Goal: Task Accomplishment & Management: Use online tool/utility

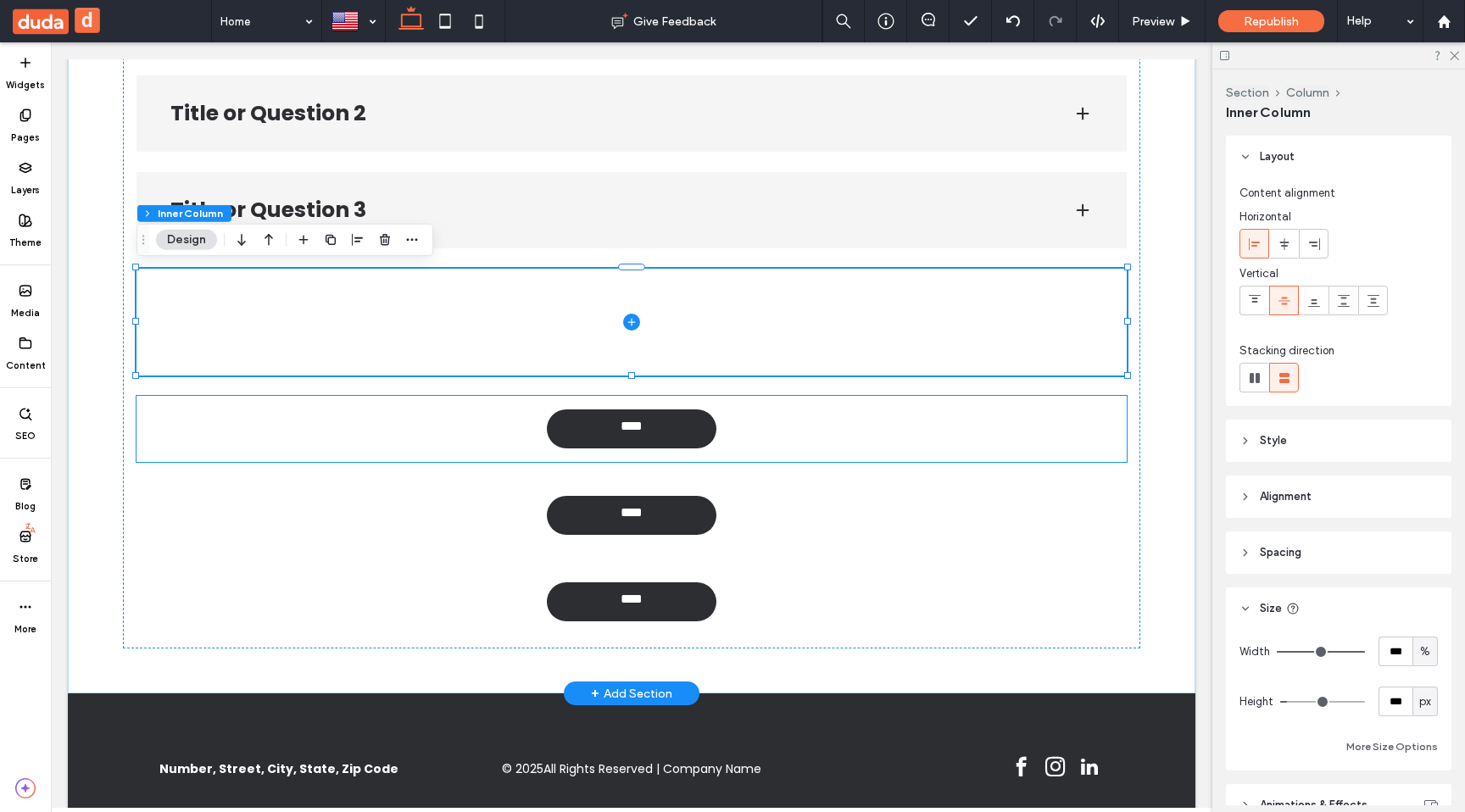
click at [732, 440] on div "****" at bounding box center [631, 429] width 990 height 66
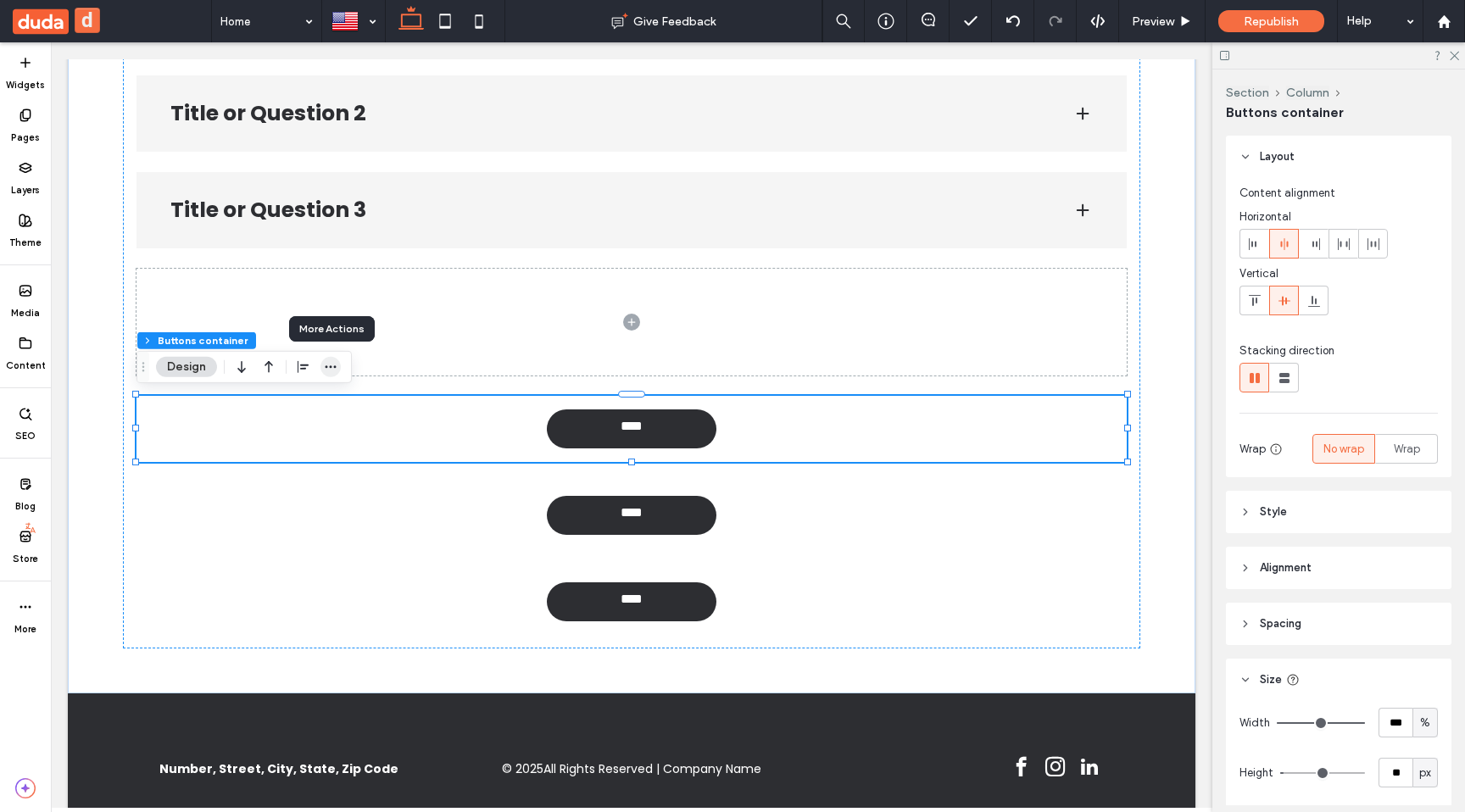
click at [336, 365] on icon "button" at bounding box center [331, 367] width 14 height 14
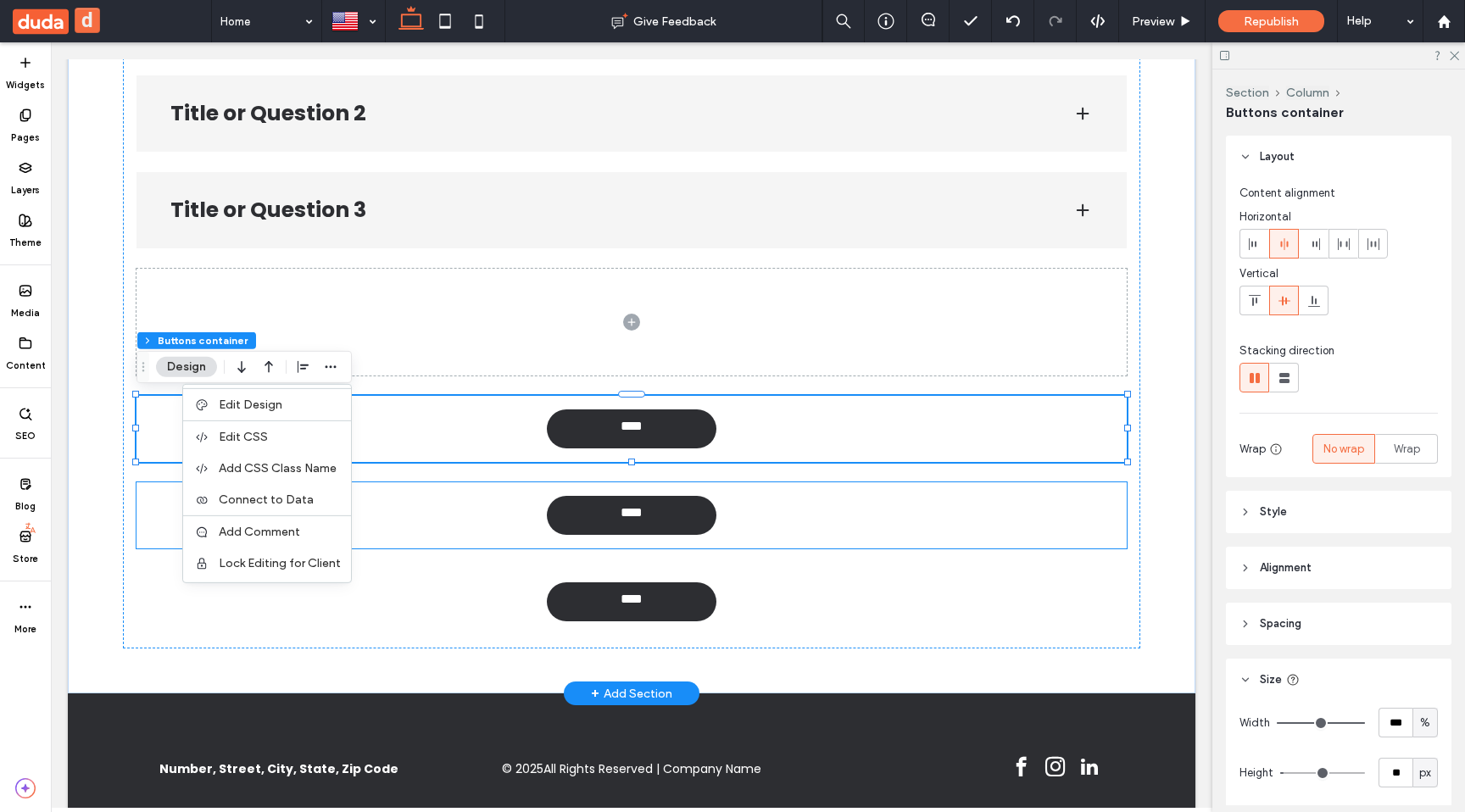
click at [427, 499] on div "****" at bounding box center [631, 515] width 990 height 66
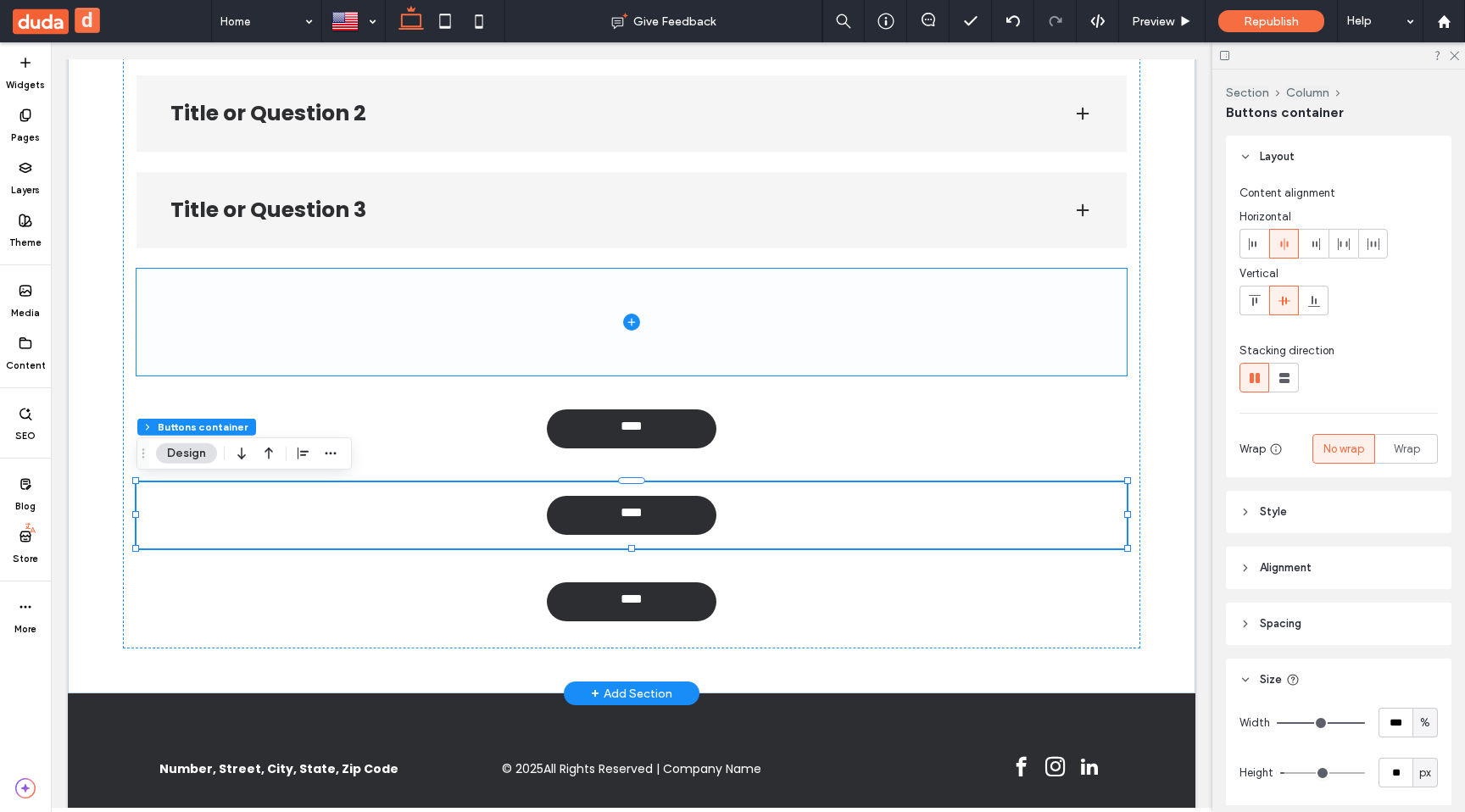
click at [443, 355] on span at bounding box center [631, 322] width 990 height 107
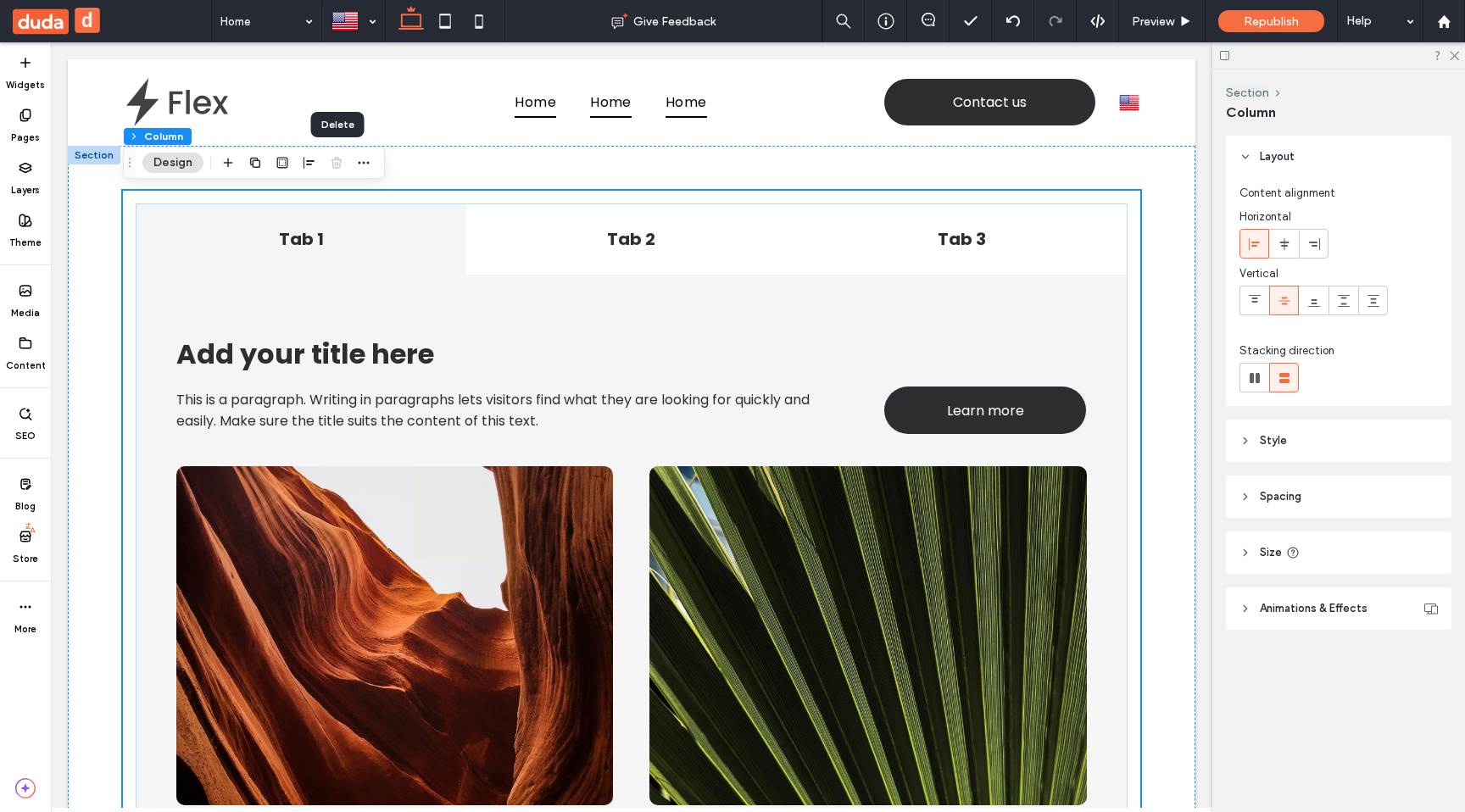
click at [339, 162] on div at bounding box center [337, 162] width 20 height 31
click at [313, 207] on div "Tab 1" at bounding box center [301, 239] width 330 height 71
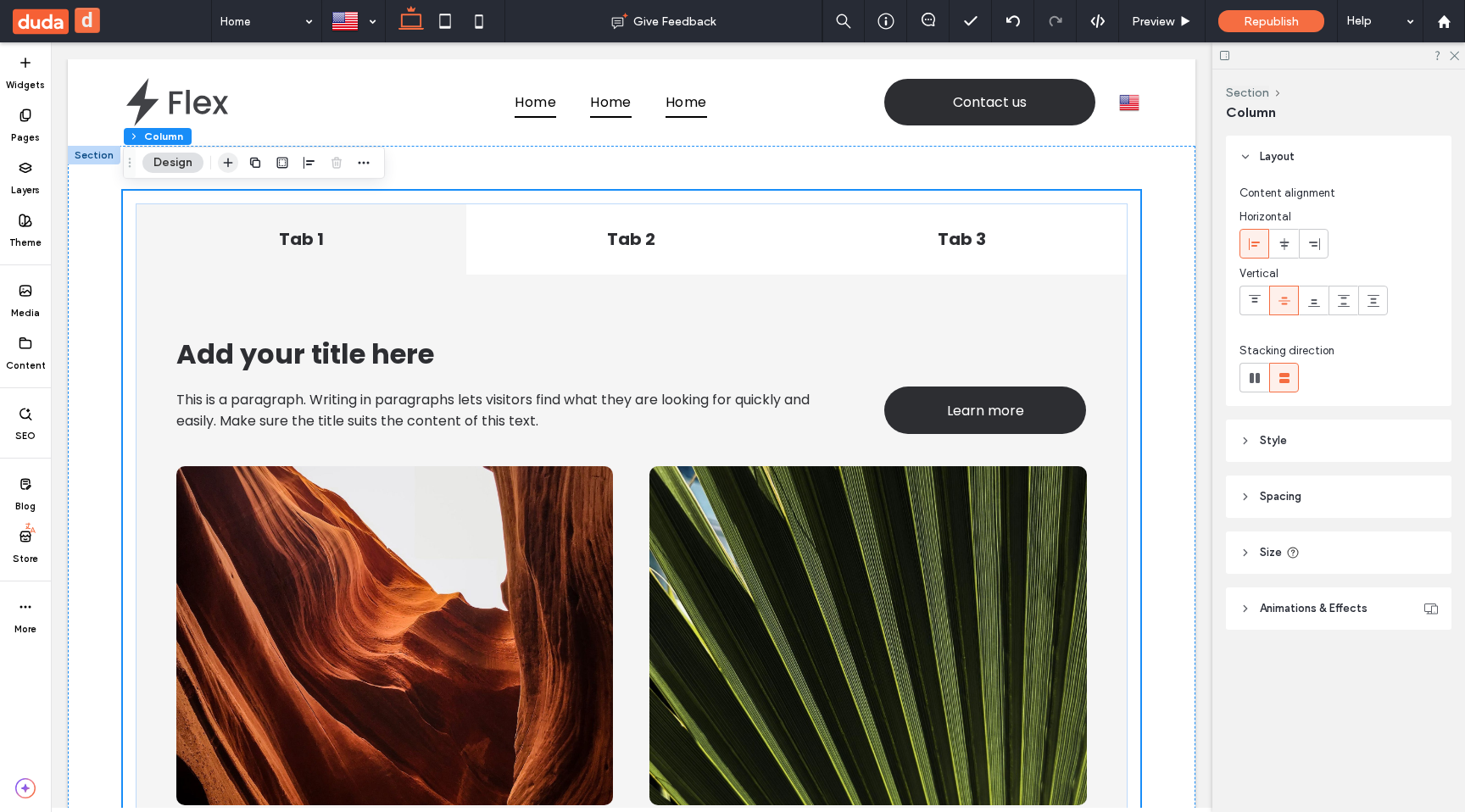
click at [224, 162] on use "button" at bounding box center [228, 162] width 9 height 9
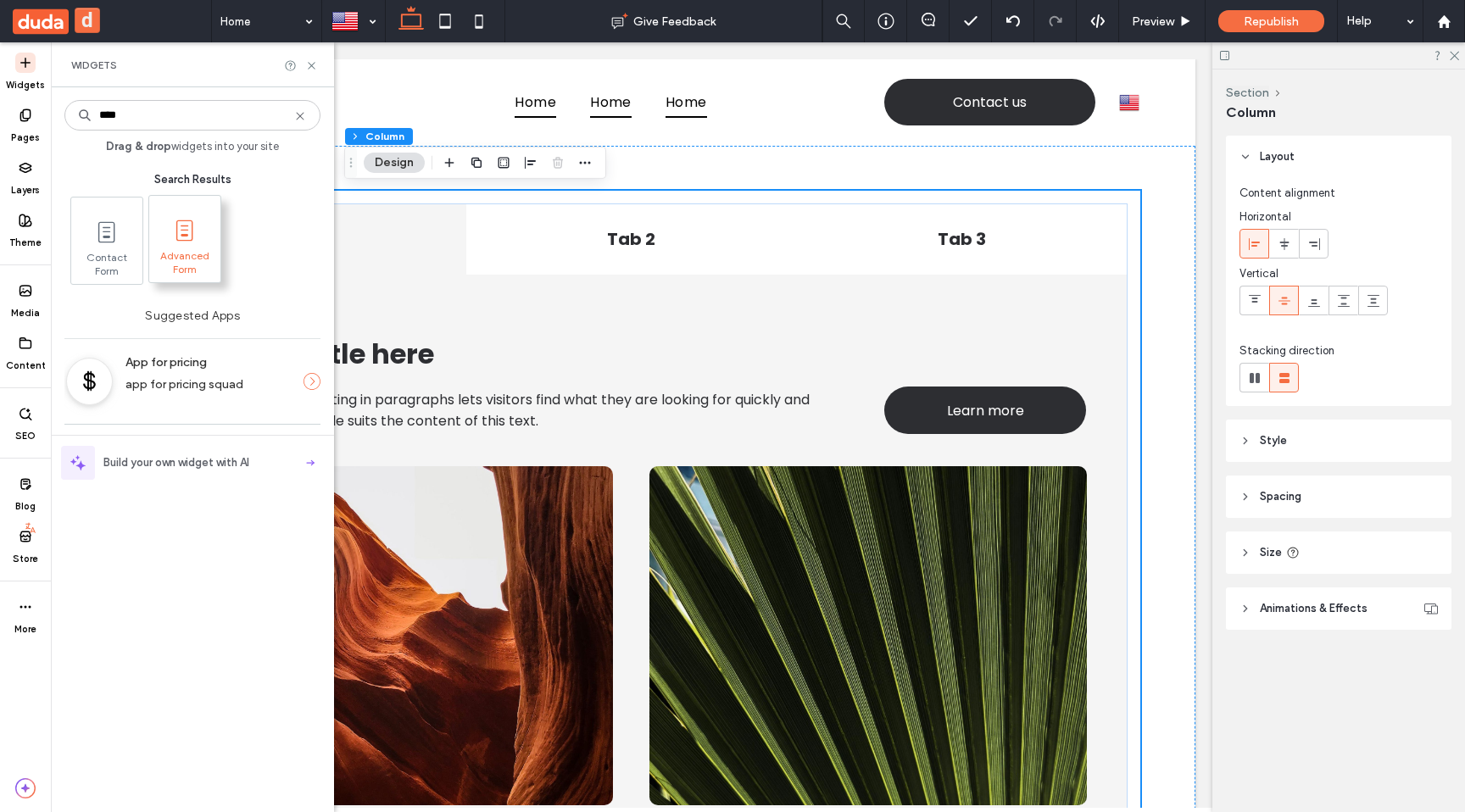
type input "****"
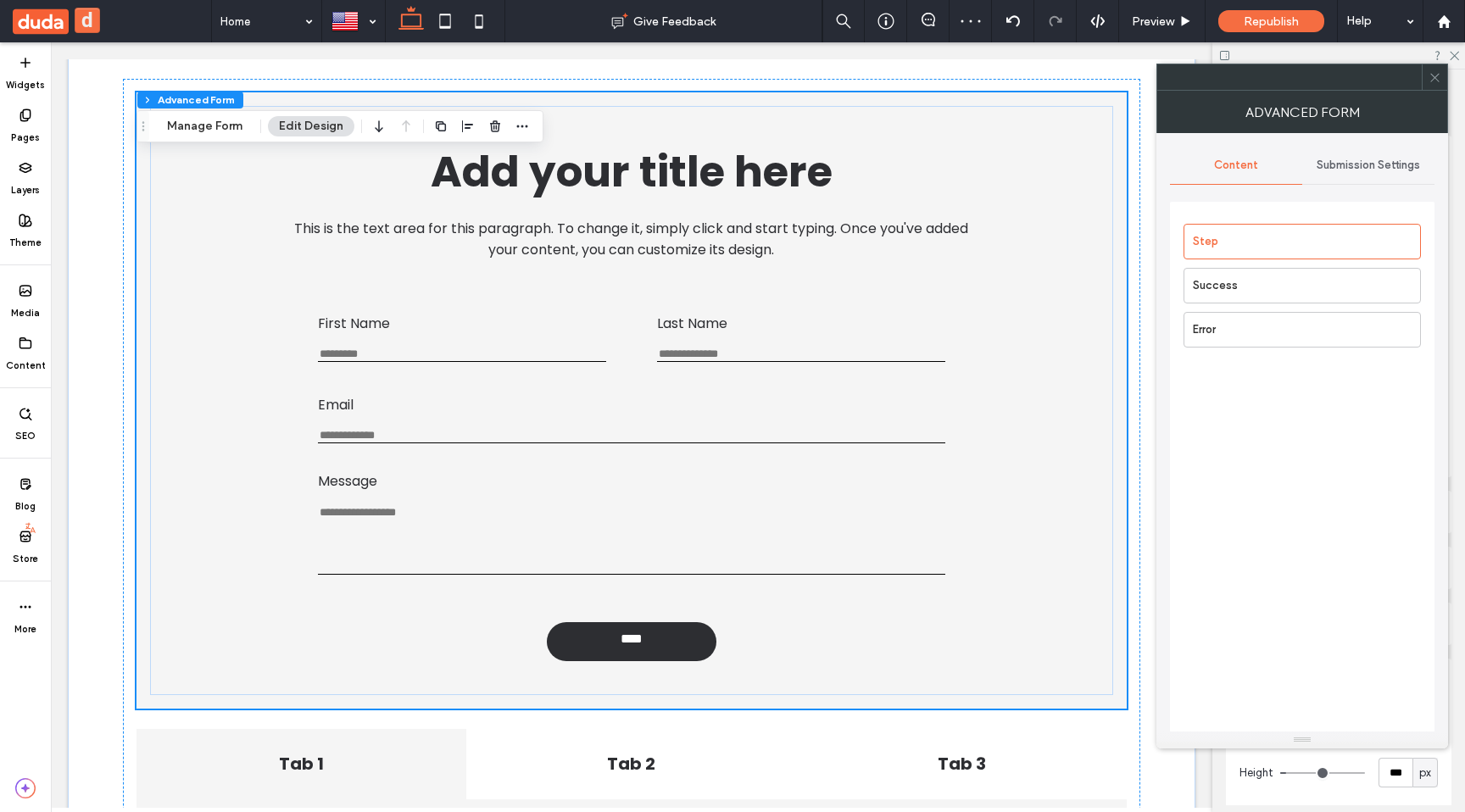
scroll to position [104, 0]
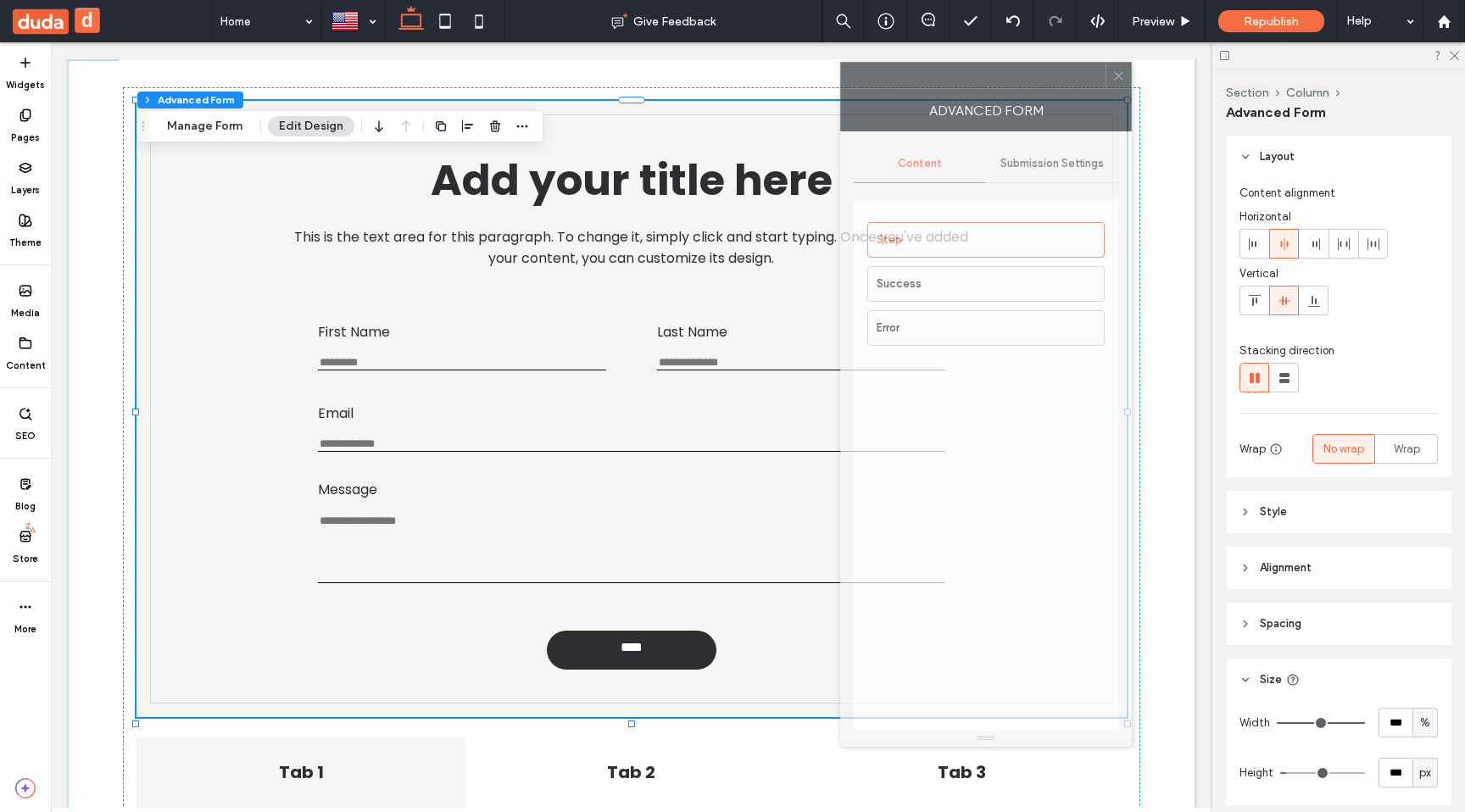
drag, startPoint x: 1279, startPoint y: 92, endPoint x: 923, endPoint y: 101, distance: 356.1
click at [923, 101] on div "Advanced Form" at bounding box center [986, 111] width 292 height 43
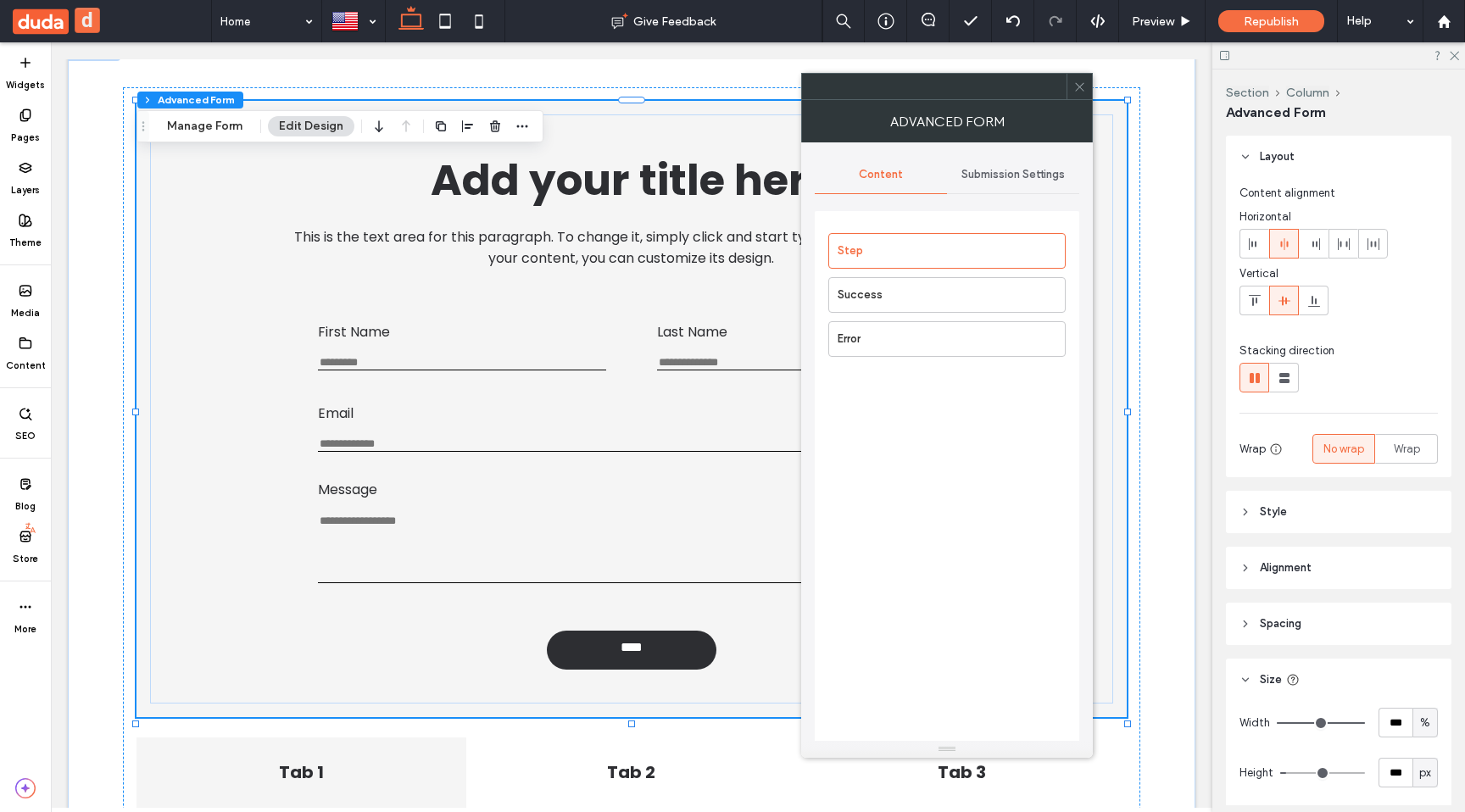
click at [1078, 87] on icon at bounding box center [1080, 87] width 13 height 13
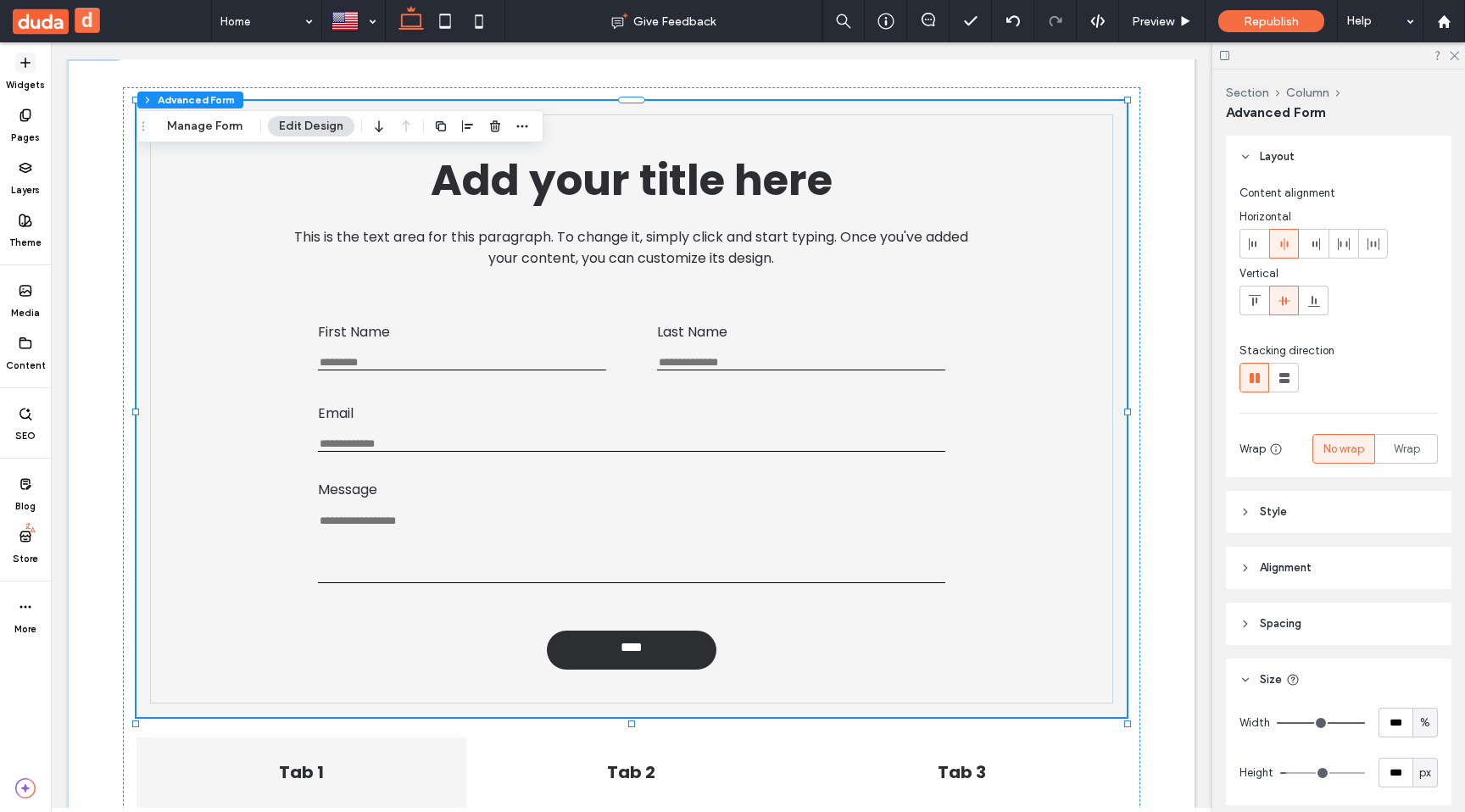
click at [27, 65] on icon at bounding box center [26, 63] width 14 height 14
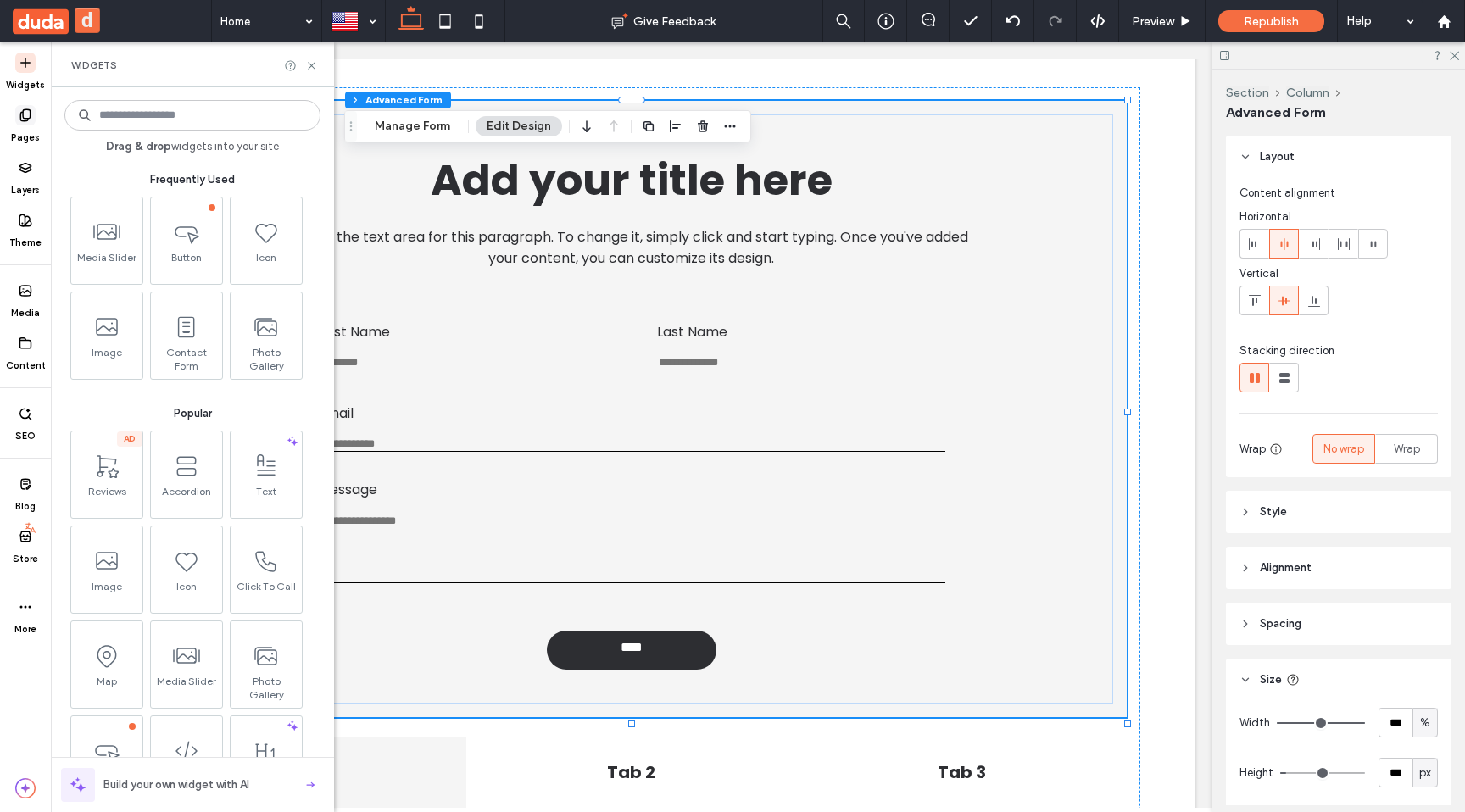
click at [33, 116] on span at bounding box center [26, 116] width 20 height 20
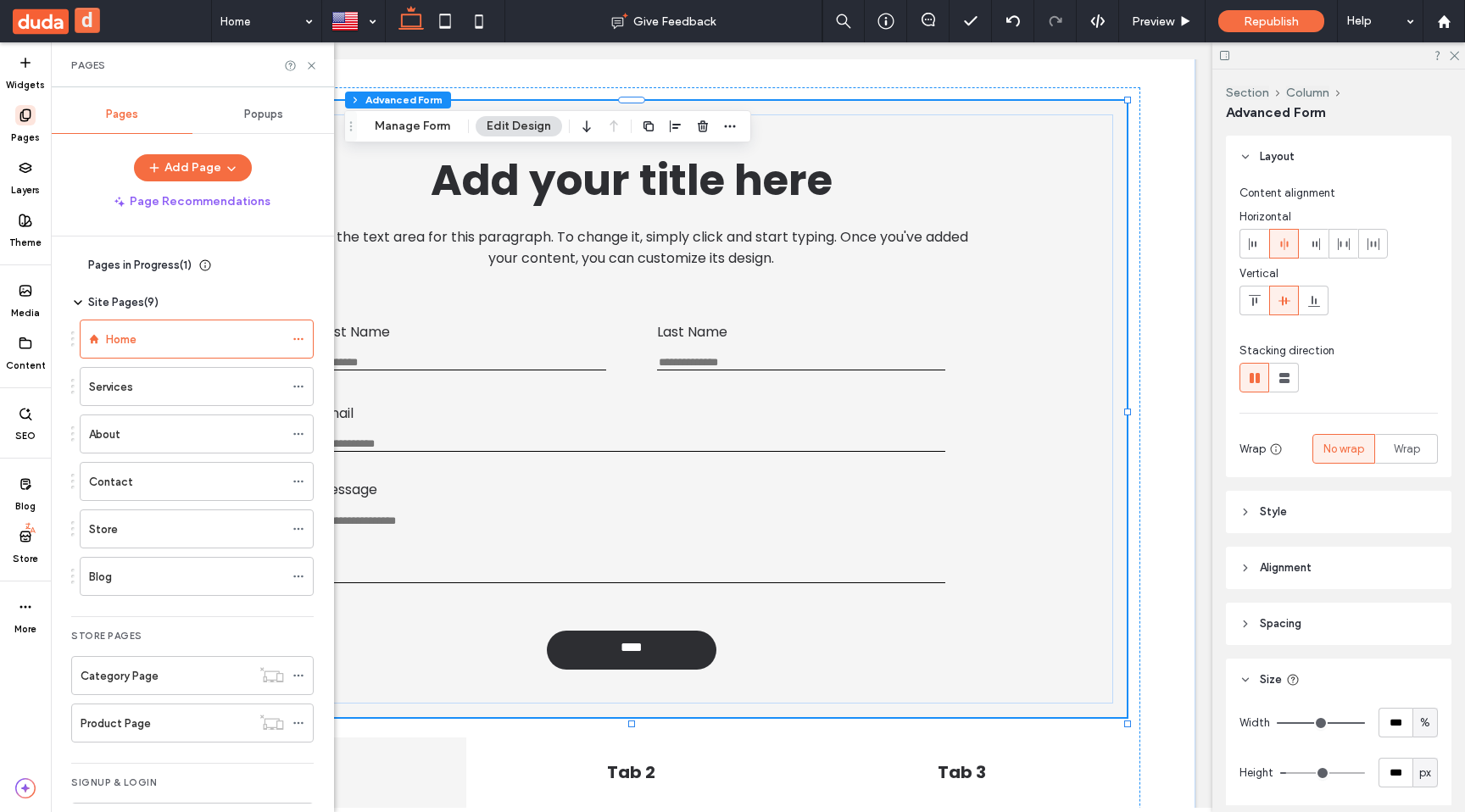
click at [252, 128] on div "Popups" at bounding box center [263, 115] width 141 height 37
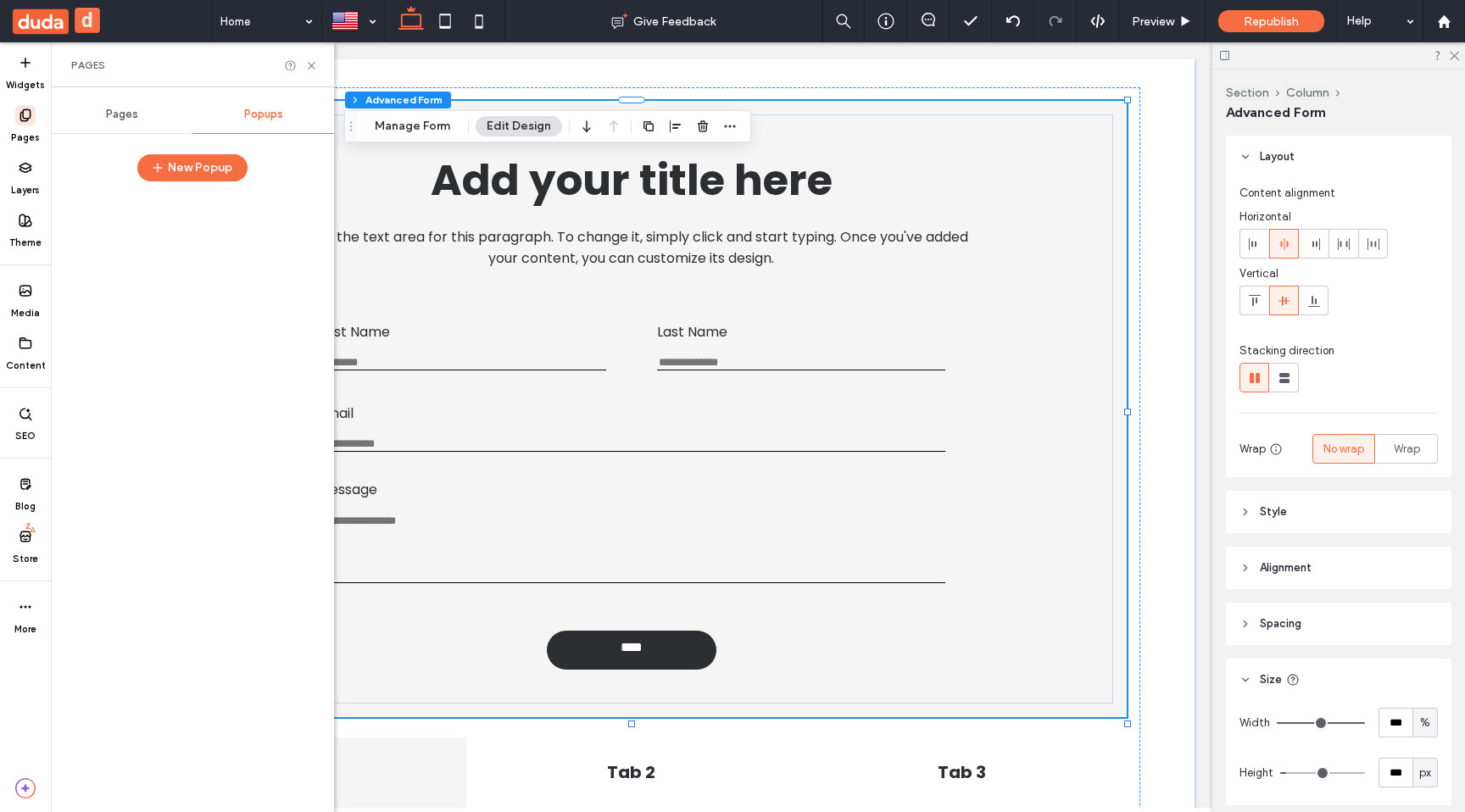
click at [151, 116] on div "Pages" at bounding box center [122, 115] width 141 height 37
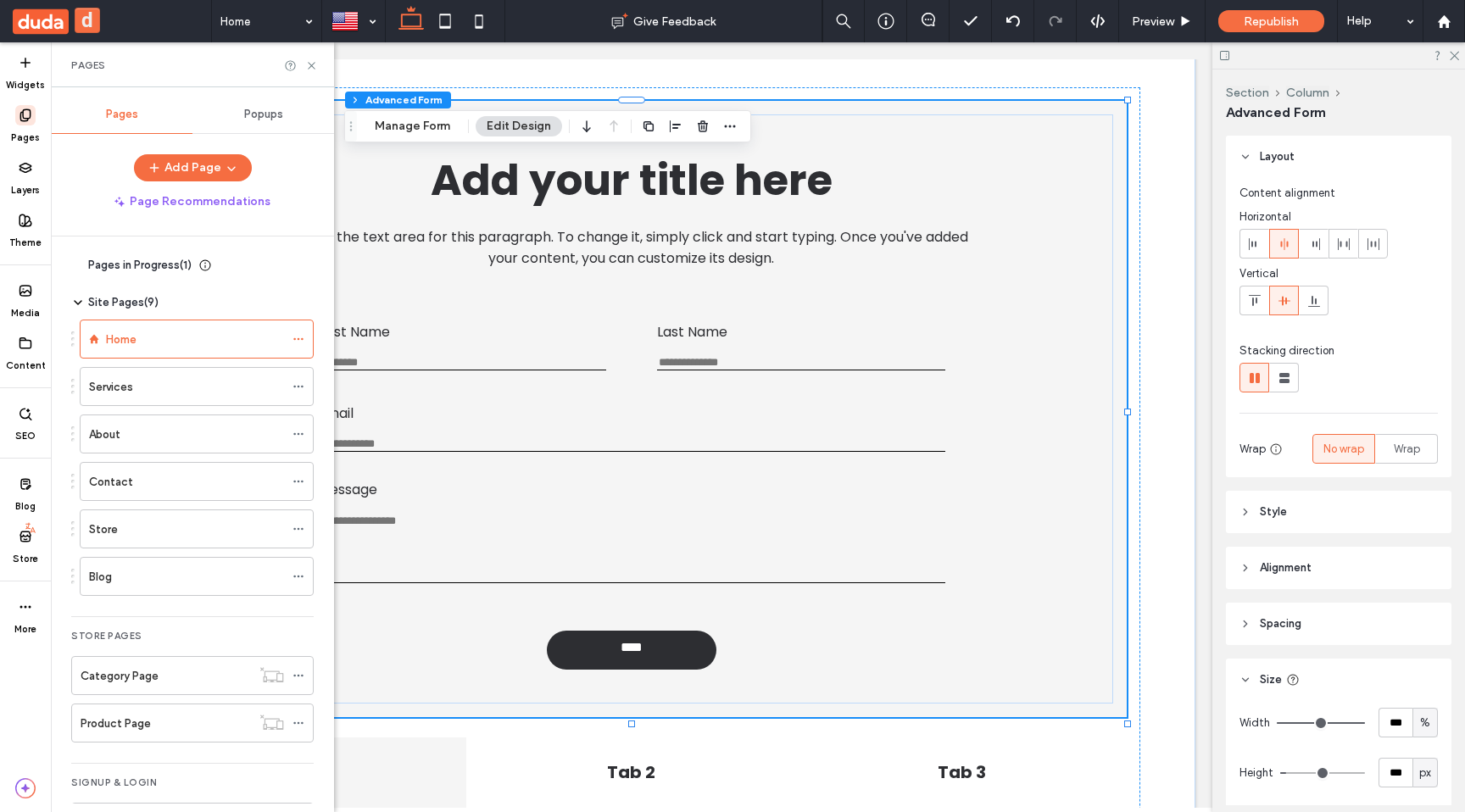
click at [101, 165] on div "Add Page" at bounding box center [192, 168] width 283 height 27
click at [28, 491] on span at bounding box center [26, 484] width 20 height 20
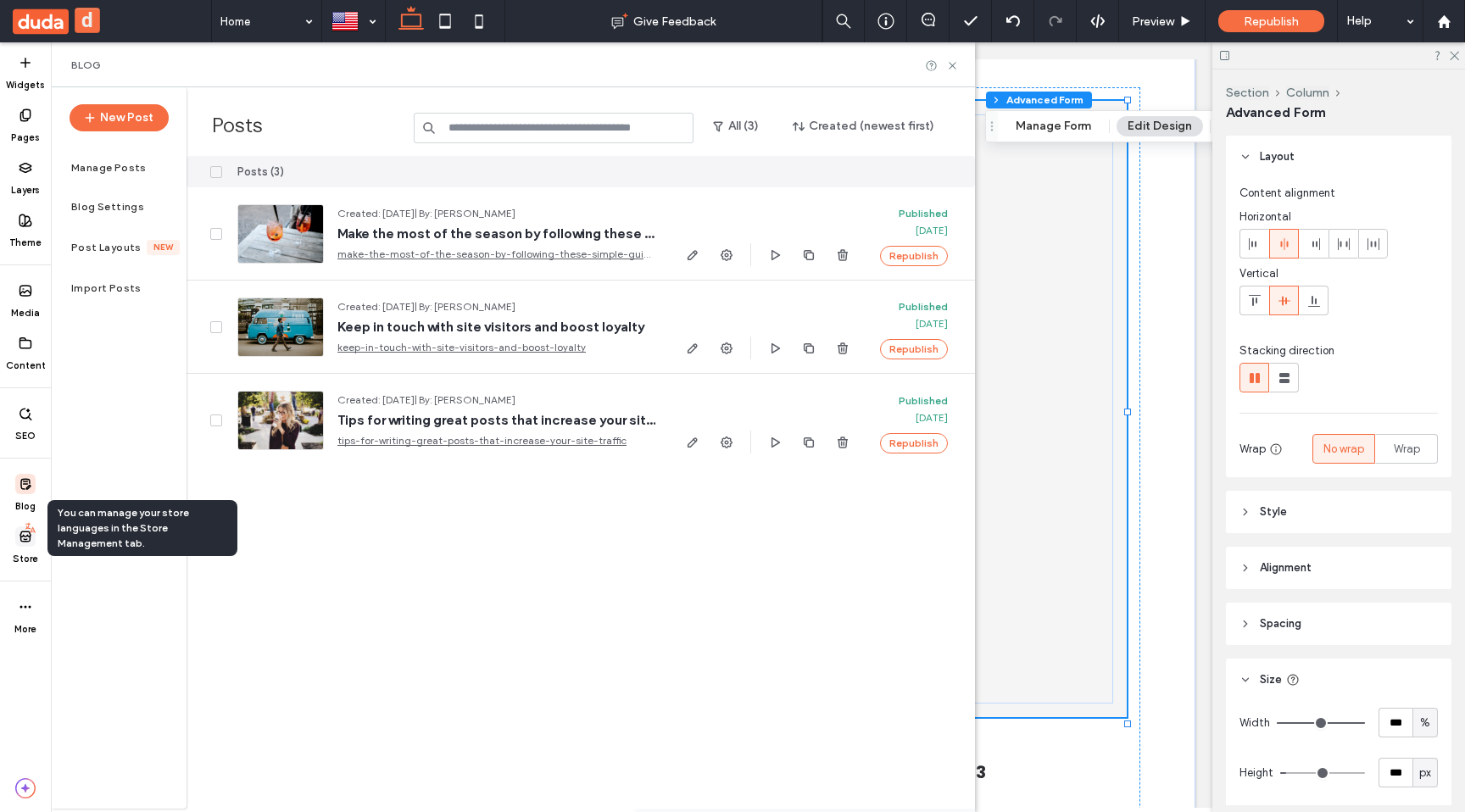
click at [29, 531] on icon at bounding box center [31, 528] width 14 height 14
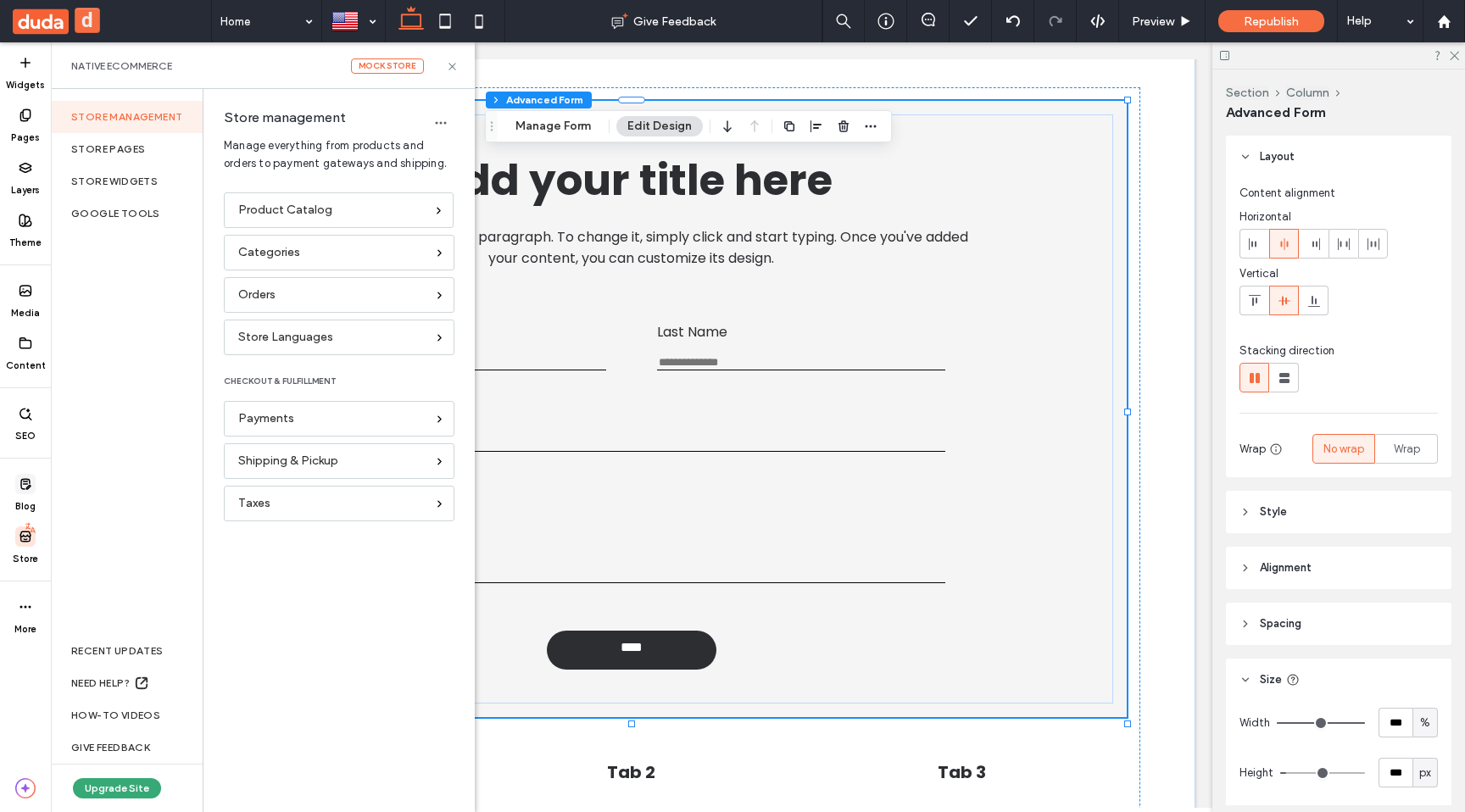
click at [31, 484] on icon at bounding box center [26, 484] width 14 height 14
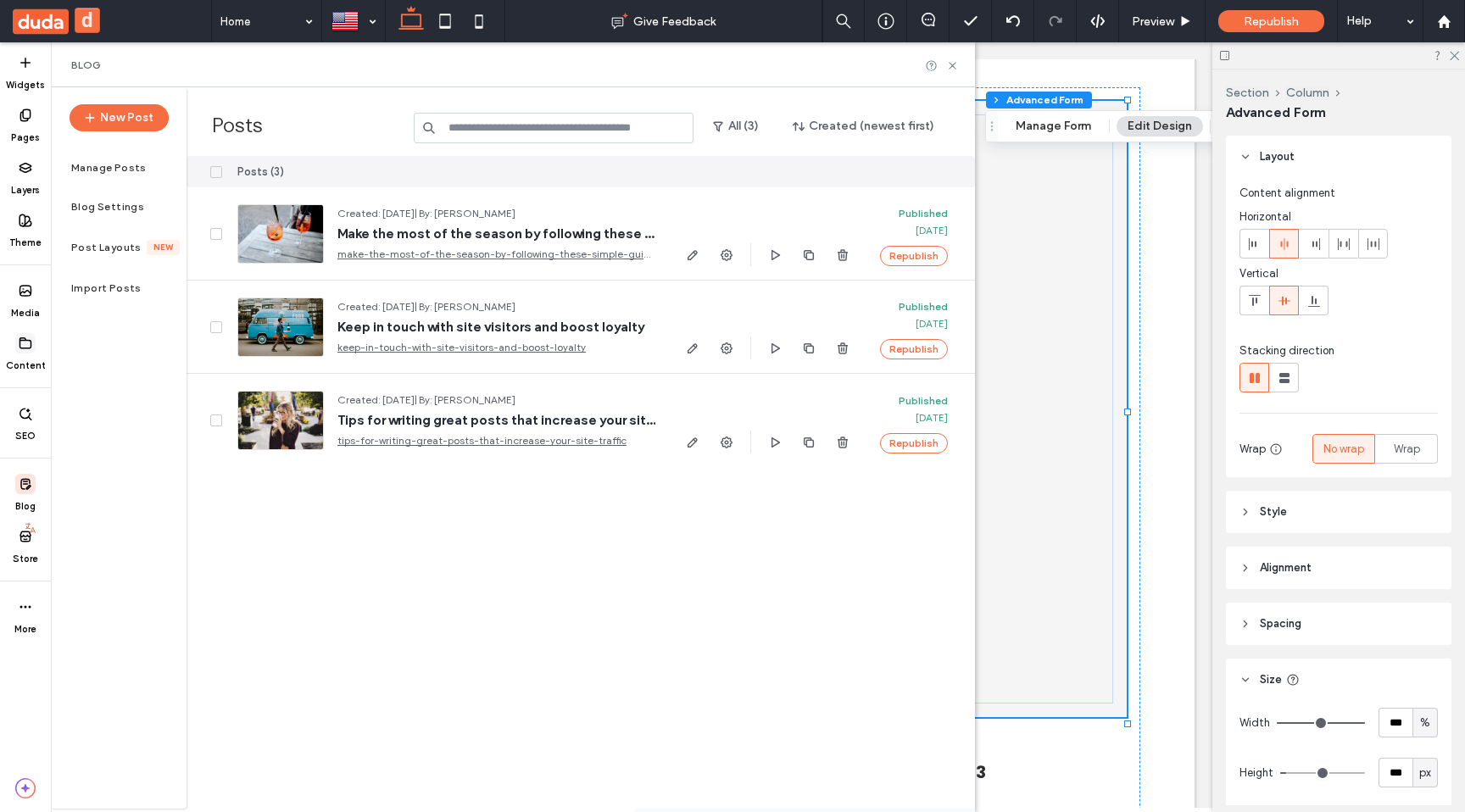
click at [37, 342] on div "Content" at bounding box center [26, 353] width 51 height 53
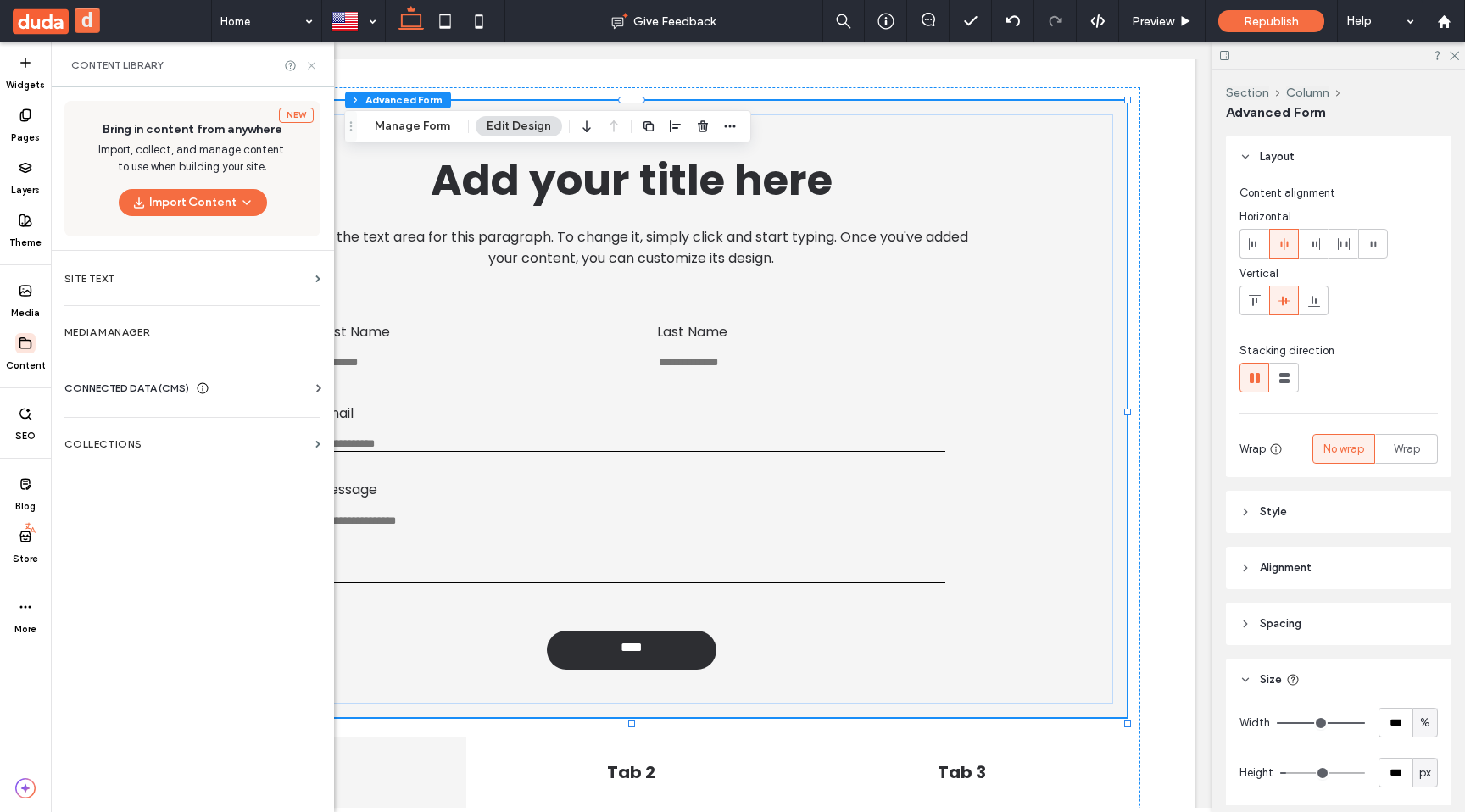
click at [315, 66] on icon at bounding box center [311, 65] width 13 height 13
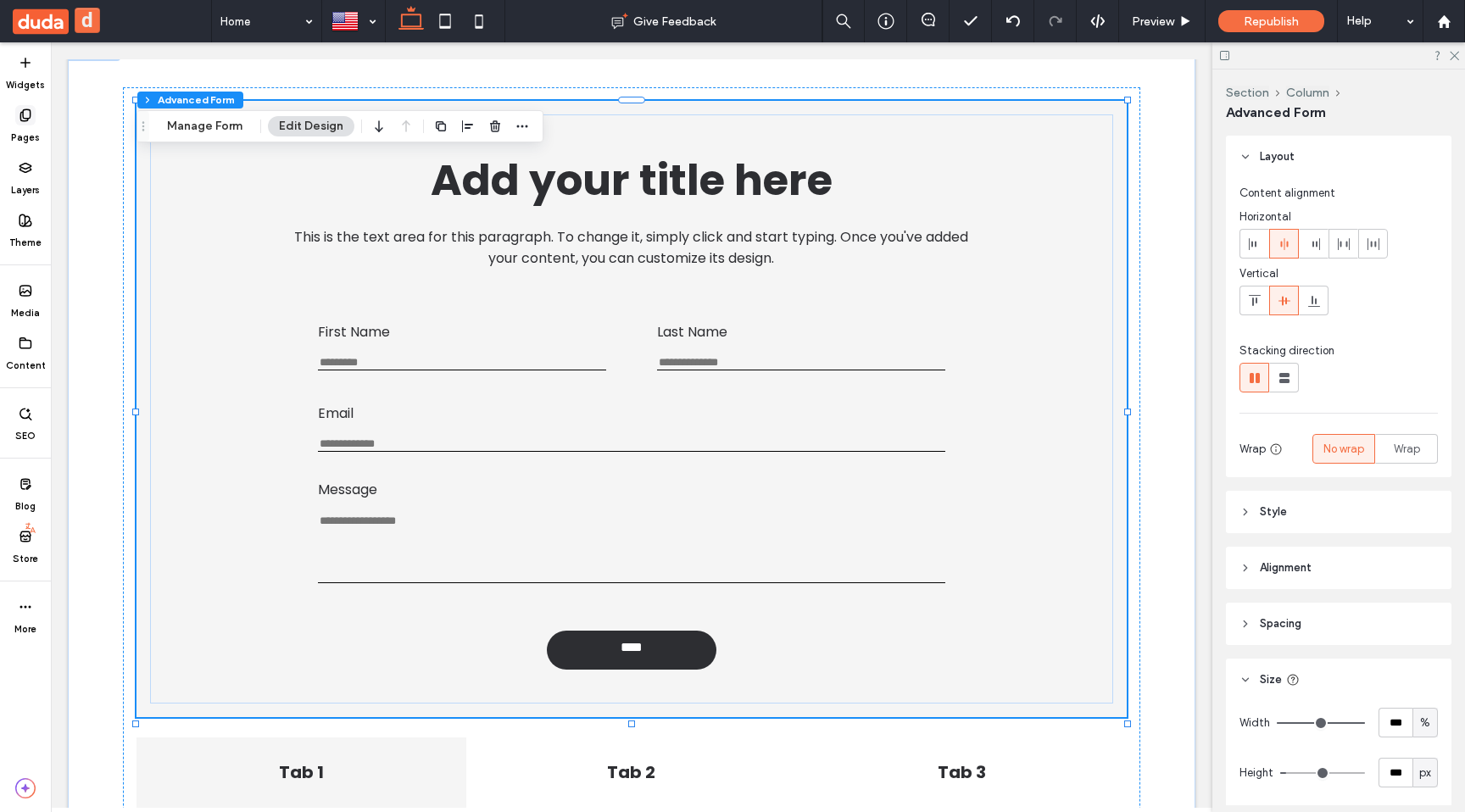
click at [27, 121] on use at bounding box center [25, 115] width 9 height 11
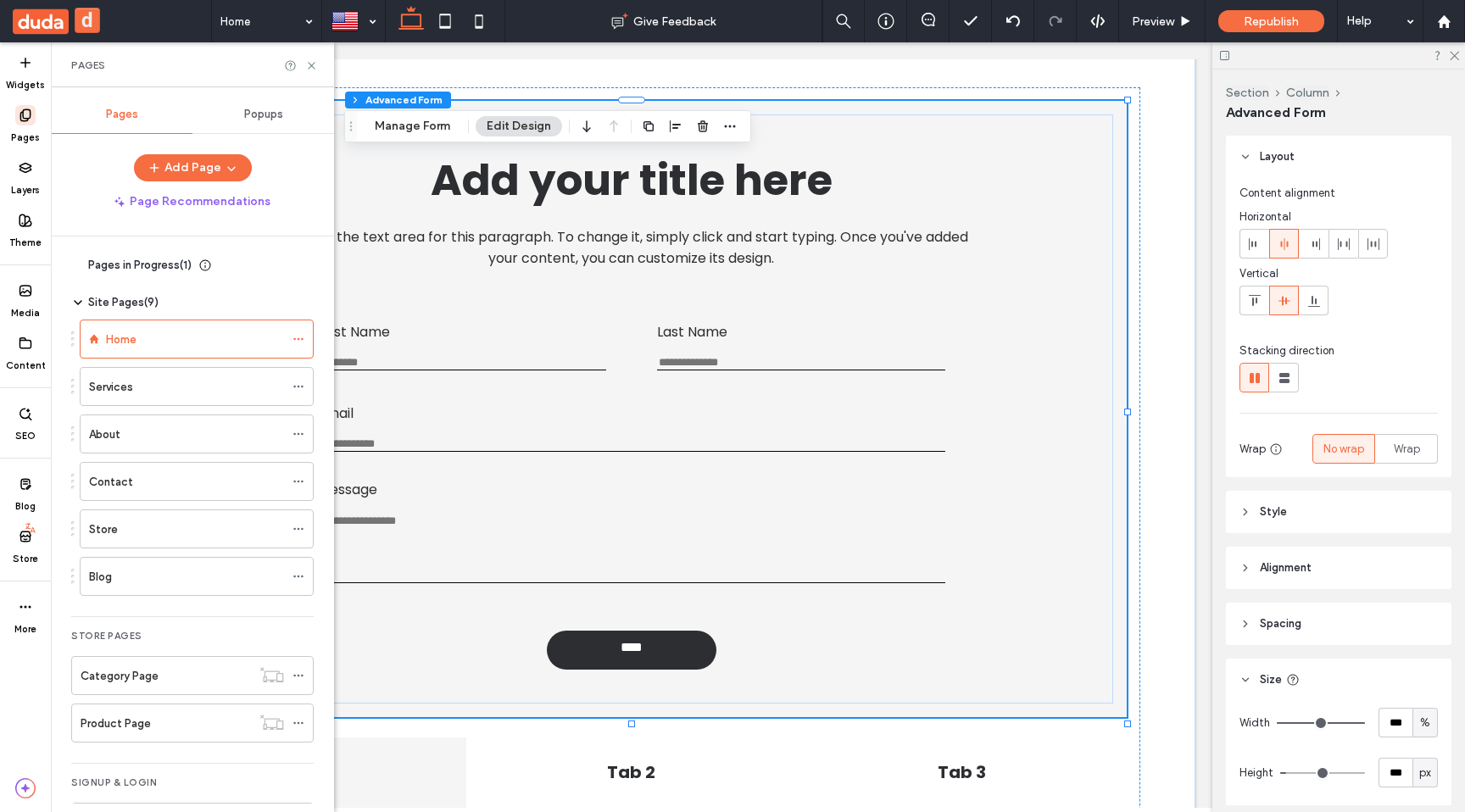
click at [27, 121] on use at bounding box center [25, 115] width 9 height 11
click at [316, 66] on icon at bounding box center [311, 65] width 13 height 13
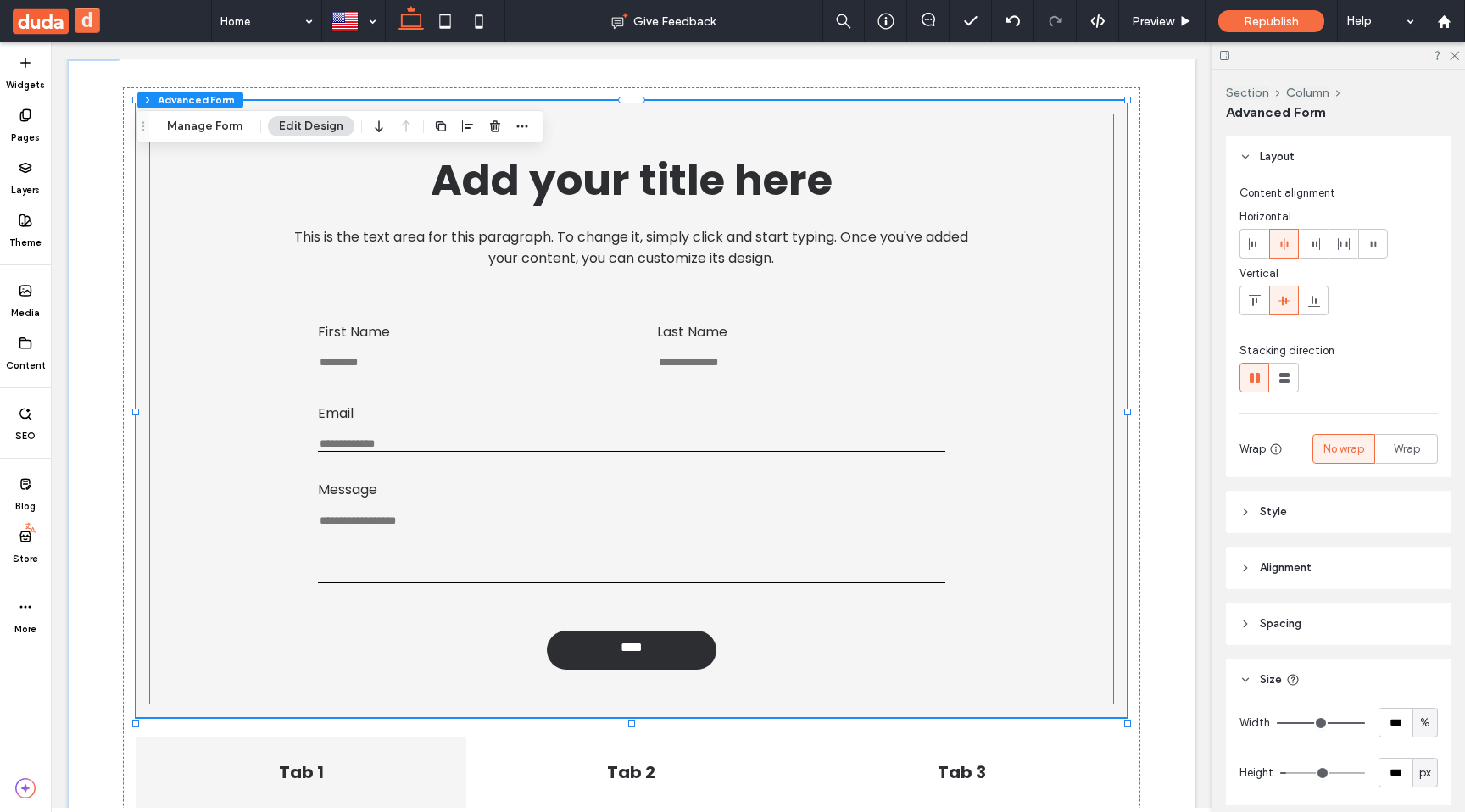
click at [184, 401] on div "Add your title here This is the text area for this paragraph. To change it, sim…" at bounding box center [630, 409] width 962 height 589
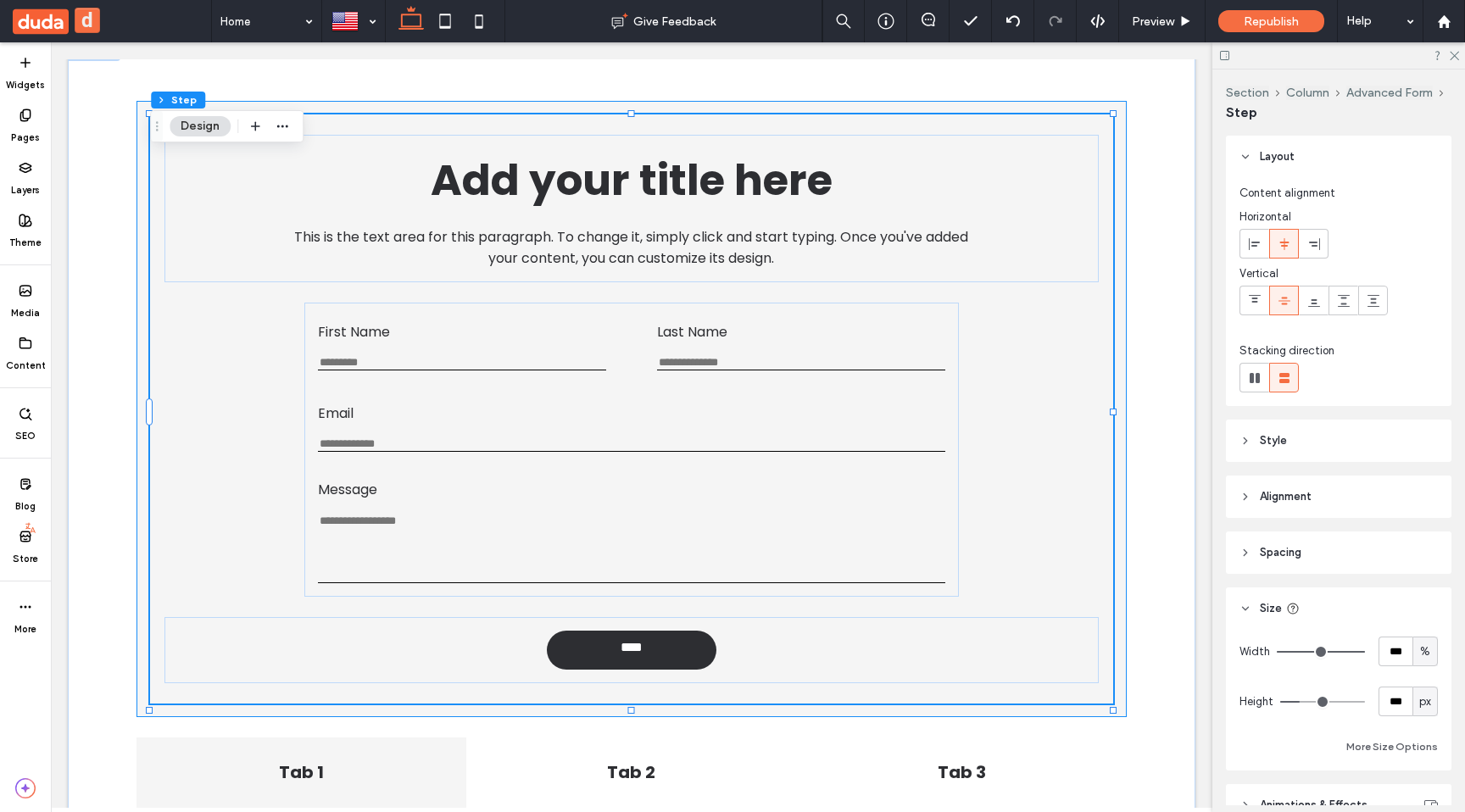
click at [140, 375] on div "Add your title here This is the text area for this paragraph. To change it, sim…" at bounding box center [631, 409] width 990 height 616
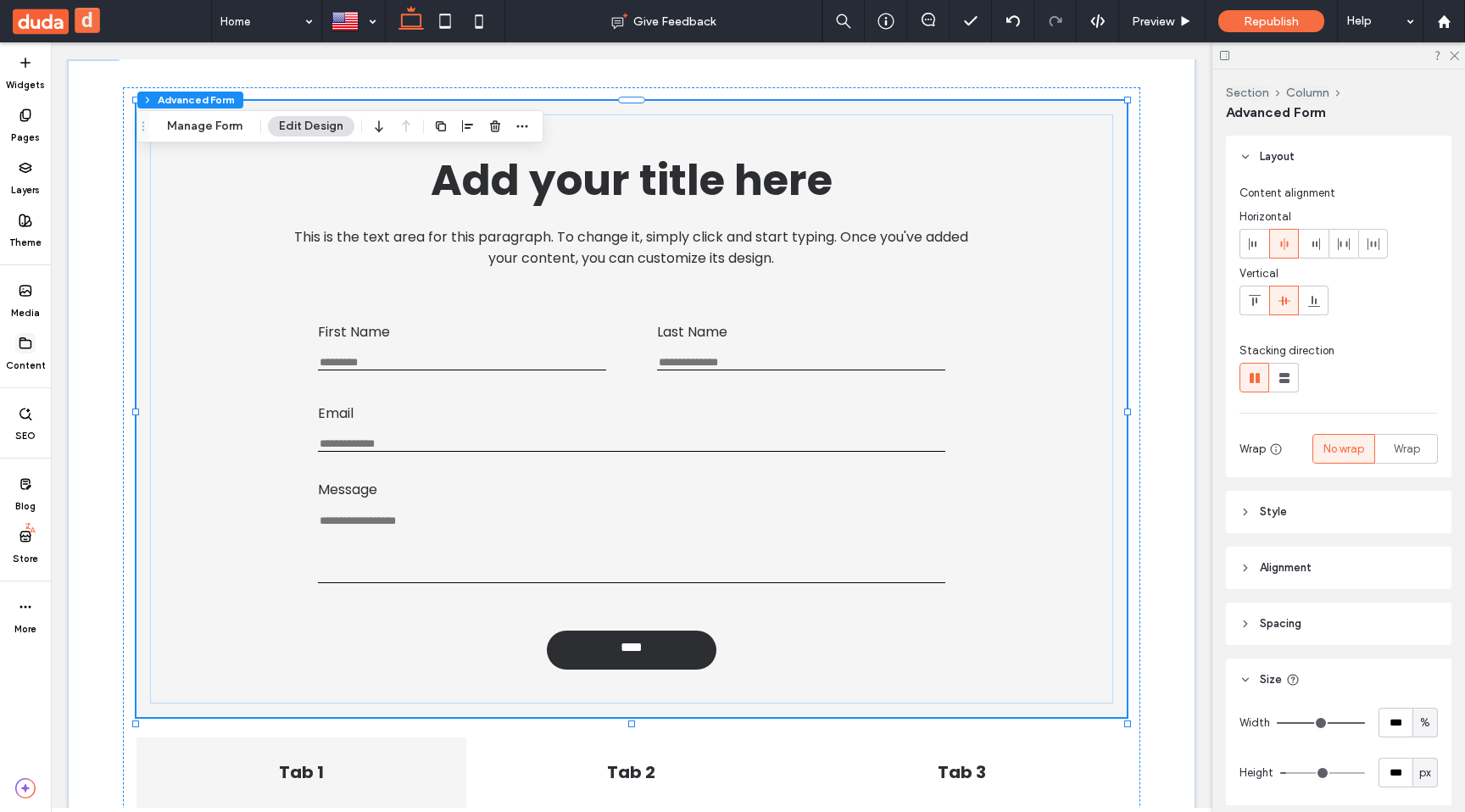
click at [30, 357] on label "Content" at bounding box center [26, 363] width 40 height 19
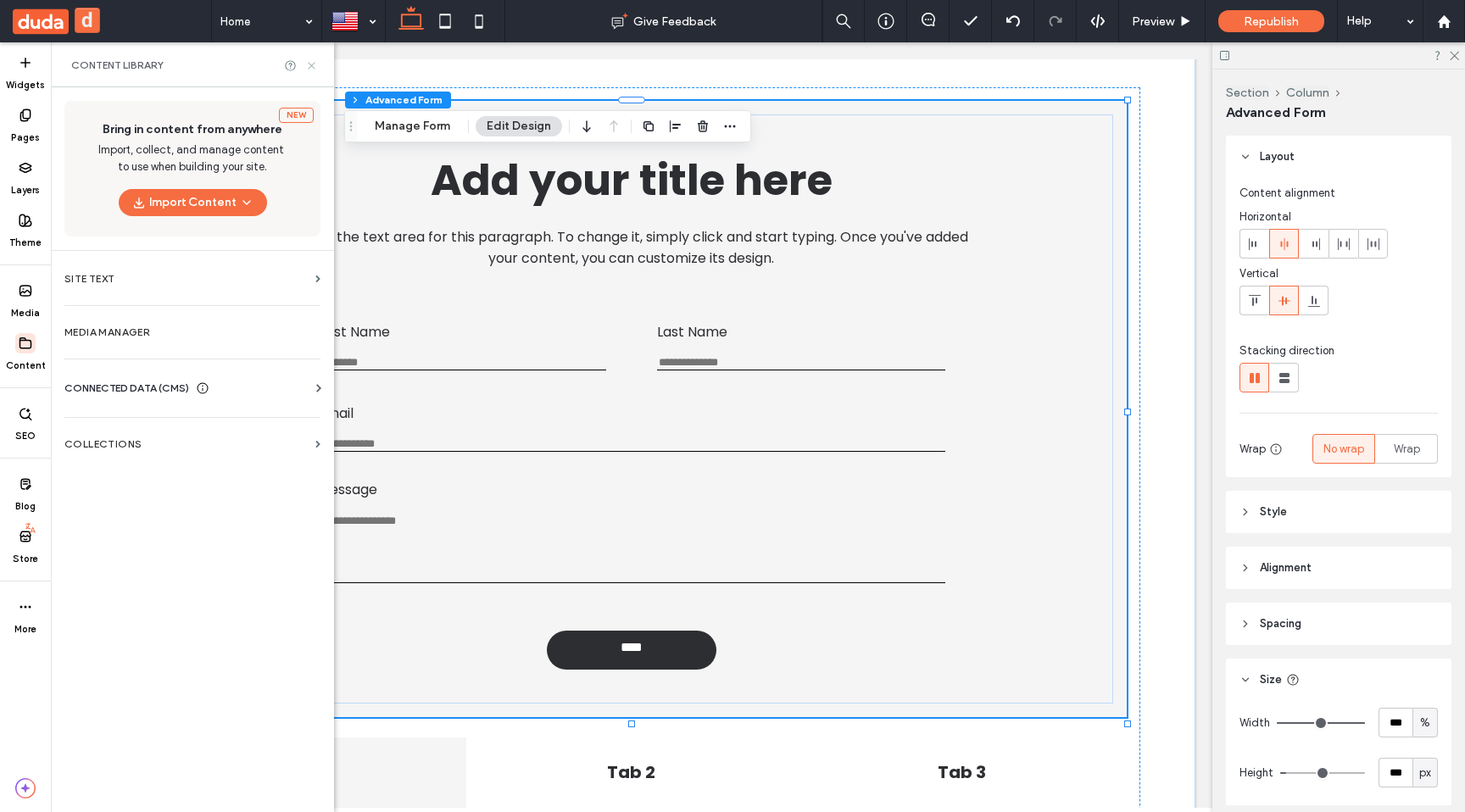
click at [314, 69] on icon at bounding box center [311, 65] width 13 height 13
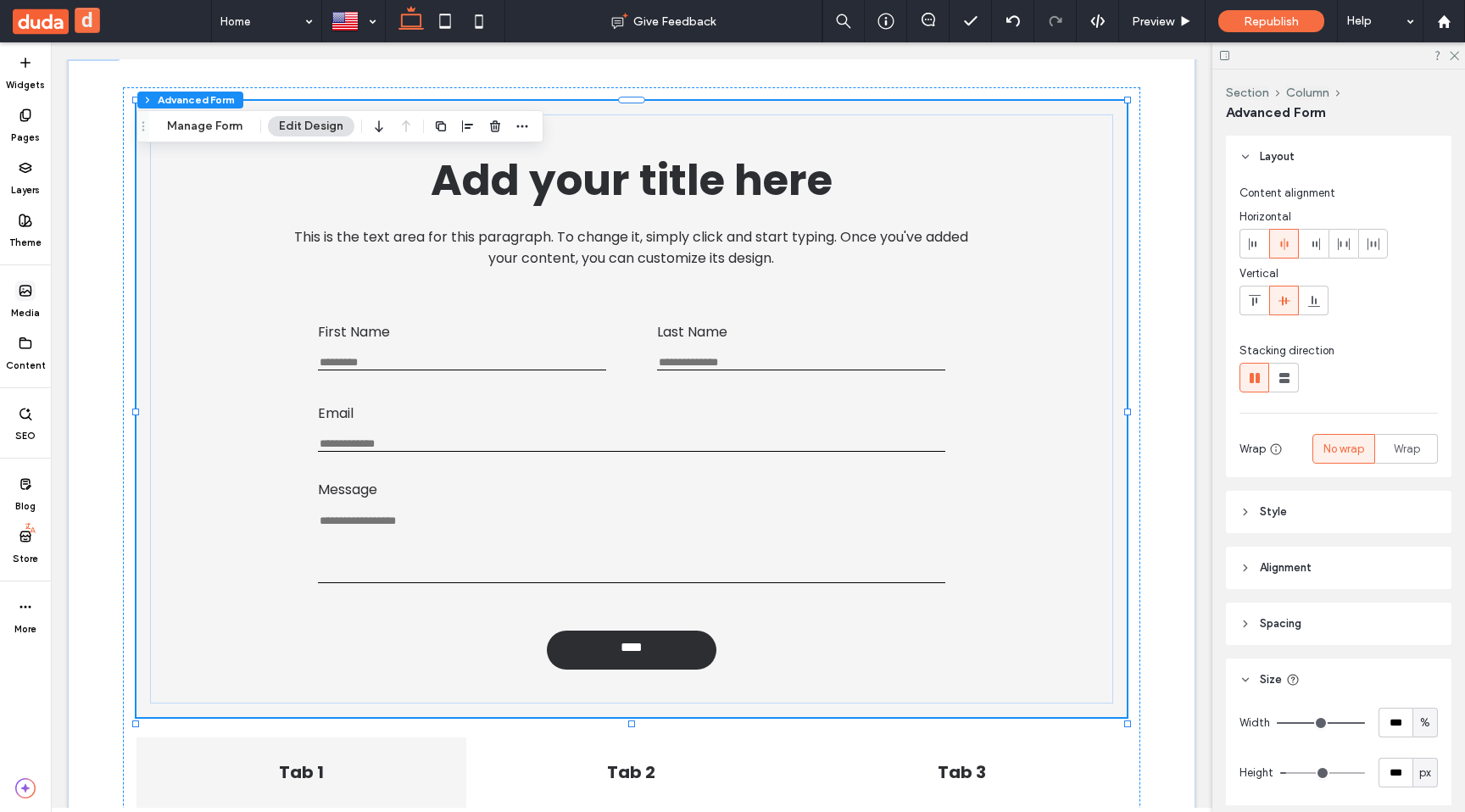
click at [28, 300] on span at bounding box center [26, 291] width 20 height 20
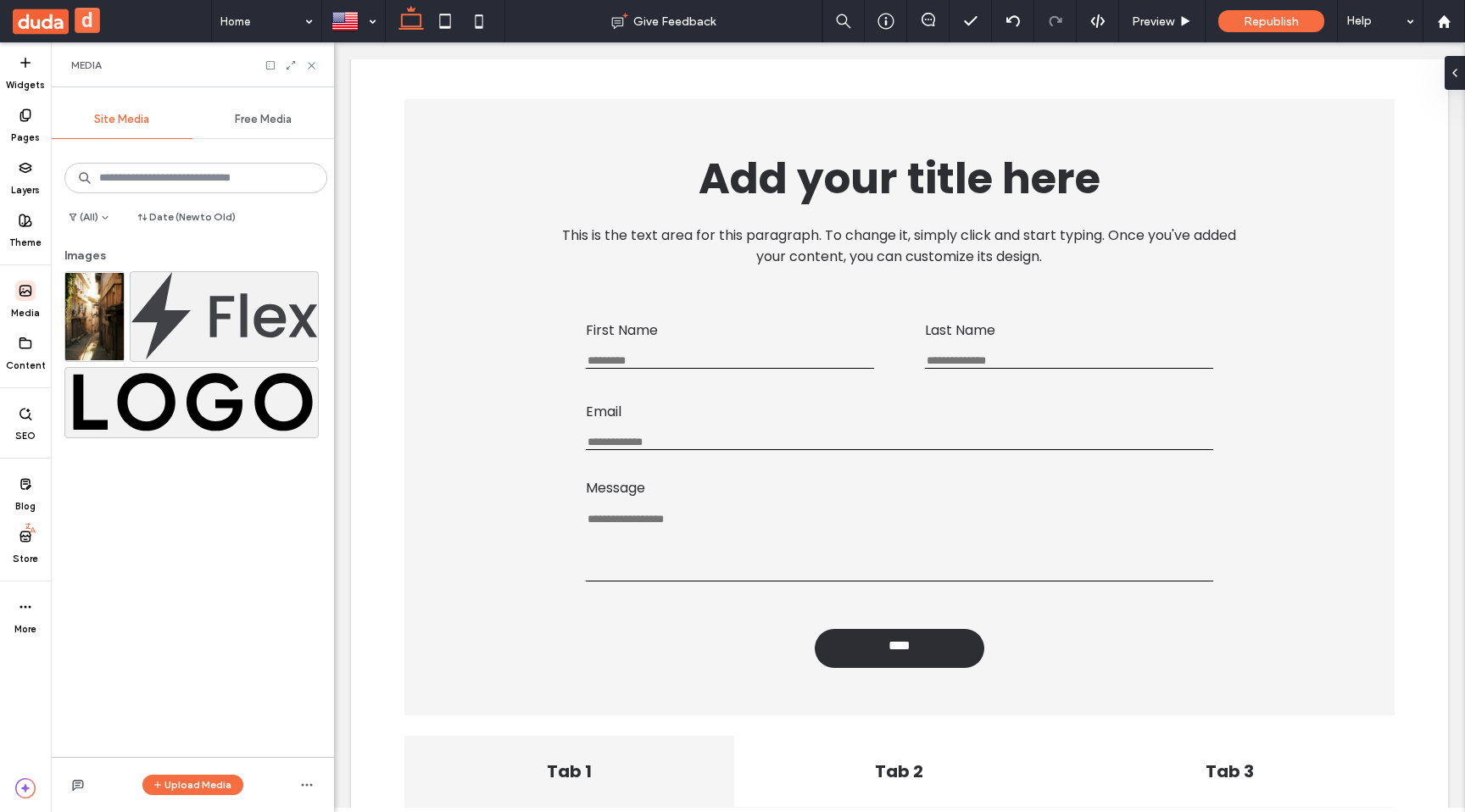
click at [169, 243] on div "Images" at bounding box center [192, 343] width 283 height 204
click at [163, 249] on div "Images" at bounding box center [196, 259] width 263 height 24
click at [25, 350] on span at bounding box center [26, 344] width 20 height 20
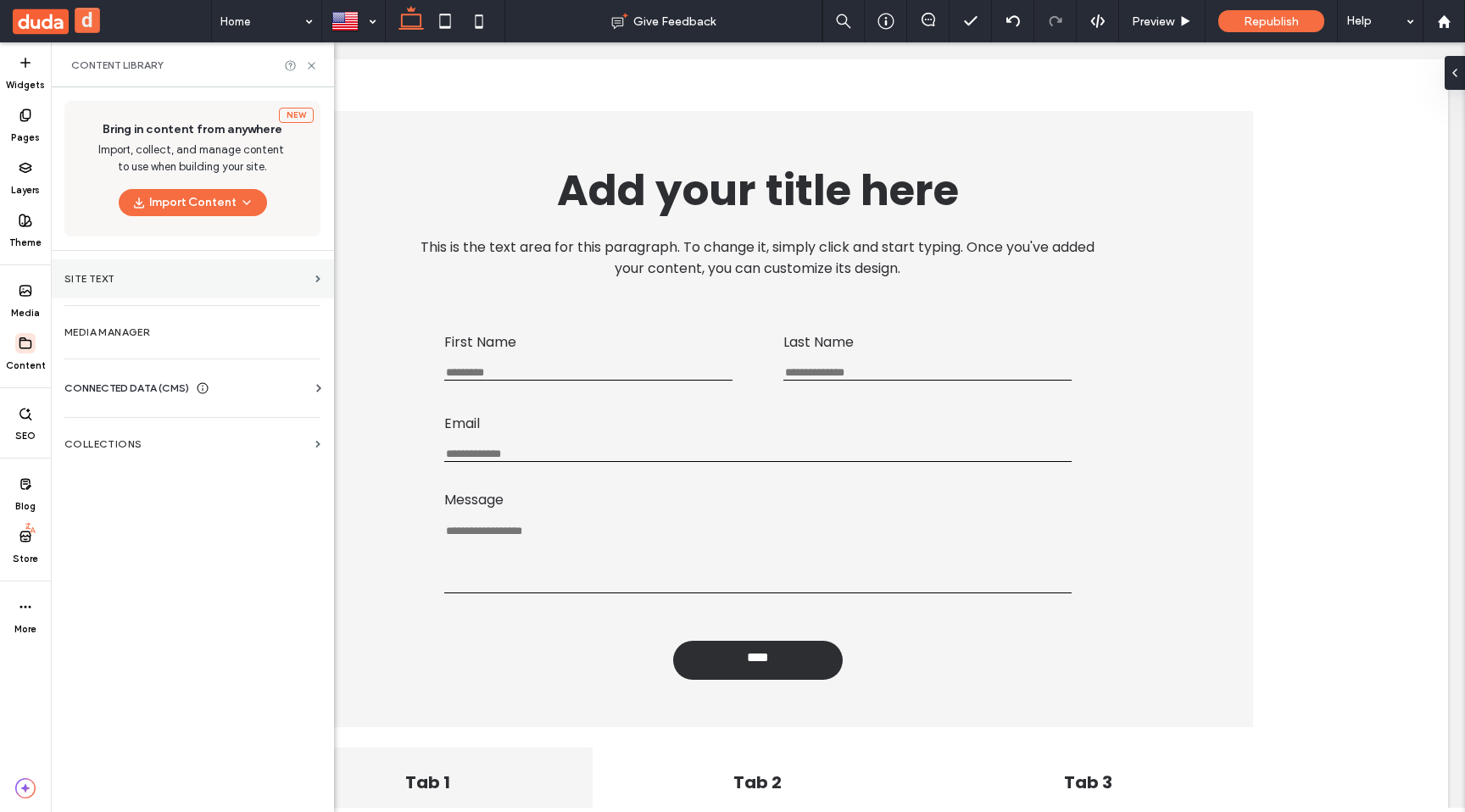
click at [123, 281] on label "Site Text" at bounding box center [186, 279] width 244 height 12
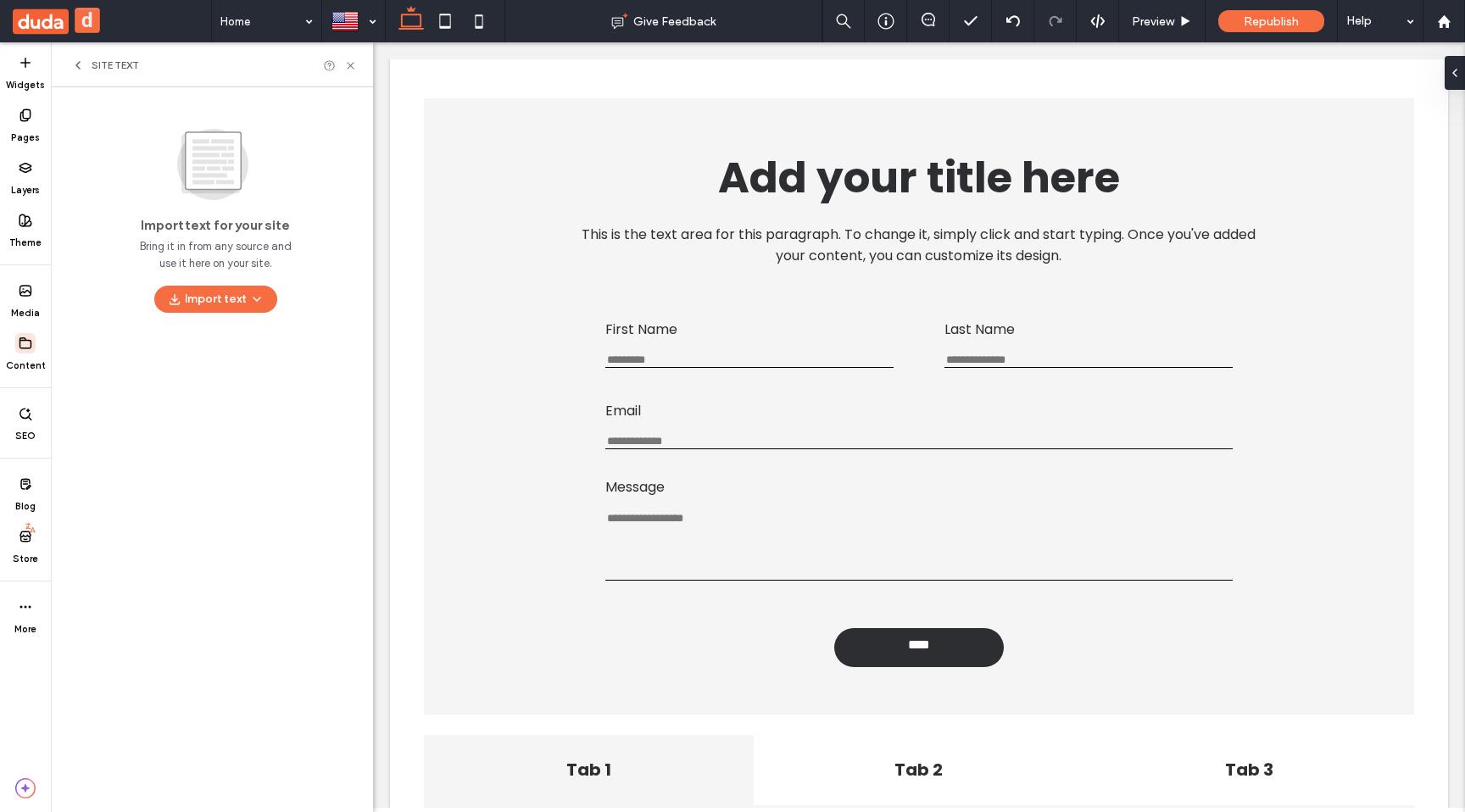
click at [84, 61] on icon at bounding box center [78, 65] width 14 height 14
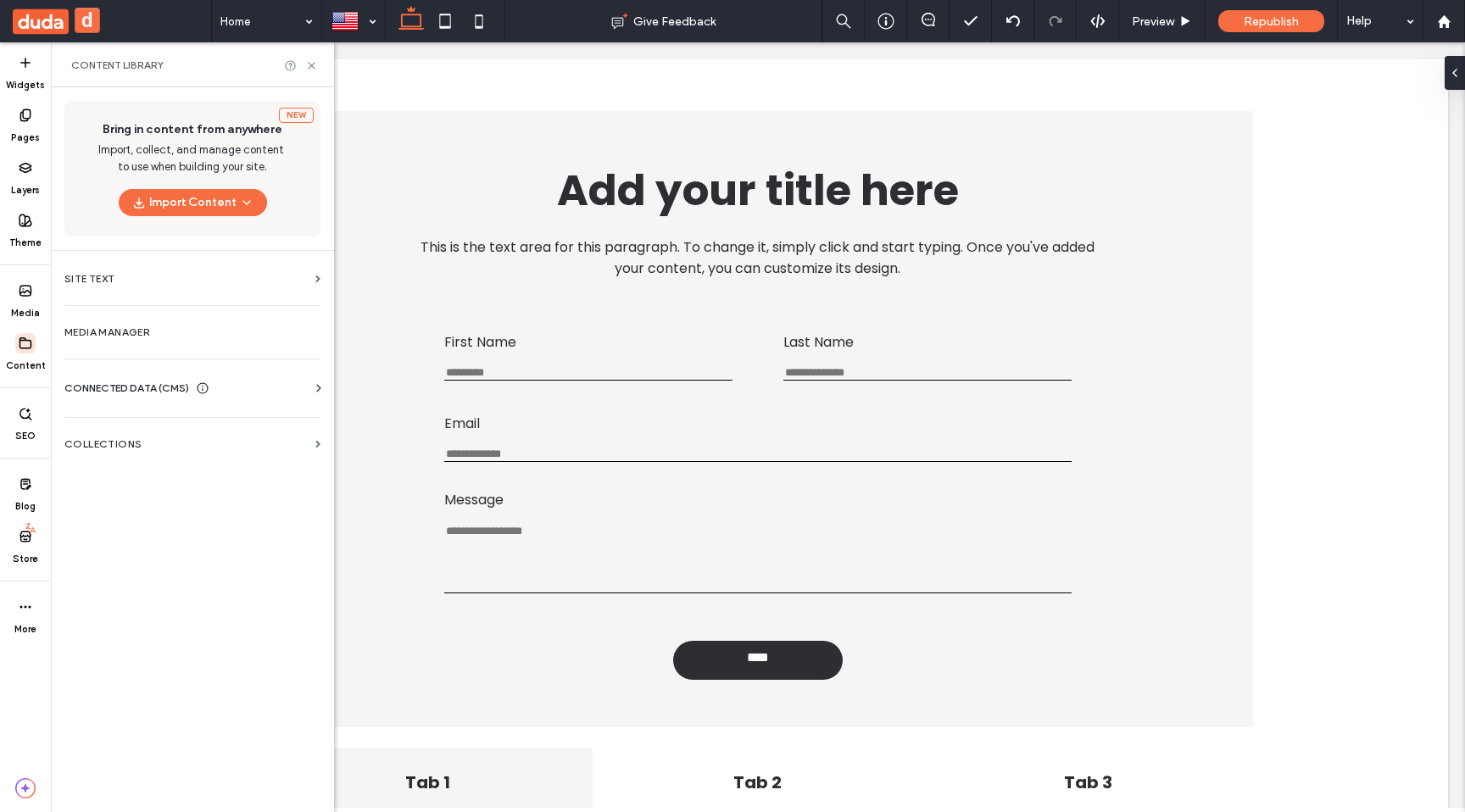
click at [145, 551] on div "New Bring in content from anywhere Import, collect, and manage content to use w…" at bounding box center [192, 448] width 283 height 721
click at [24, 417] on use at bounding box center [26, 413] width 11 height 11
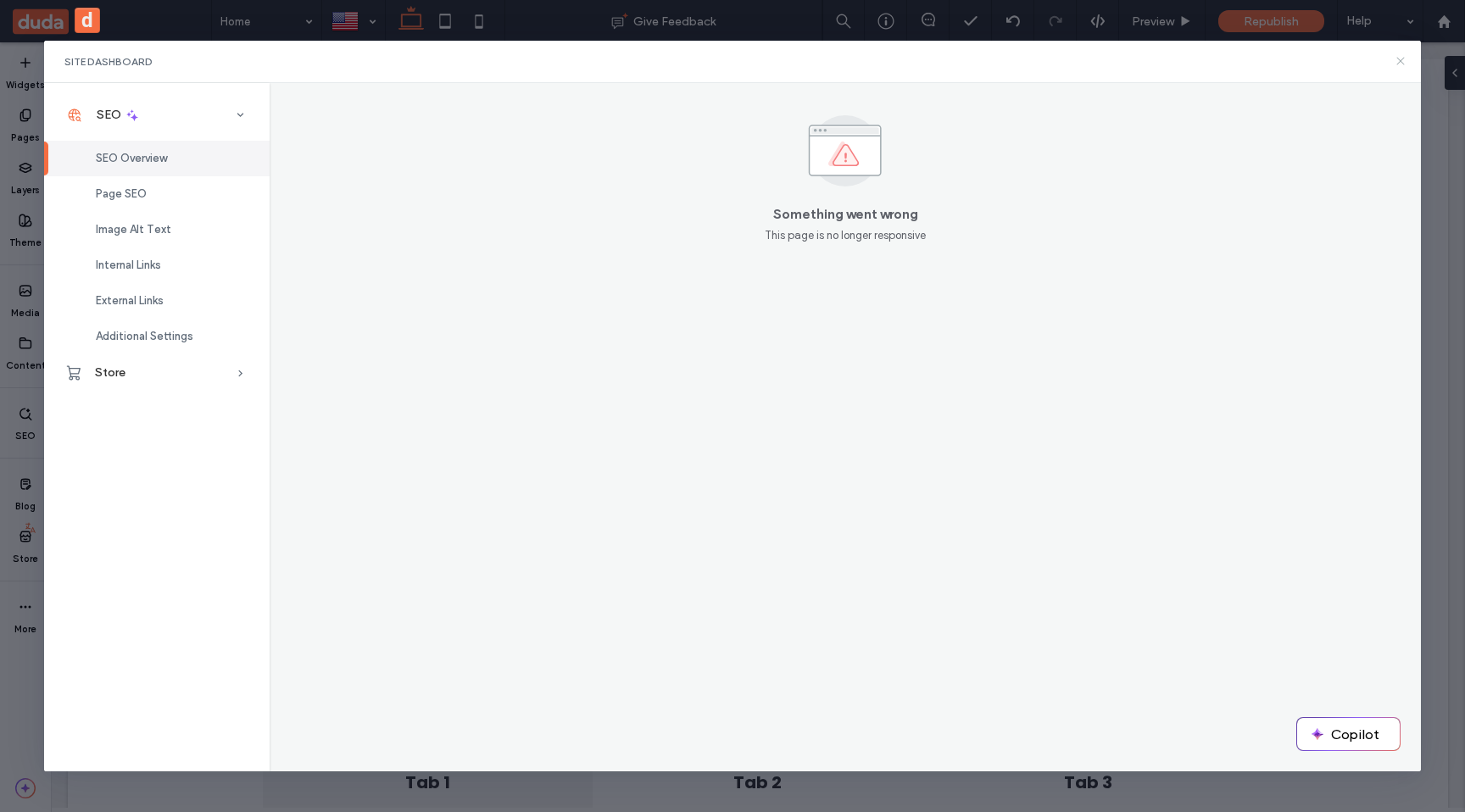
click at [1401, 60] on icon at bounding box center [1401, 61] width 14 height 14
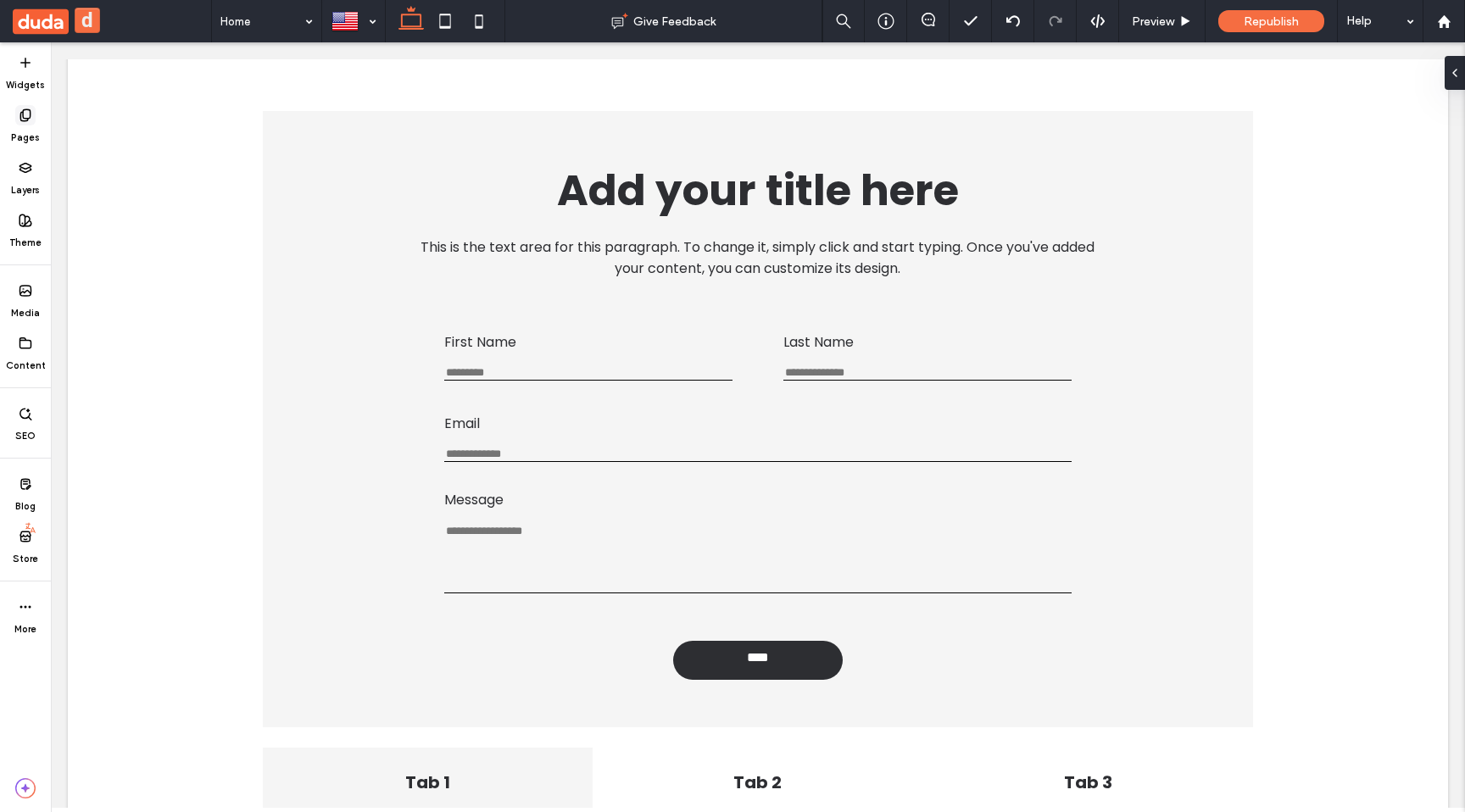
click at [31, 112] on icon at bounding box center [26, 116] width 14 height 14
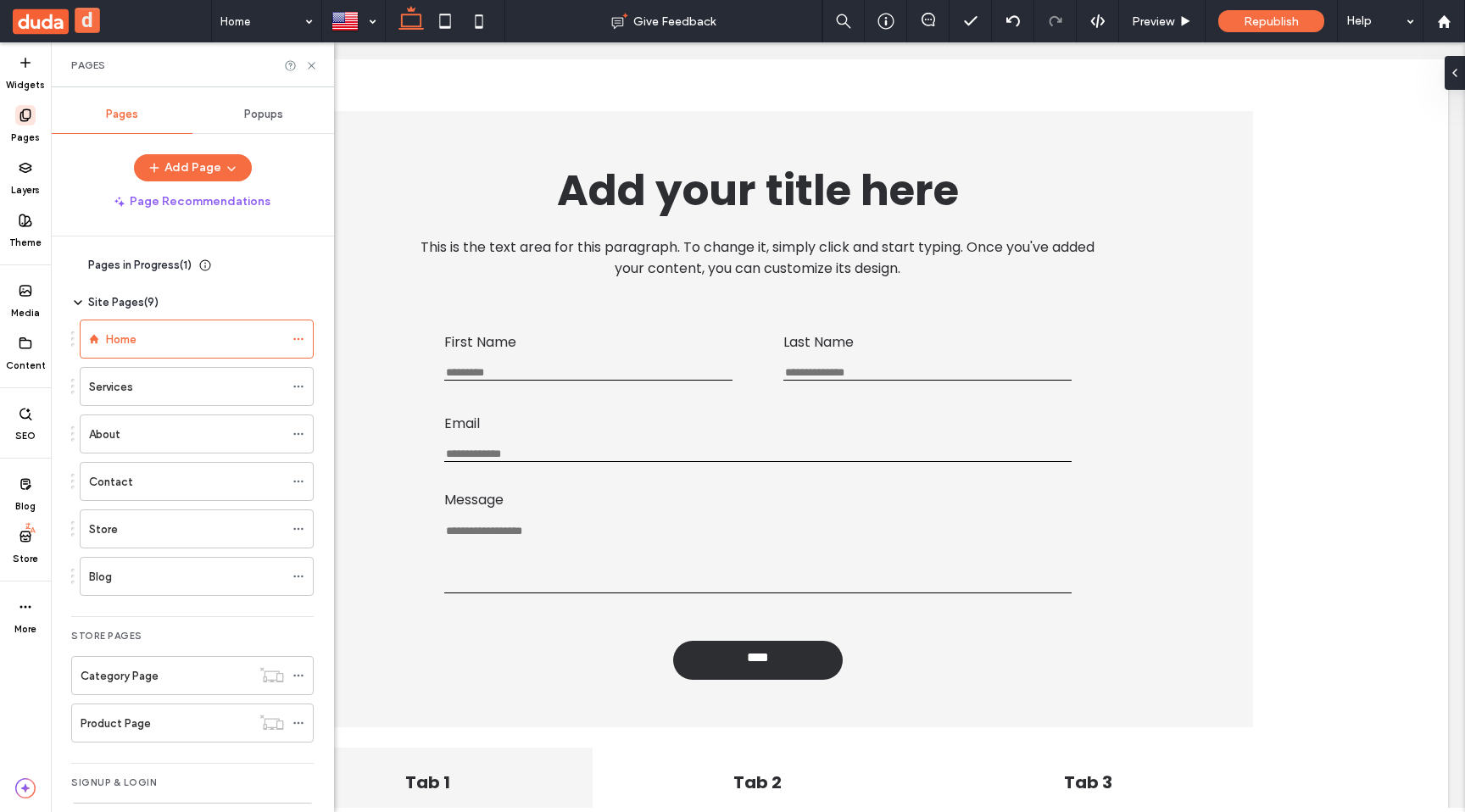
click at [285, 118] on div "Popups" at bounding box center [263, 115] width 141 height 37
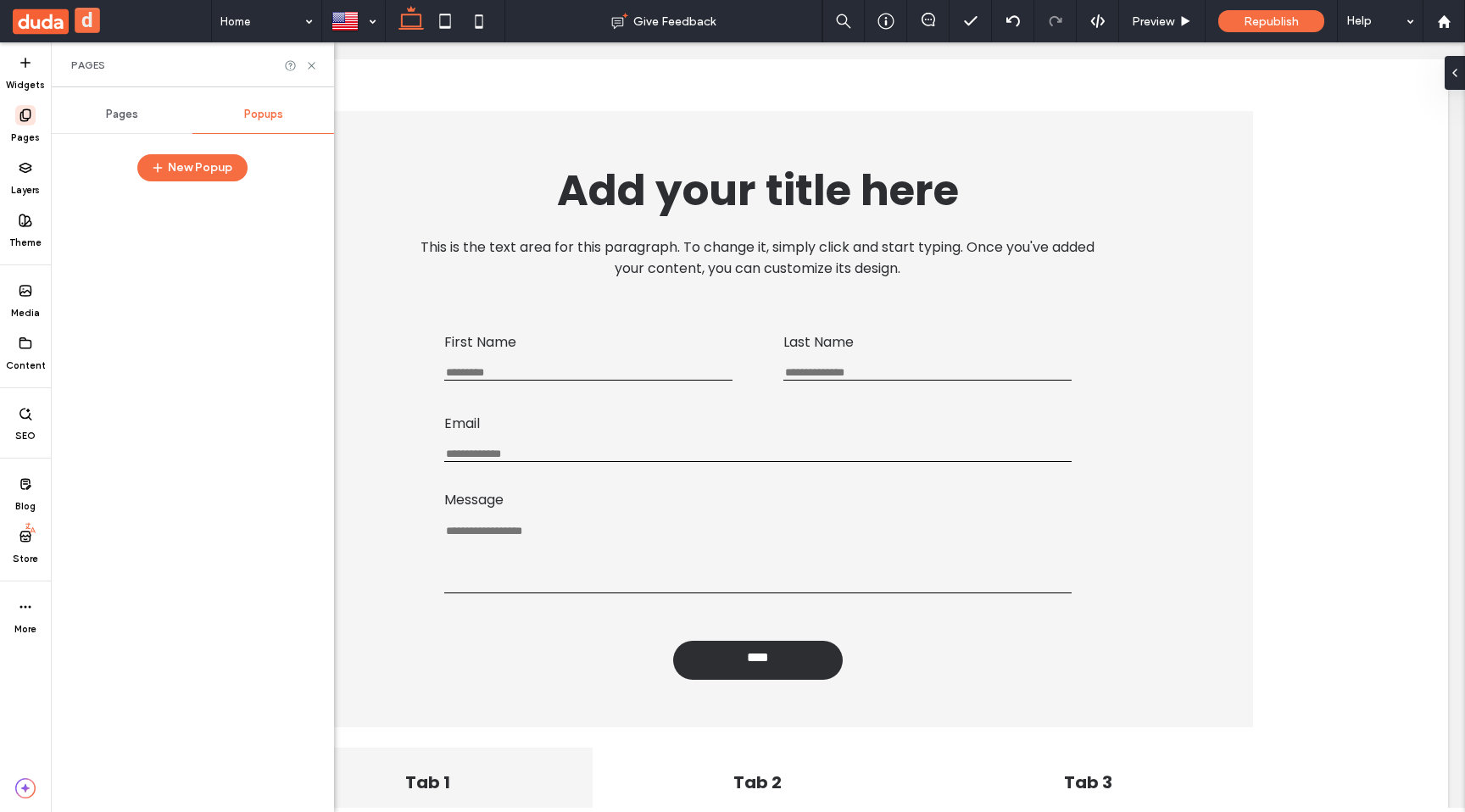
click at [145, 121] on div "Pages" at bounding box center [122, 115] width 141 height 37
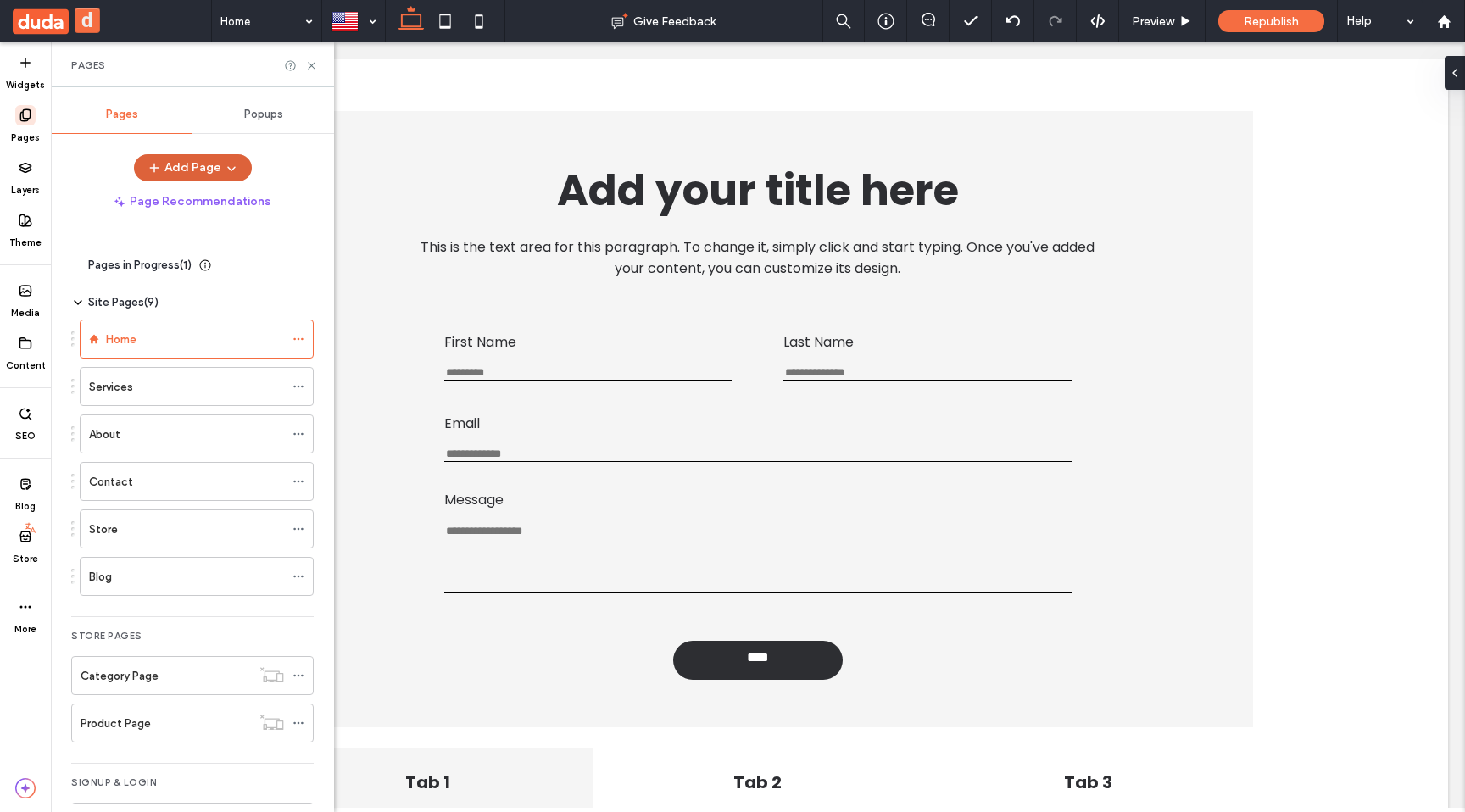
click at [231, 163] on icon "button" at bounding box center [231, 168] width 14 height 14
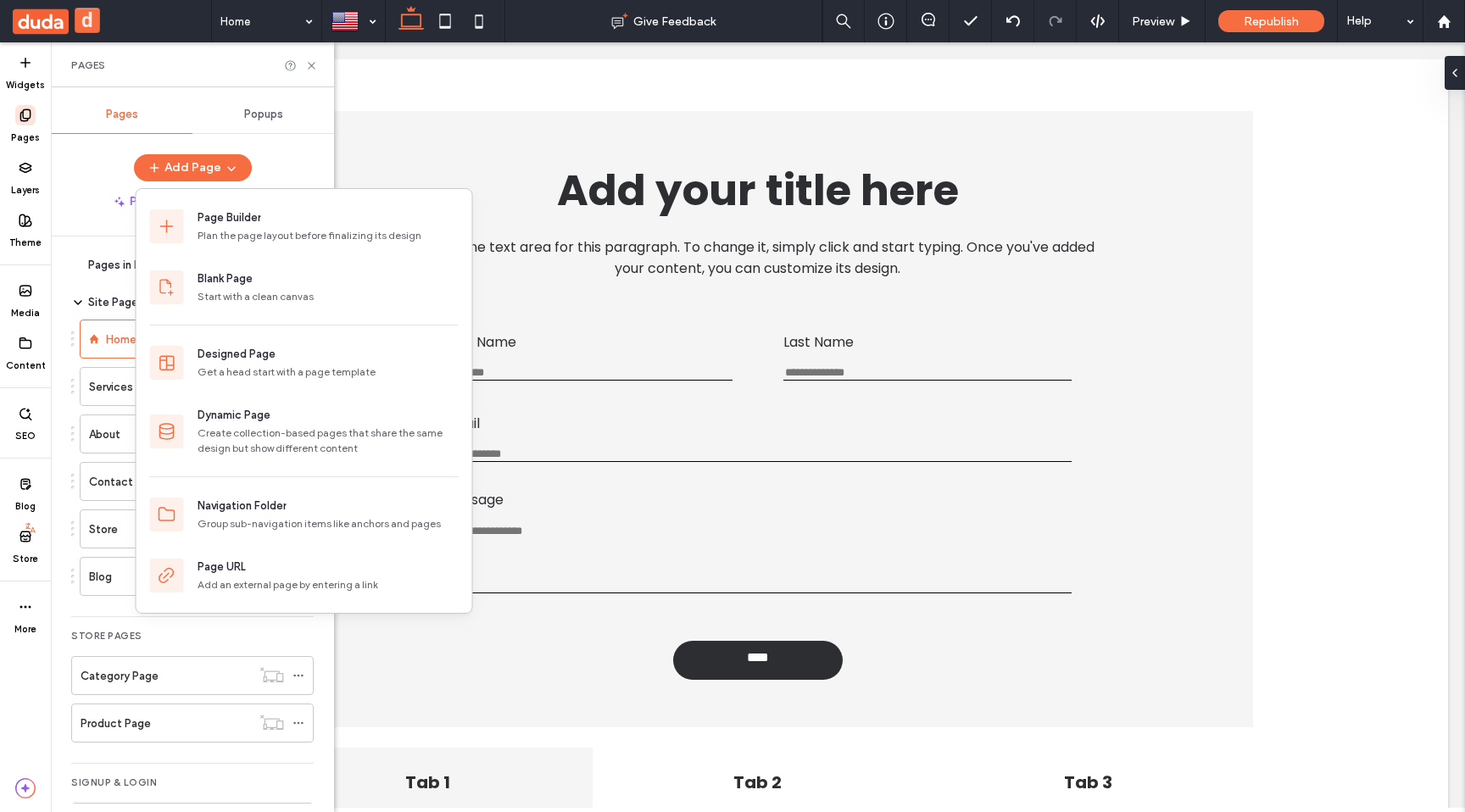
click at [295, 169] on div "Add Page" at bounding box center [192, 168] width 283 height 27
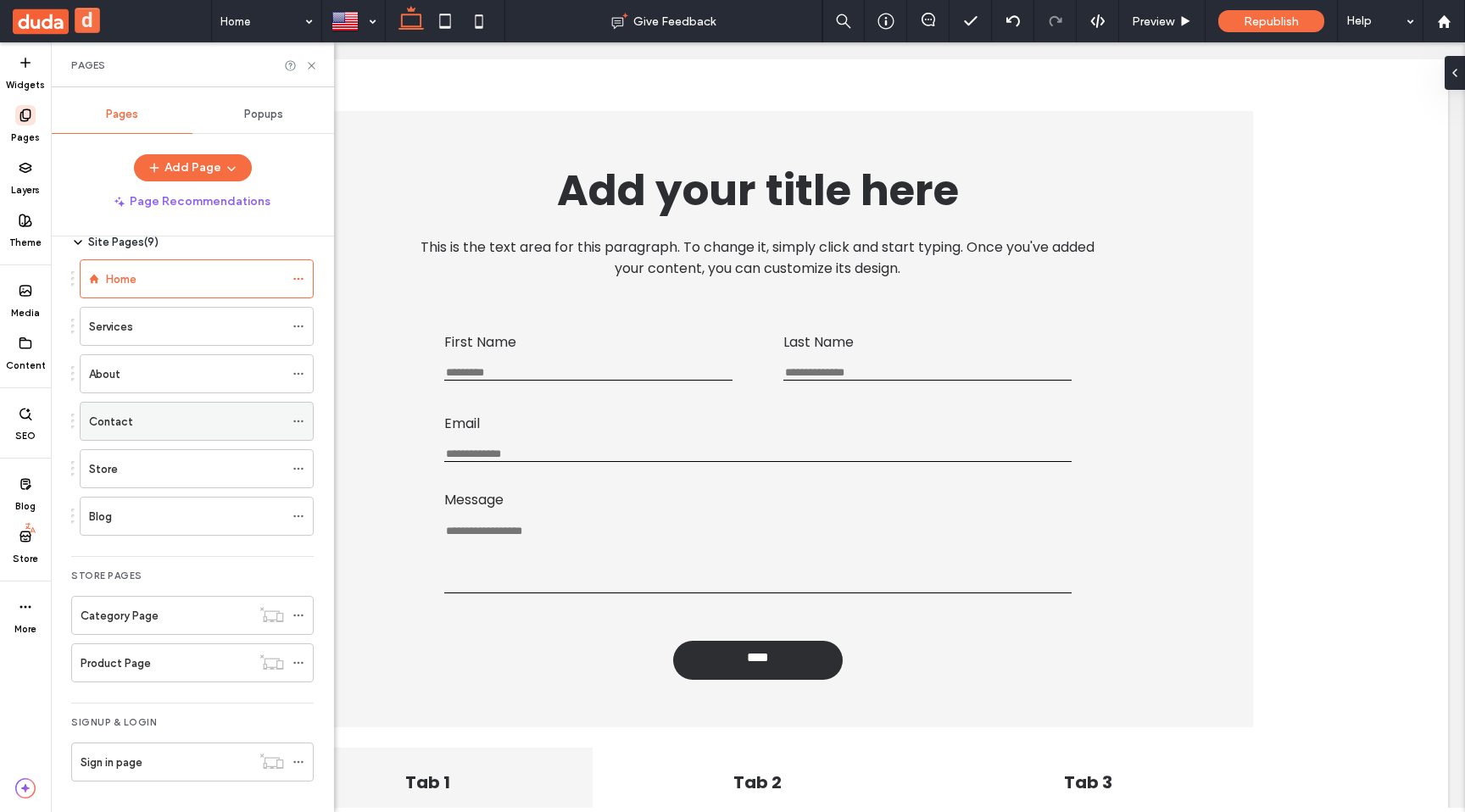
scroll to position [0, 0]
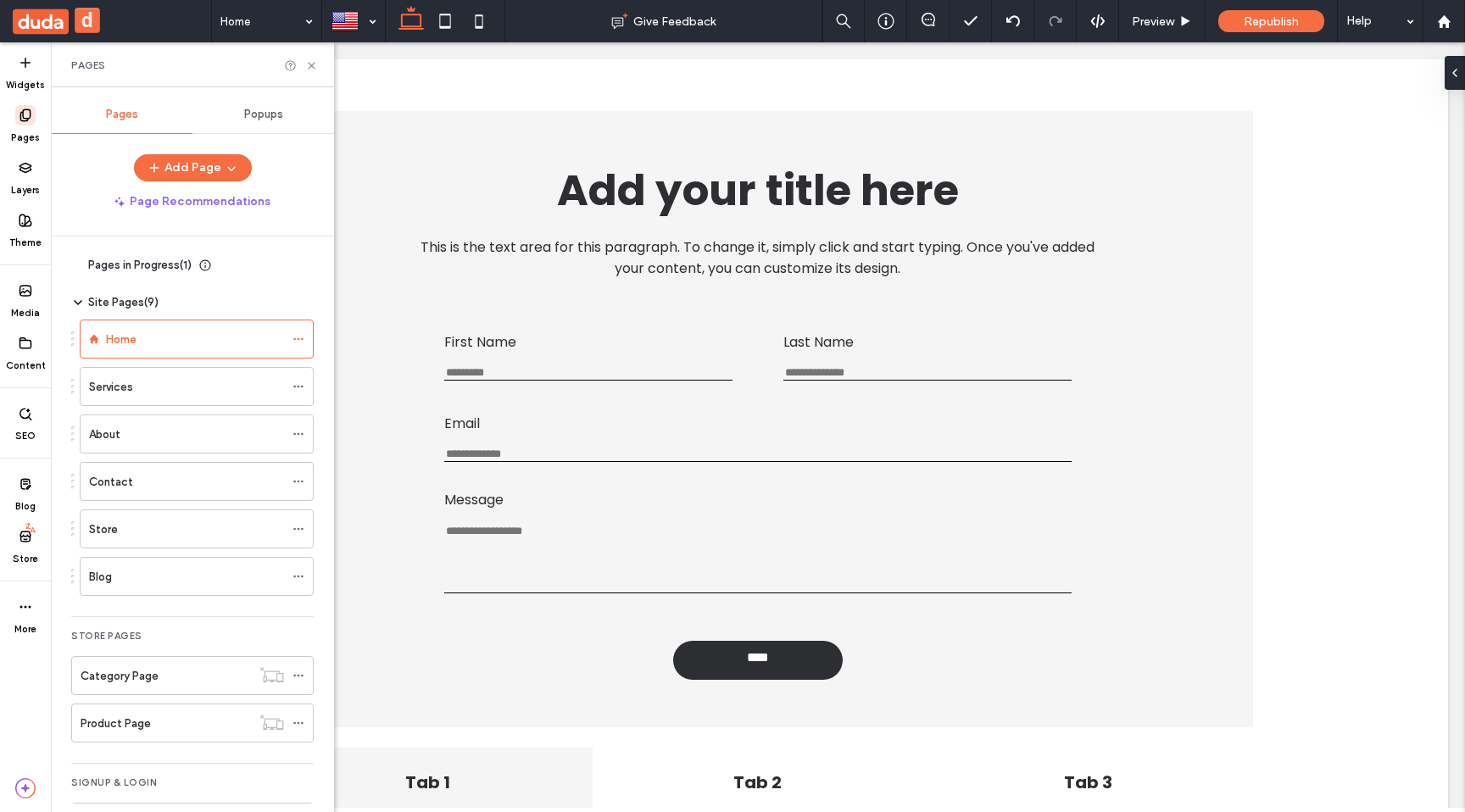
click at [288, 161] on div "Add Page" at bounding box center [192, 168] width 283 height 27
click at [310, 64] on use at bounding box center [311, 65] width 7 height 7
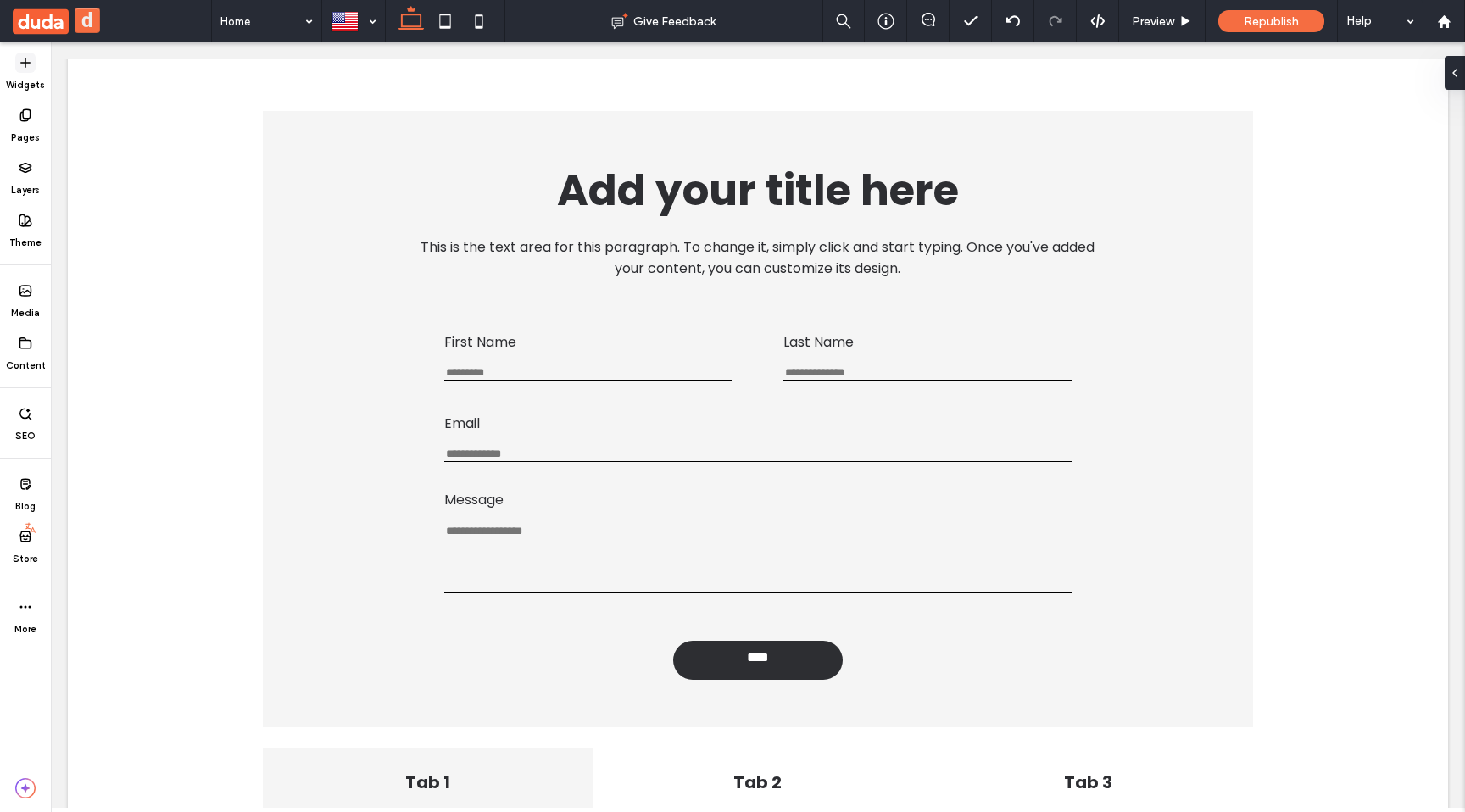
click at [31, 76] on label "Widgets" at bounding box center [26, 82] width 39 height 19
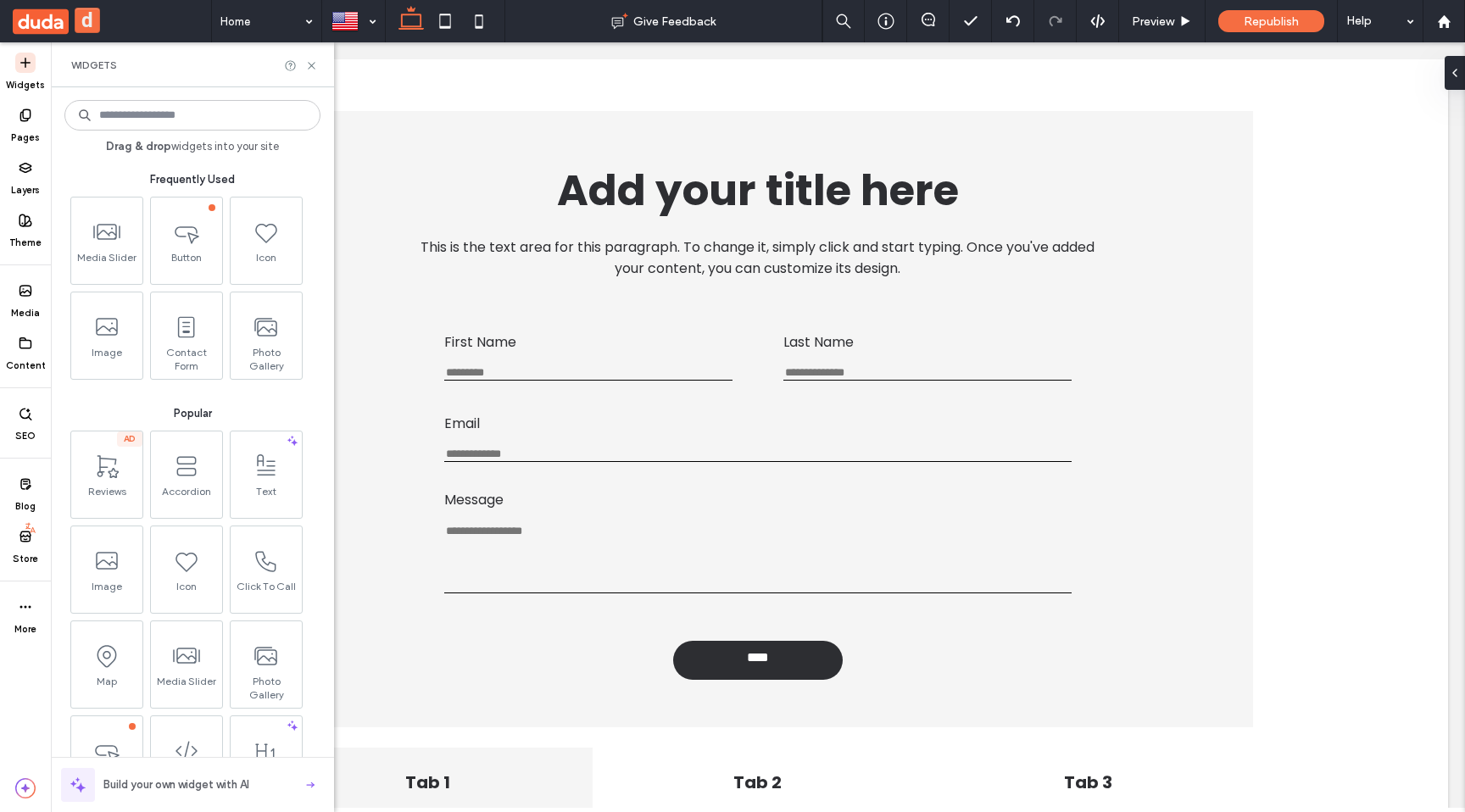
click at [31, 76] on label "Widgets" at bounding box center [26, 82] width 39 height 19
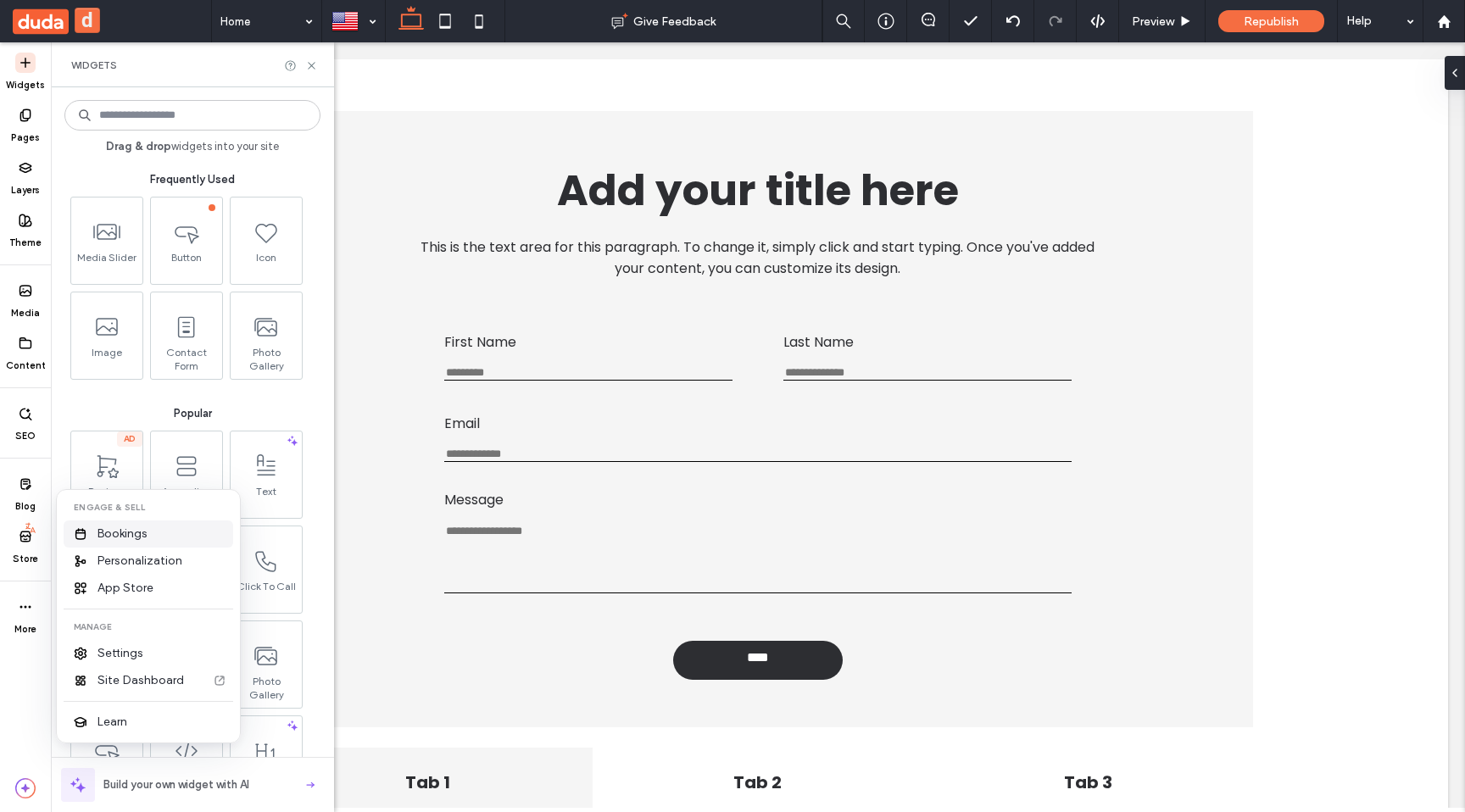
click at [114, 540] on span "Bookings" at bounding box center [123, 534] width 50 height 17
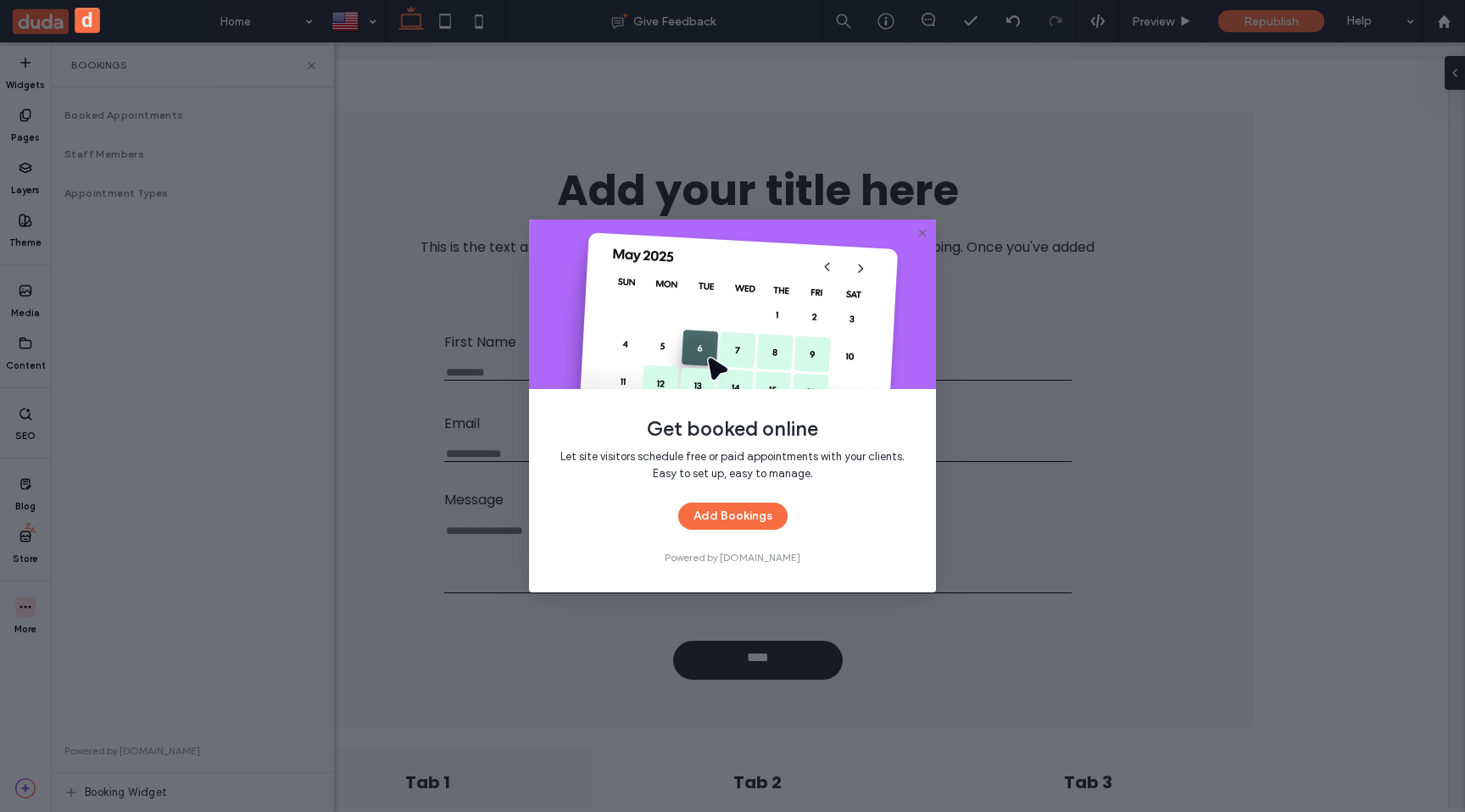
click at [746, 561] on span "Powered by cal.com" at bounding box center [732, 558] width 135 height 15
click at [877, 526] on div "Add Bookings" at bounding box center [732, 516] width 353 height 27
click at [807, 566] on div "Get booked online Let site visitors schedule free or paid appointments with you…" at bounding box center [732, 406] width 407 height 373
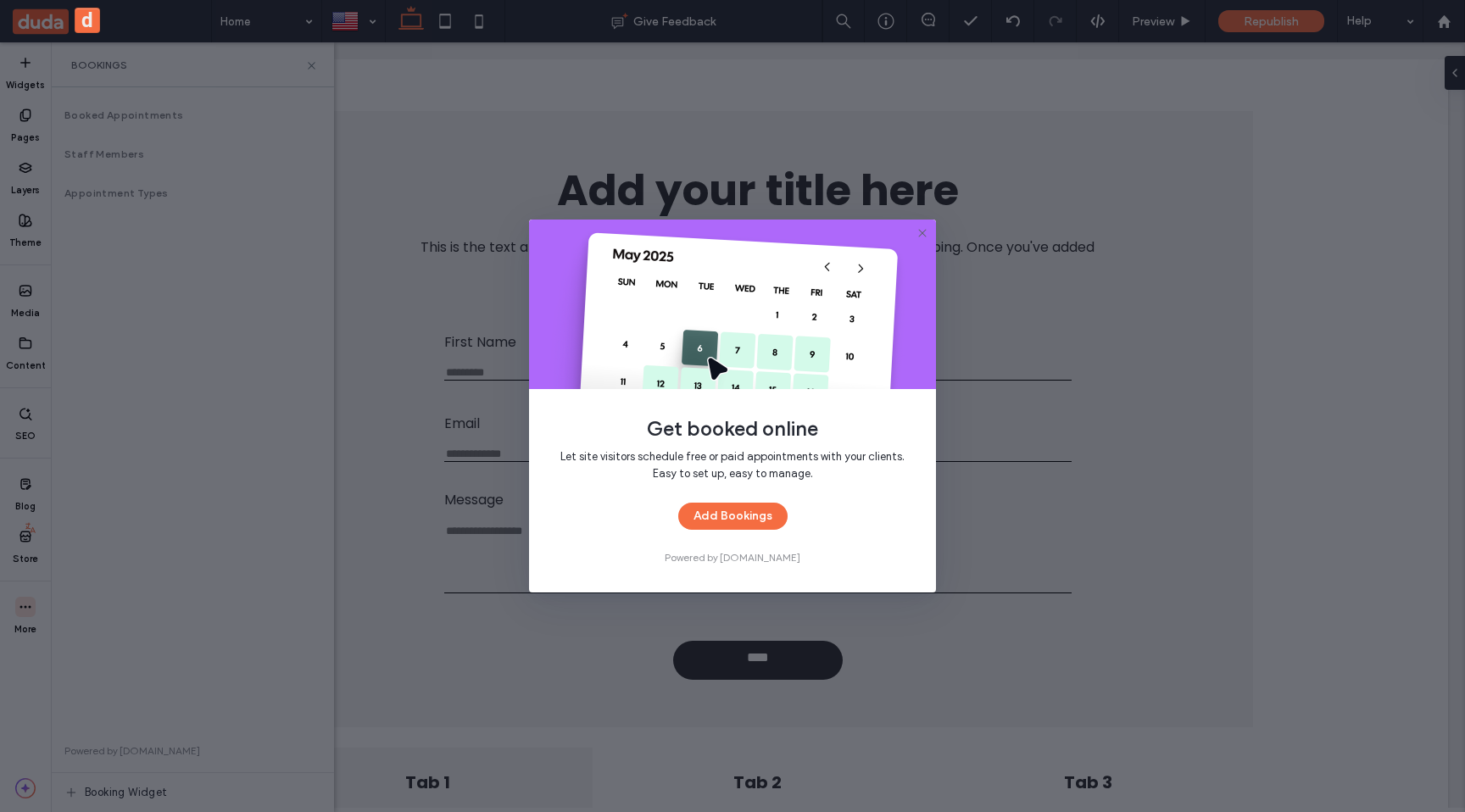
click at [757, 557] on span "Powered by cal.com" at bounding box center [732, 558] width 135 height 15
click at [798, 539] on div "Let site visitors schedule free or paid appointments with your clients. Easy to…" at bounding box center [732, 507] width 353 height 117
click at [765, 550] on span "Powered by cal.com" at bounding box center [732, 558] width 135 height 15
click at [759, 566] on div "Get booked online Let site visitors schedule free or paid appointments with you…" at bounding box center [732, 406] width 407 height 373
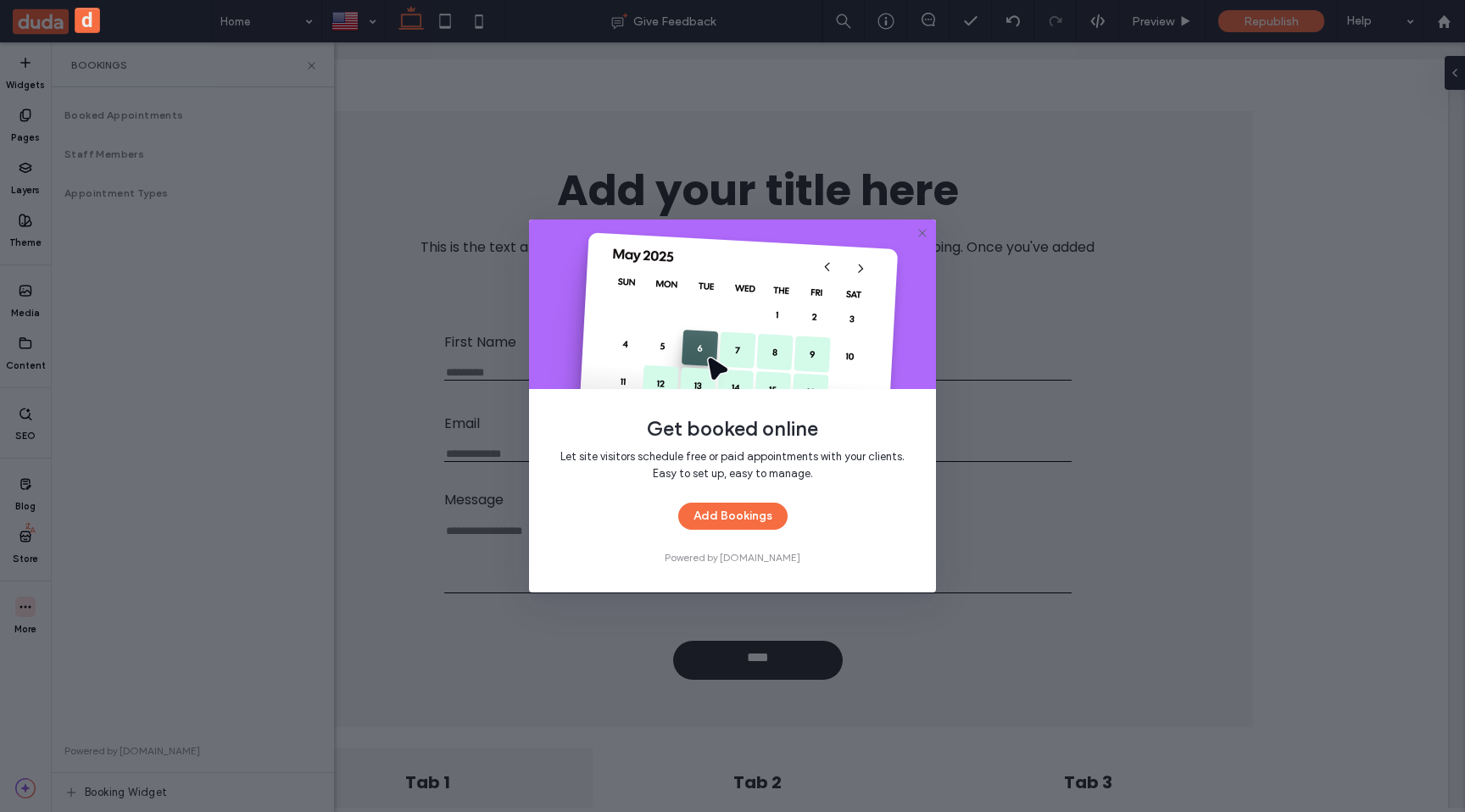
click at [818, 537] on div "Let site visitors schedule free or paid appointments with your clients. Easy to…" at bounding box center [732, 507] width 353 height 117
click at [922, 236] on icon at bounding box center [923, 233] width 14 height 14
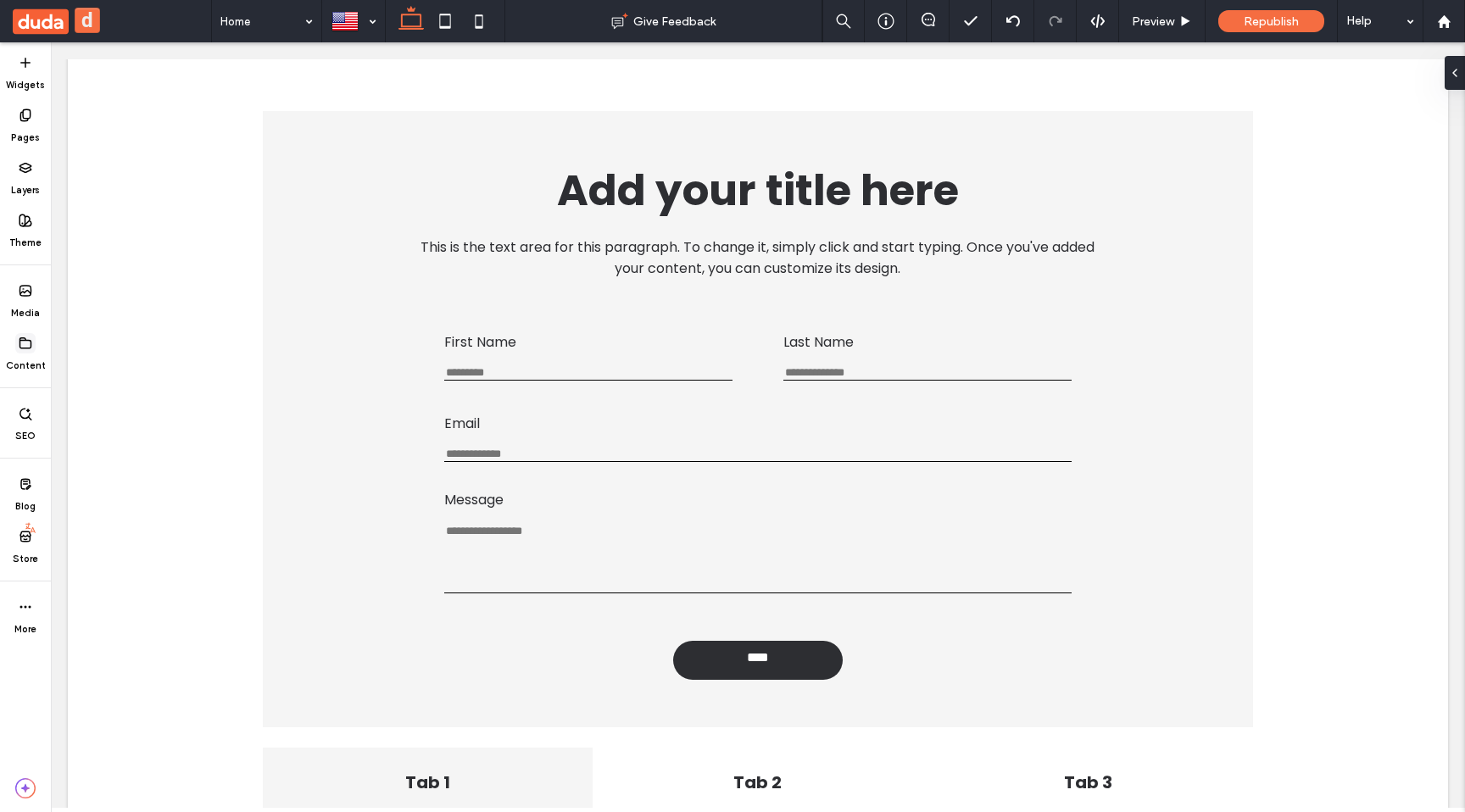
click at [21, 355] on label "Content" at bounding box center [26, 363] width 40 height 19
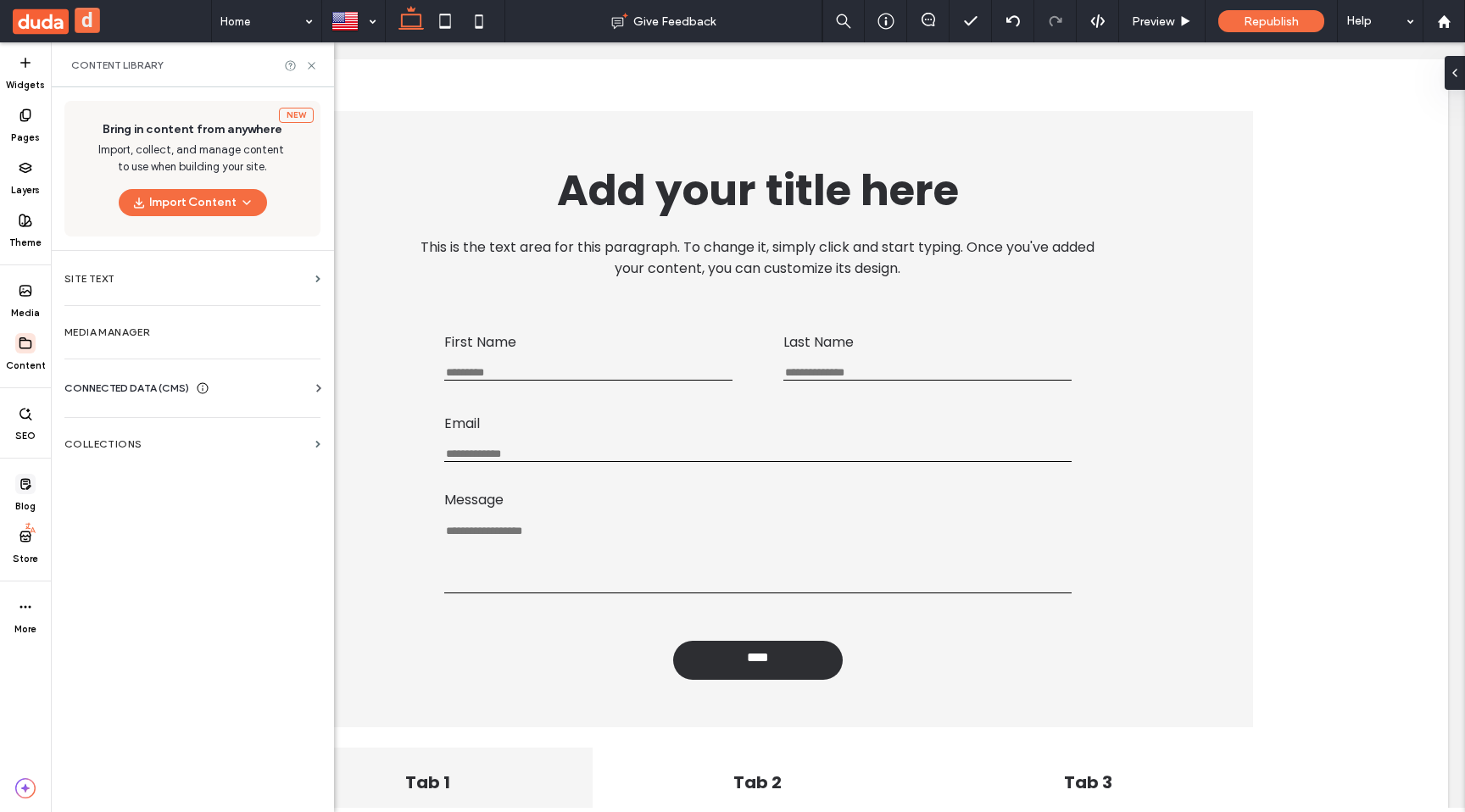
click at [30, 485] on use at bounding box center [26, 484] width 9 height 10
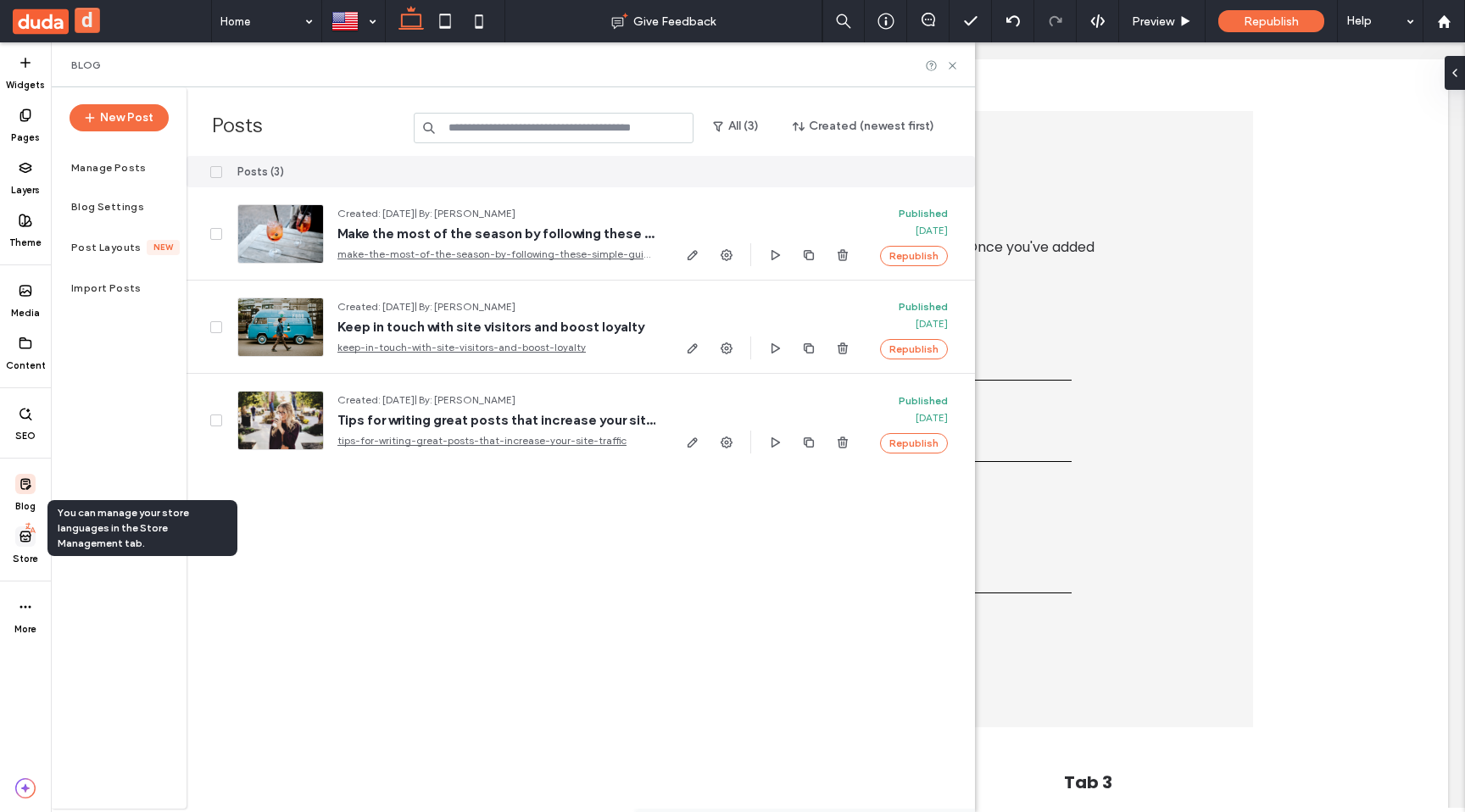
click at [27, 533] on icon at bounding box center [31, 528] width 14 height 14
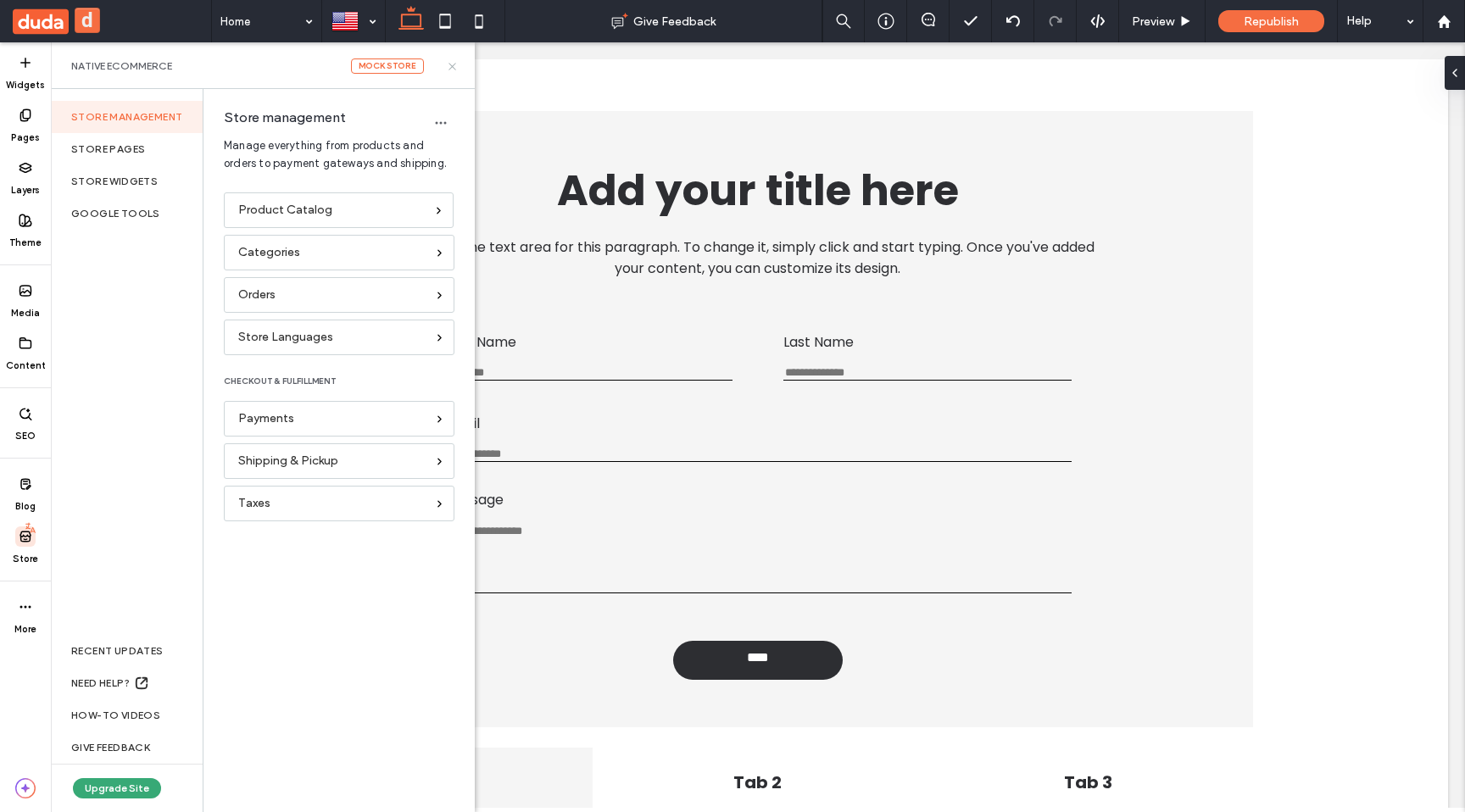
click at [447, 66] on icon at bounding box center [452, 66] width 13 height 13
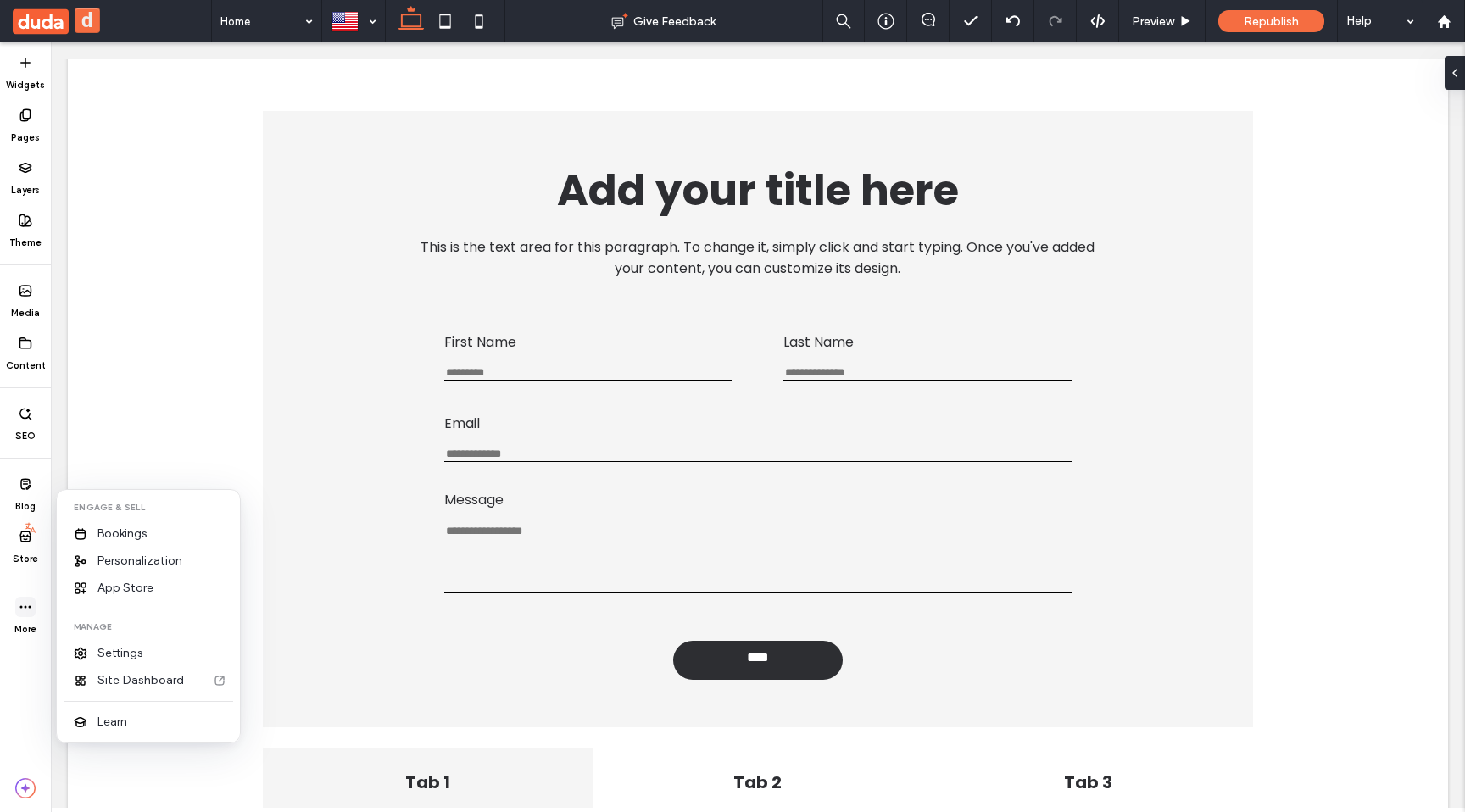
click at [26, 603] on icon at bounding box center [26, 607] width 14 height 14
click at [20, 676] on div "Widgets Pages Layers Theme Media Content SEO Blog Store More" at bounding box center [26, 427] width 51 height 769
click at [342, 19] on div at bounding box center [354, 21] width 61 height 41
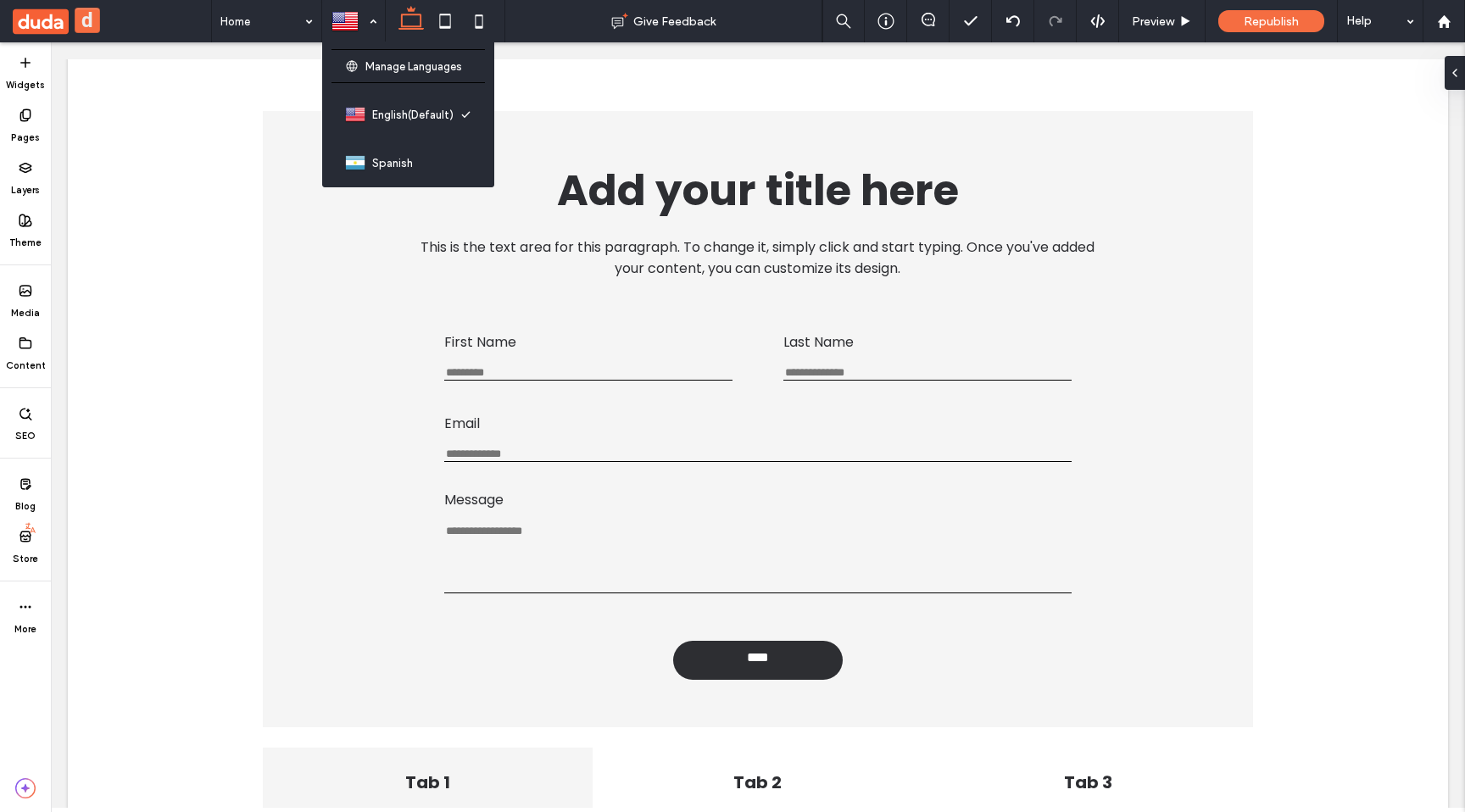
click at [15, 701] on div "Widgets Pages Layers Theme Media Content SEO Blog Store More" at bounding box center [26, 427] width 51 height 769
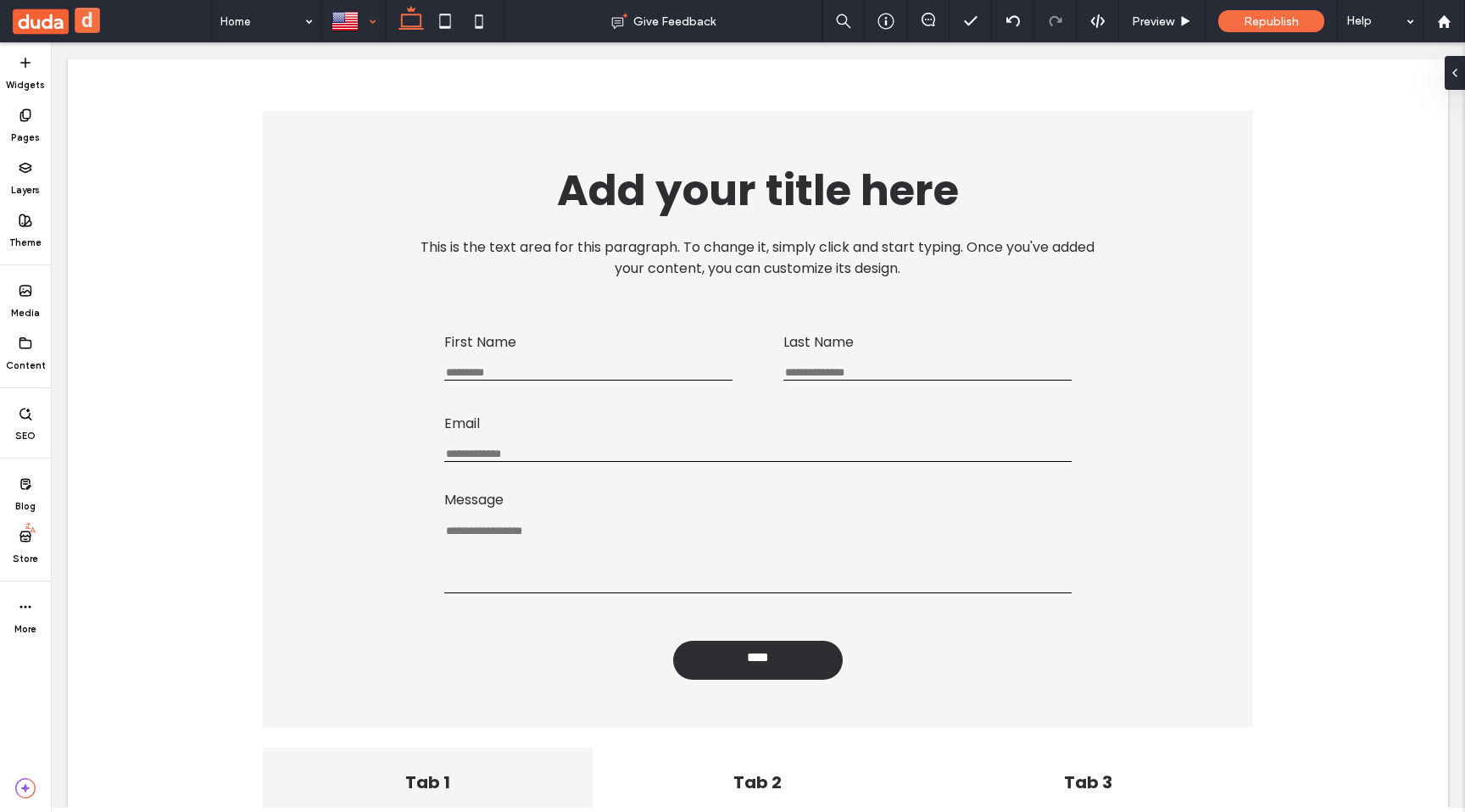
click at [376, 20] on div at bounding box center [354, 21] width 61 height 41
click at [31, 534] on icon at bounding box center [31, 528] width 14 height 14
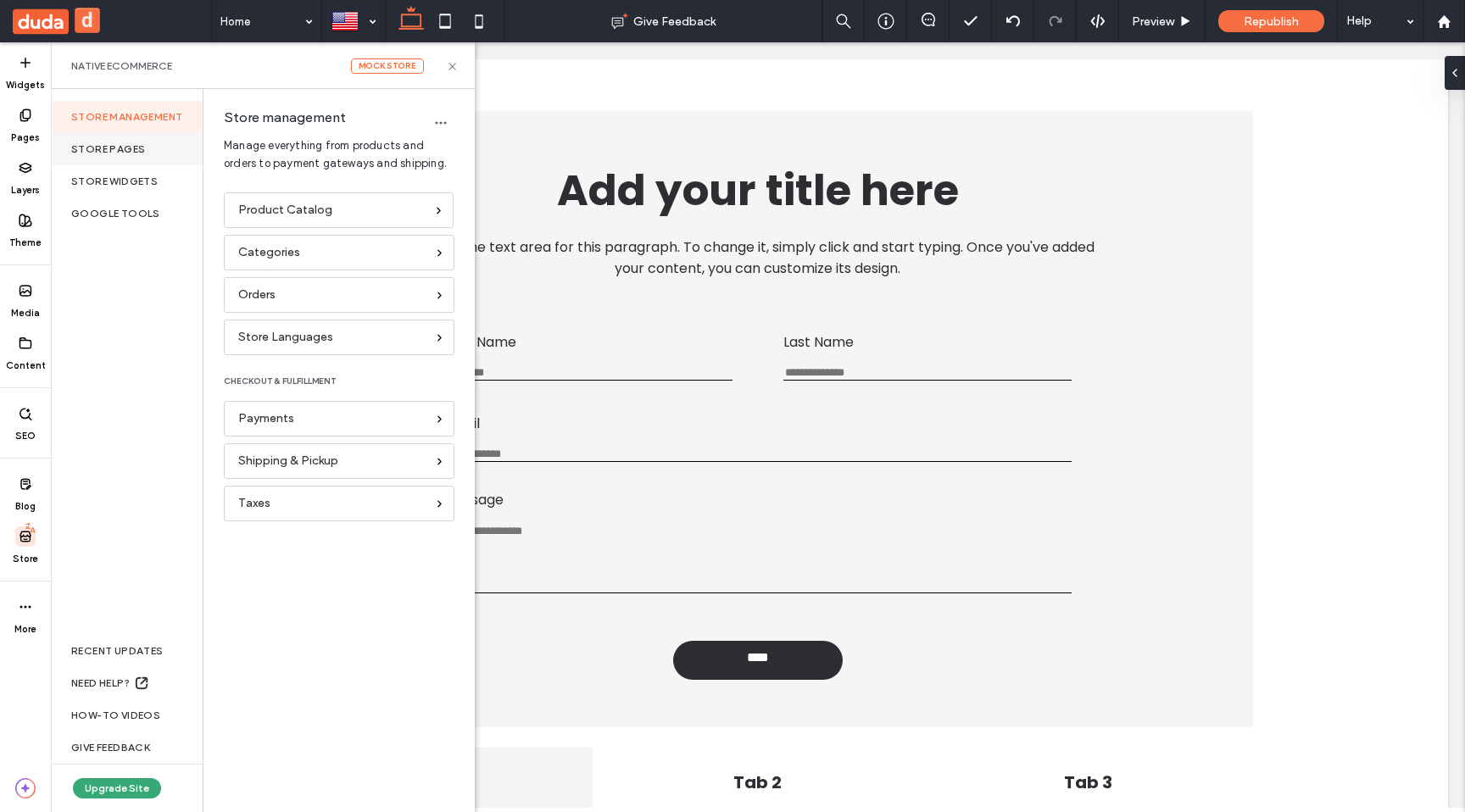
click at [160, 156] on div "Store pages" at bounding box center [127, 149] width 151 height 32
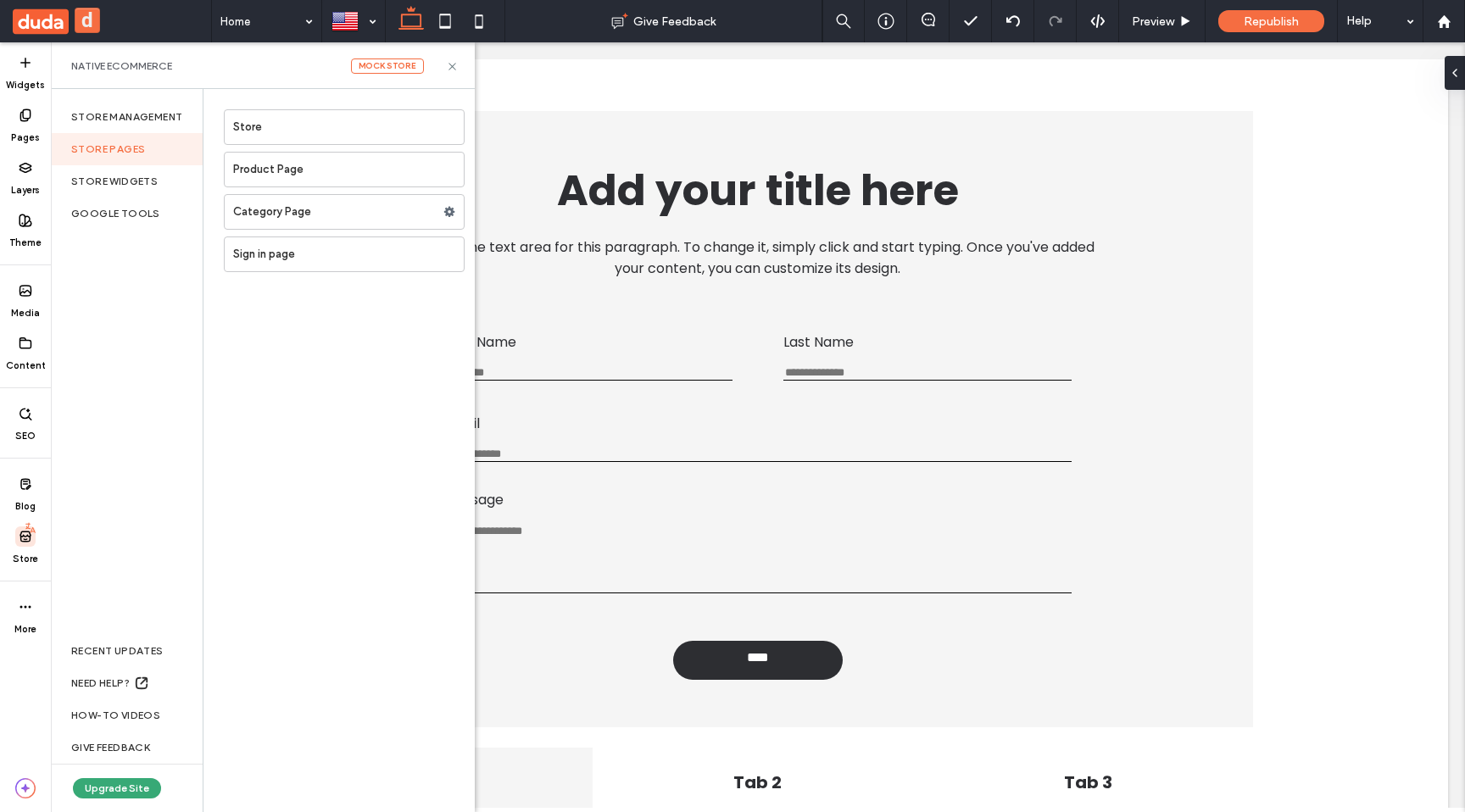
click at [394, 499] on div "Store Product Page Category Page Sign in page" at bounding box center [339, 451] width 271 height 723
click at [271, 468] on div "Store Product Page Category Page Sign in page" at bounding box center [339, 451] width 271 height 723
click at [430, 125] on label "Store" at bounding box center [348, 128] width 231 height 34
click at [354, 29] on div at bounding box center [354, 21] width 61 height 41
click at [452, 214] on use at bounding box center [449, 212] width 11 height 10
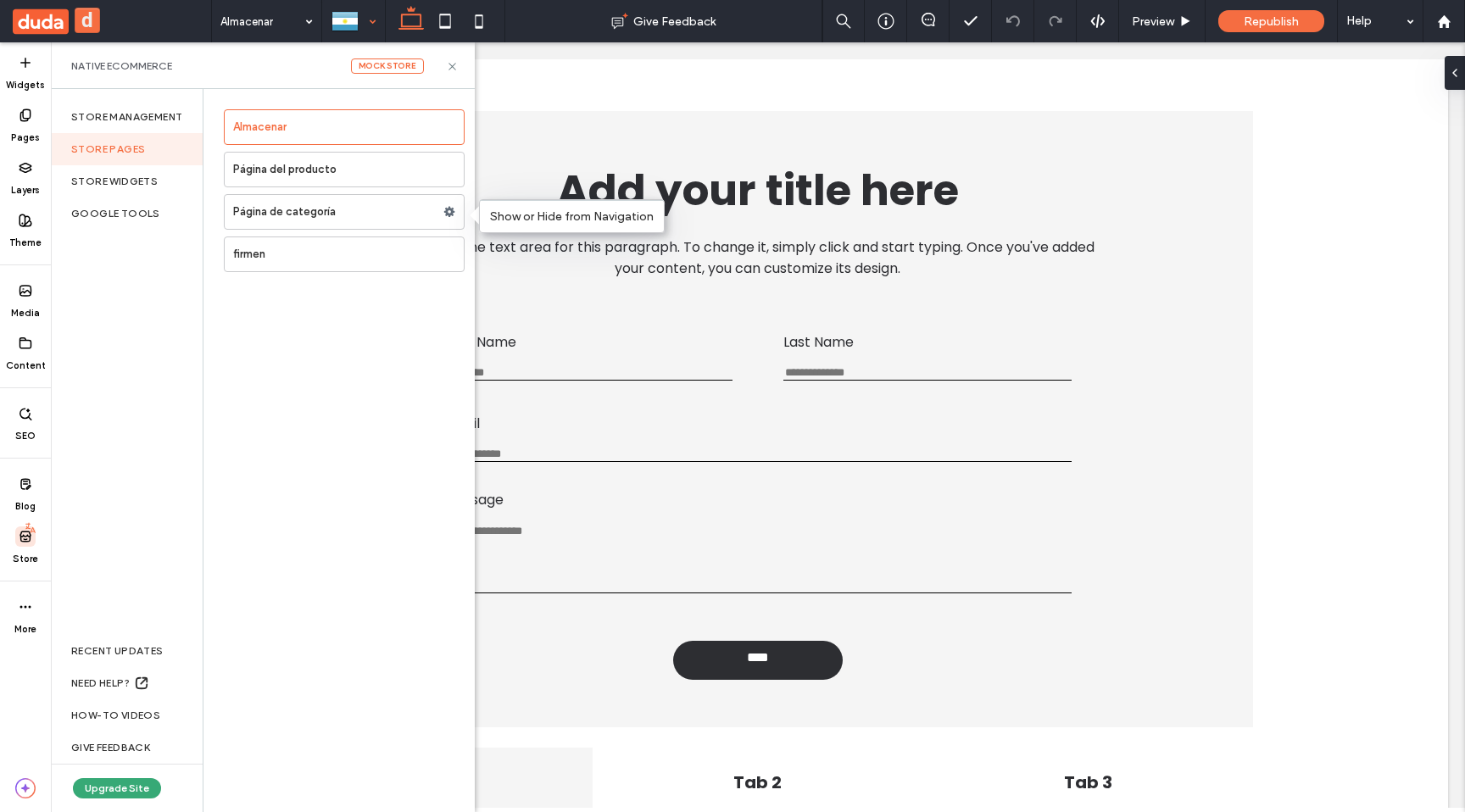
click at [417, 343] on div "Almacenar Página del producto Página de categoría firmen" at bounding box center [339, 451] width 271 height 723
click at [380, 253] on label "firmen" at bounding box center [348, 254] width 231 height 34
click at [390, 139] on label "Almacenar" at bounding box center [348, 128] width 231 height 34
click at [449, 213] on icon at bounding box center [449, 212] width 12 height 12
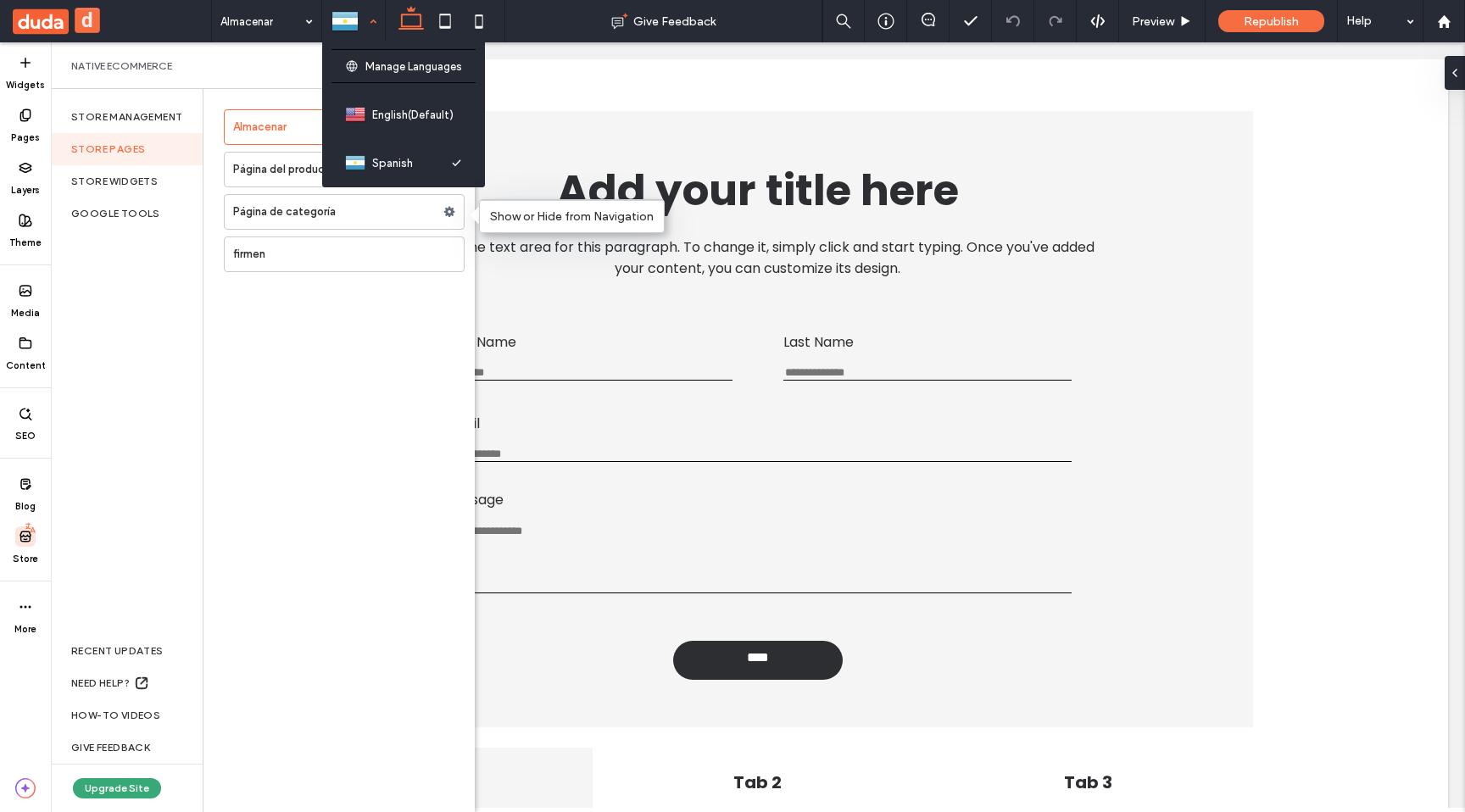
click at [339, 21] on div at bounding box center [354, 21] width 61 height 41
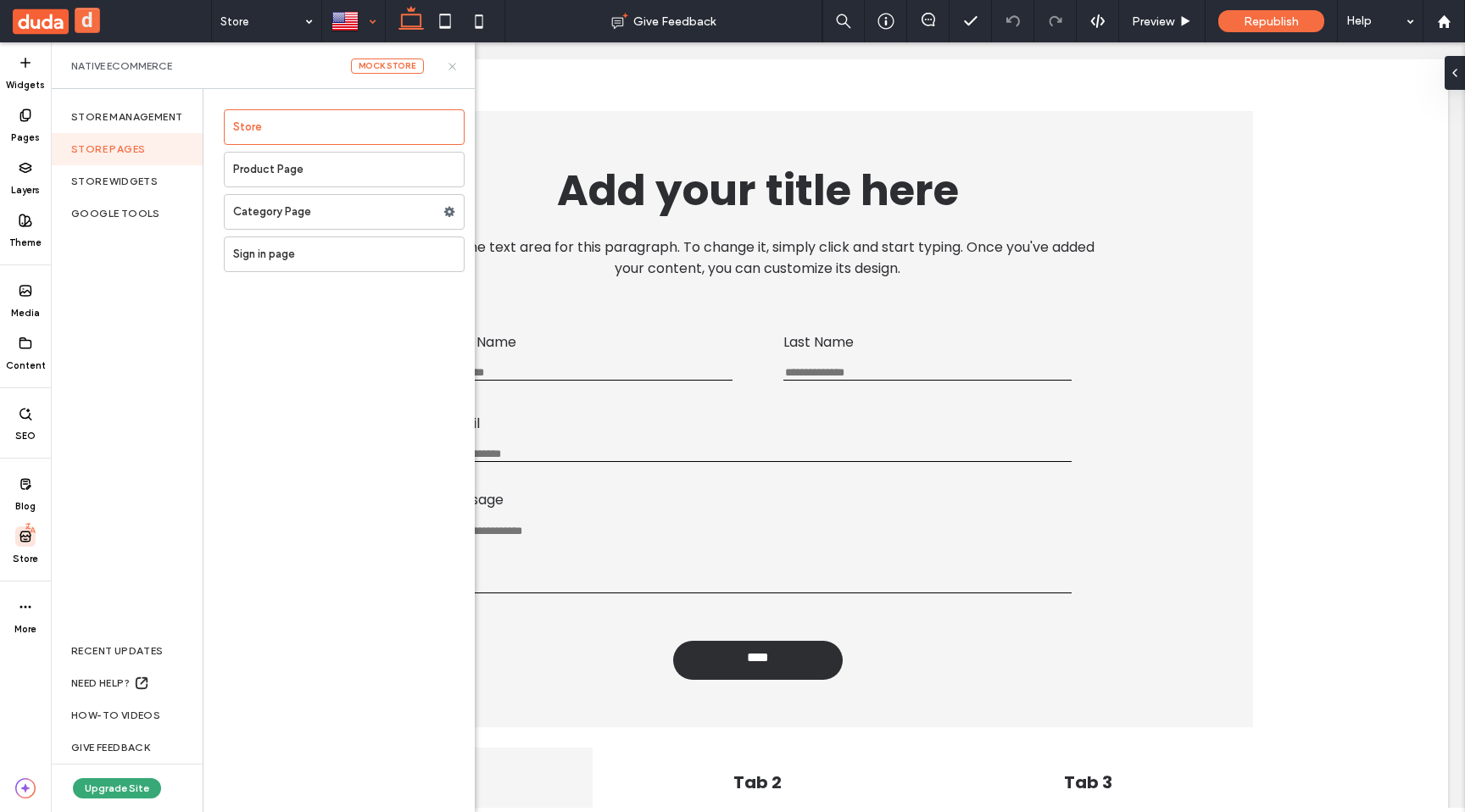
click at [452, 64] on icon at bounding box center [452, 66] width 13 height 13
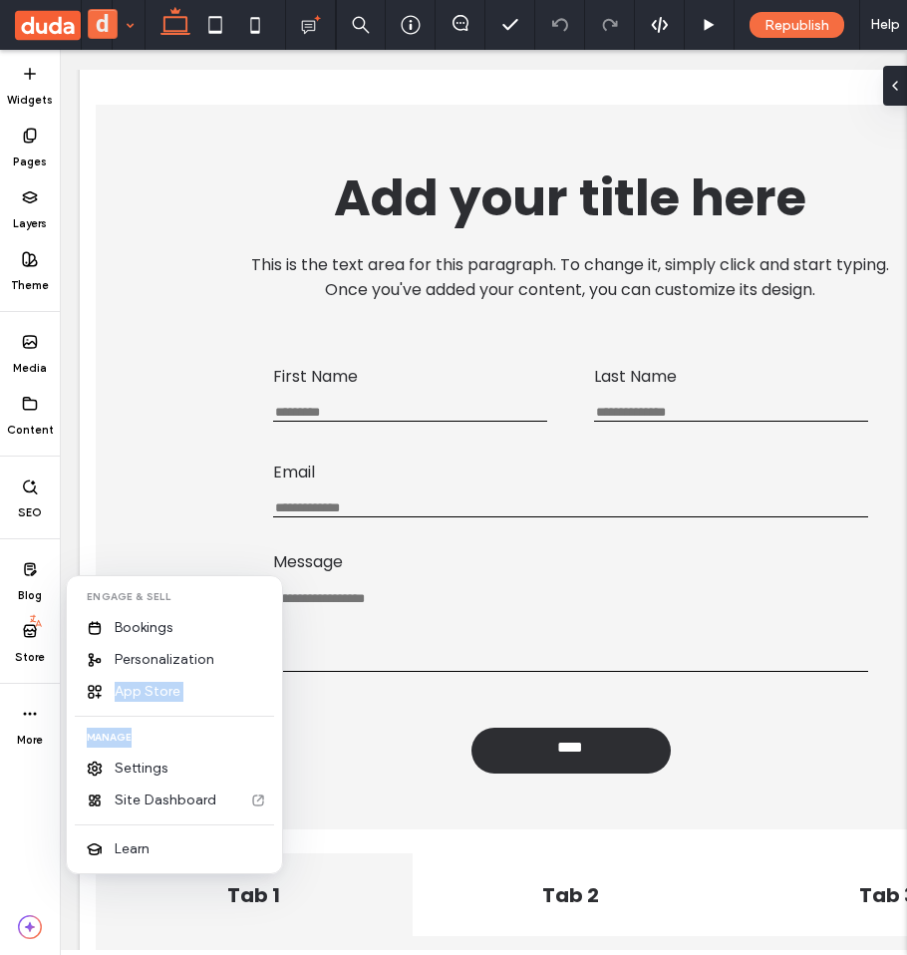
drag, startPoint x: 146, startPoint y: 736, endPoint x: 76, endPoint y: 713, distance: 73.4
click at [76, 713] on div "ENGAGE & SELL Bookings Personalization App Store MANAGE Settings Site Dashboard…" at bounding box center [174, 724] width 199 height 281
click at [124, 741] on span "MANAGE" at bounding box center [103, 738] width 57 height 20
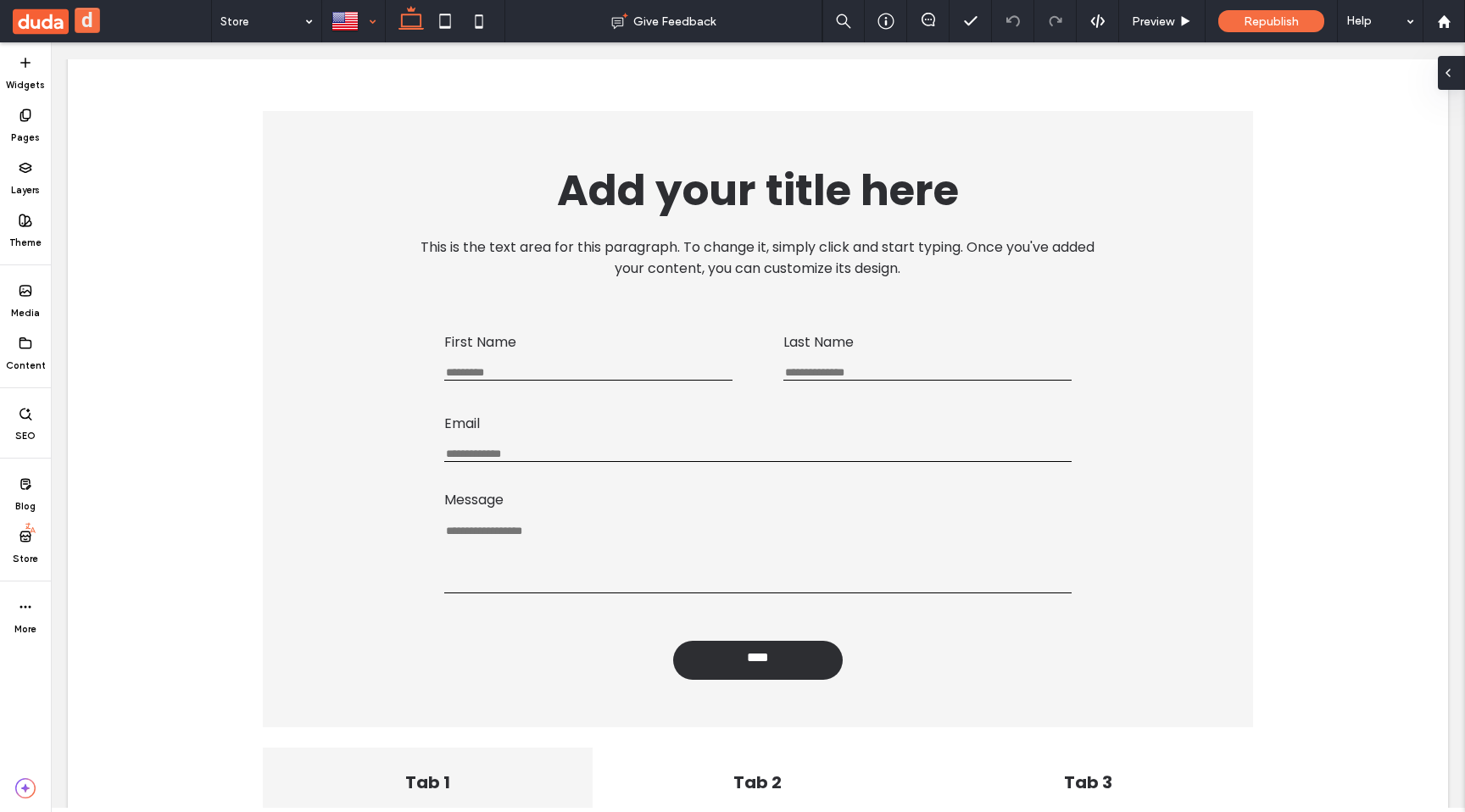
click at [1455, 67] on div at bounding box center [1452, 73] width 27 height 34
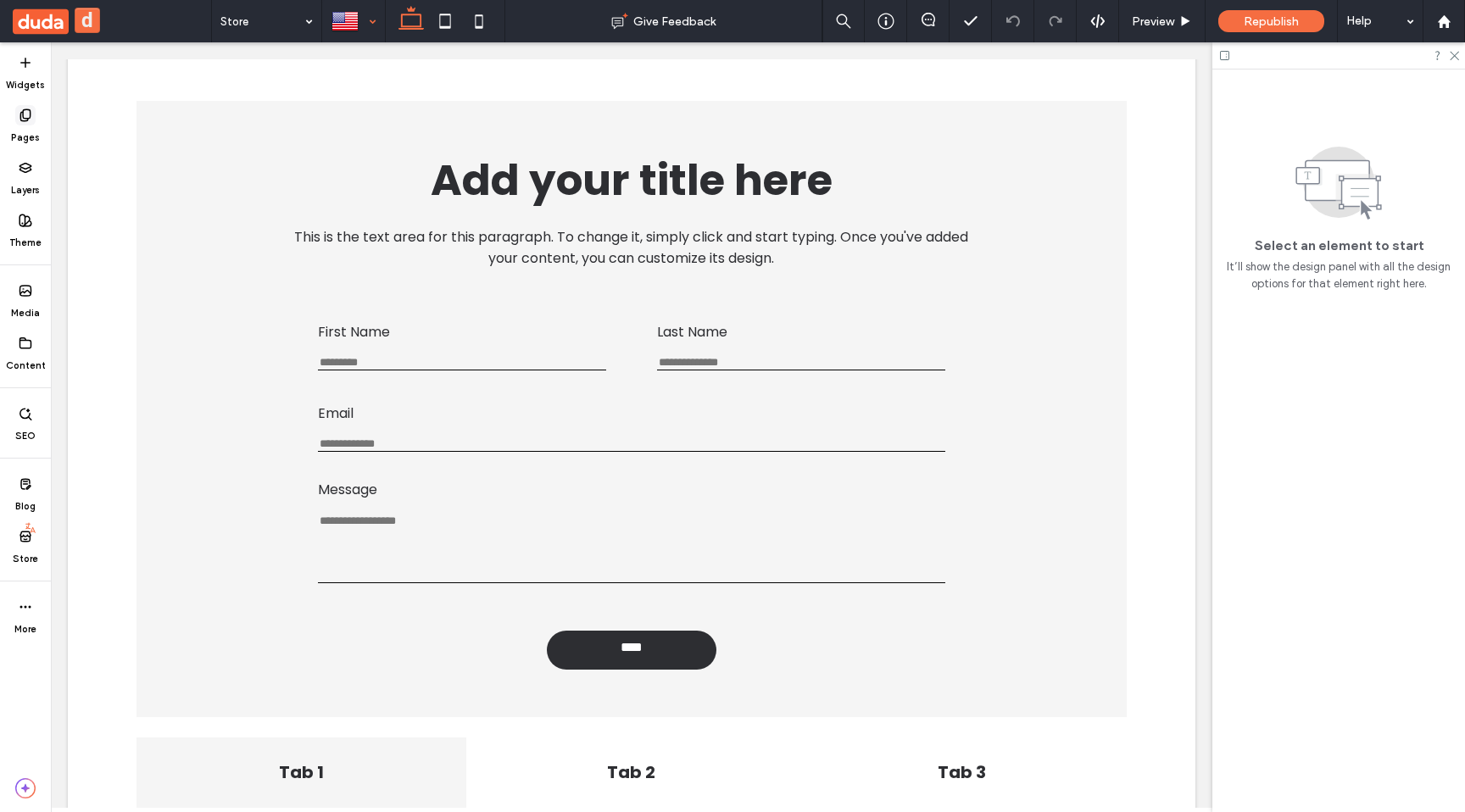
click at [23, 128] on label "Pages" at bounding box center [26, 135] width 29 height 19
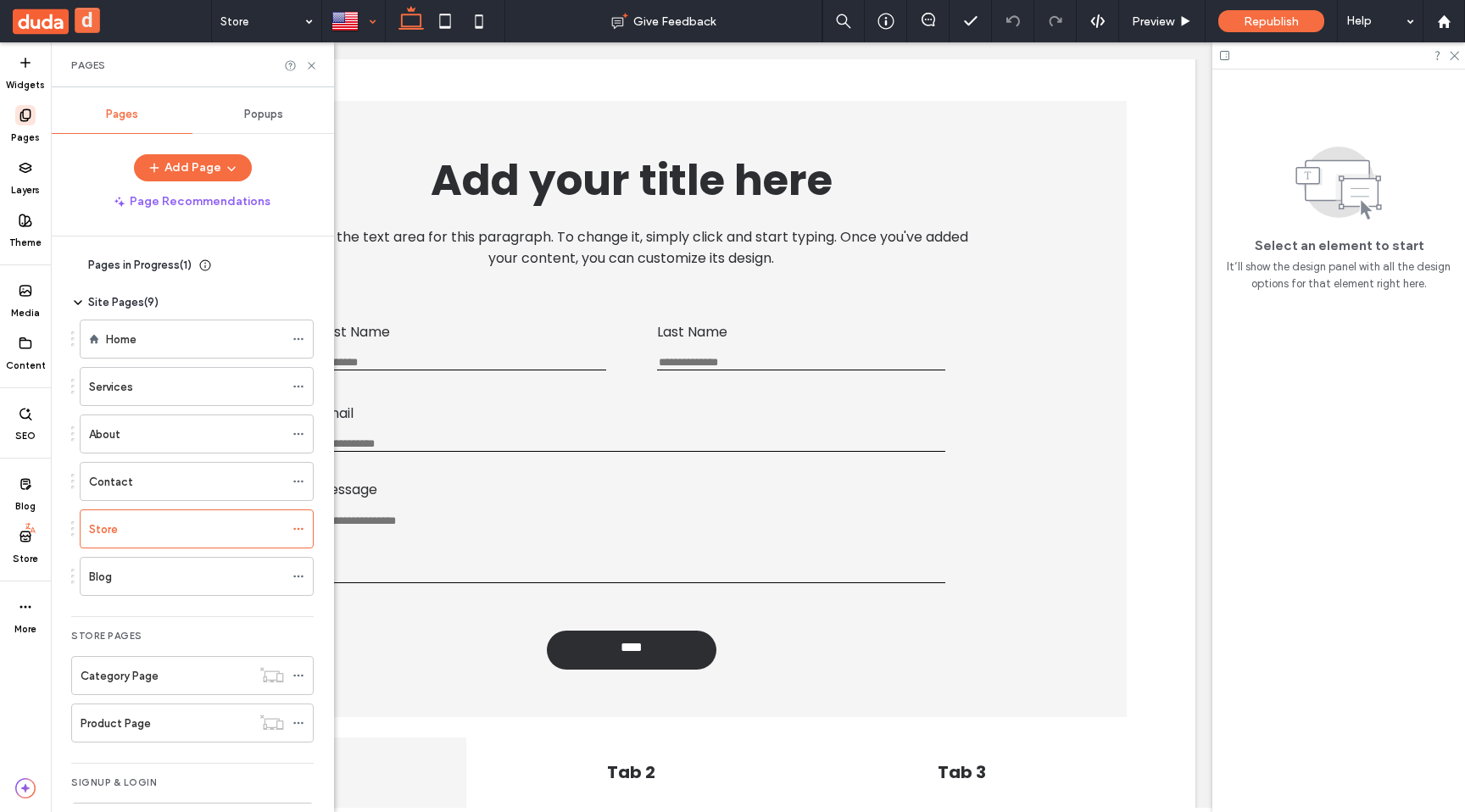
click at [126, 264] on span "Pages in Progress ( 1 )" at bounding box center [140, 265] width 104 height 17
click at [121, 310] on span "Testimonials" at bounding box center [114, 307] width 63 height 13
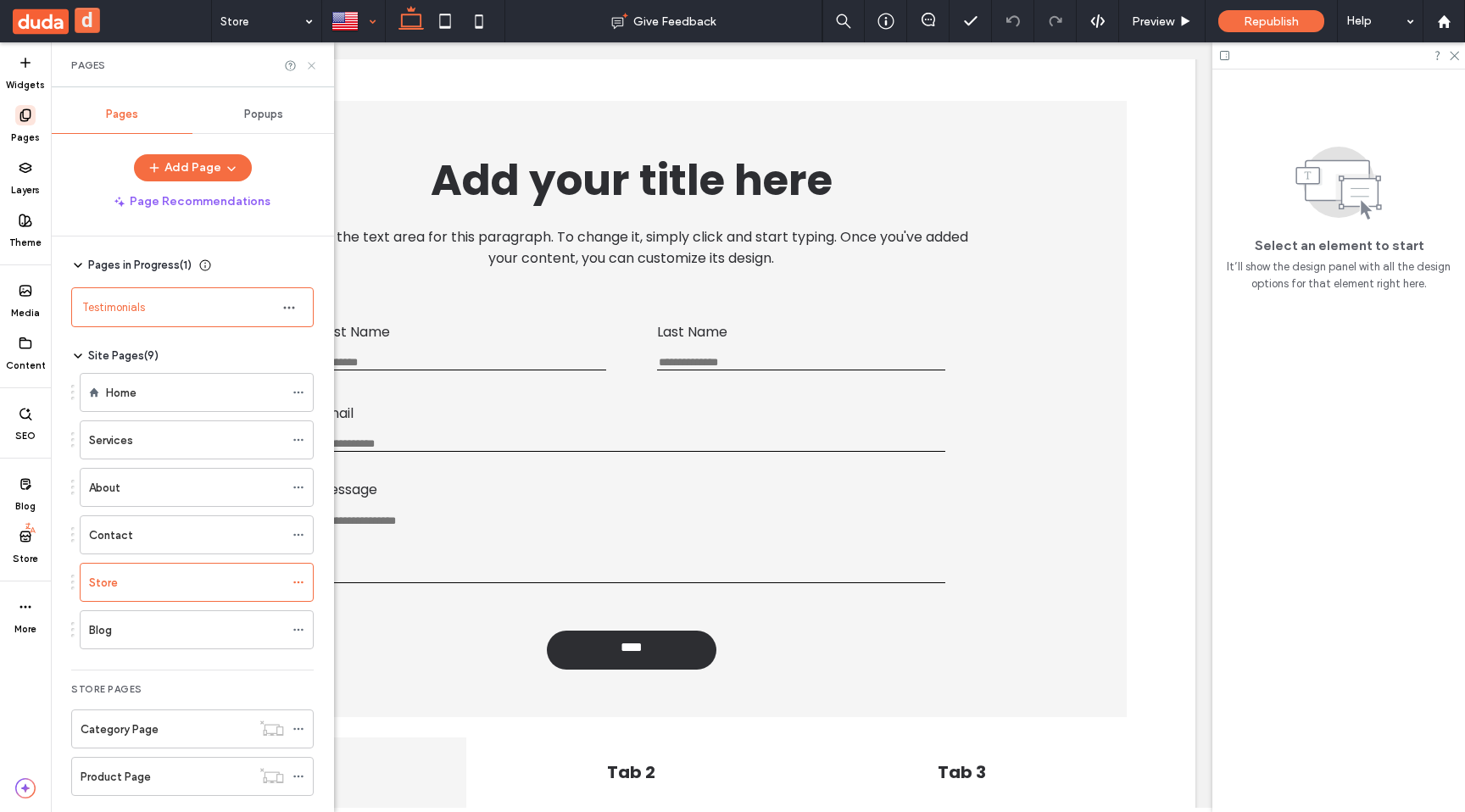
click at [311, 67] on icon at bounding box center [311, 65] width 13 height 13
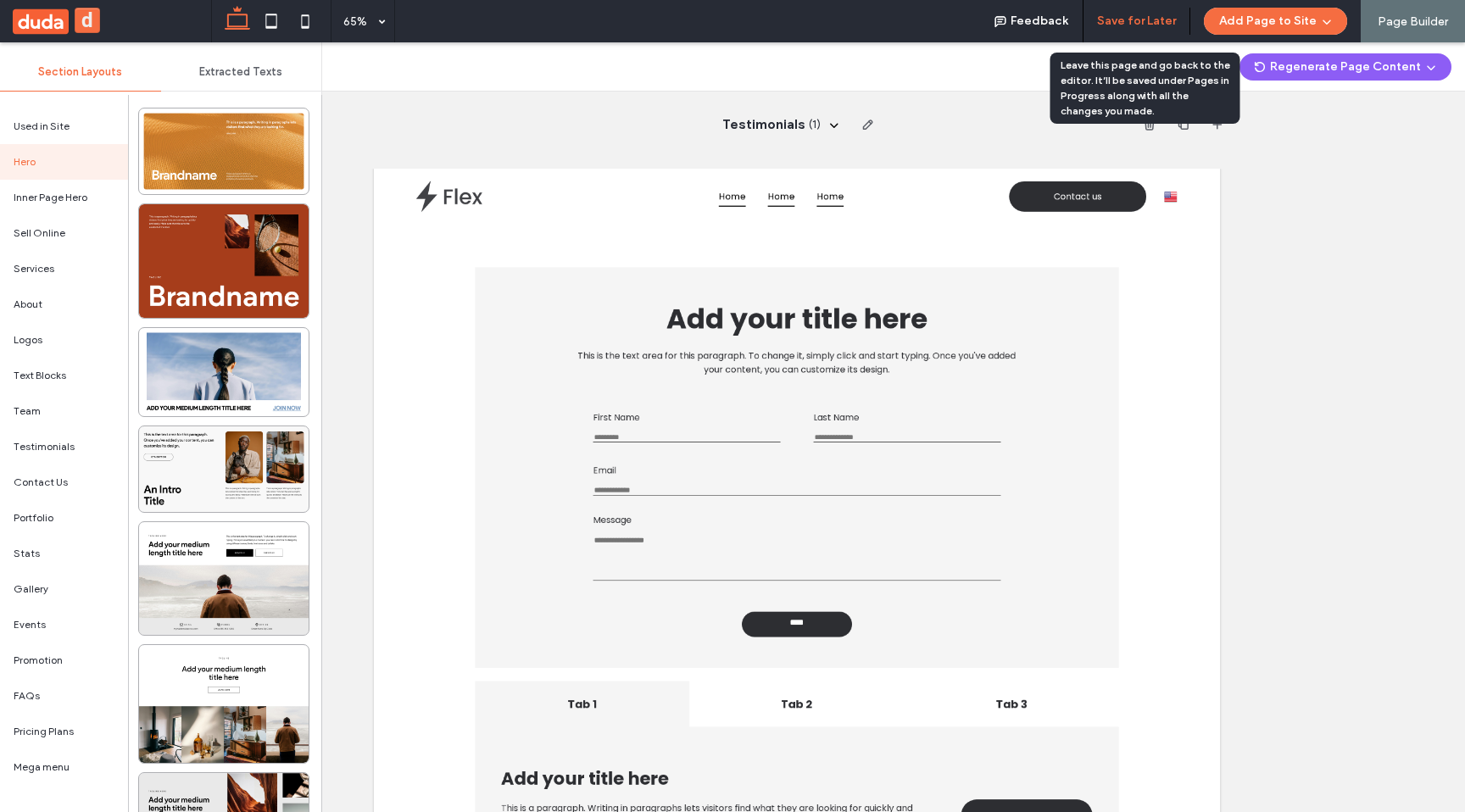
click at [1155, 27] on button "Save for Later" at bounding box center [1137, 21] width 79 height 27
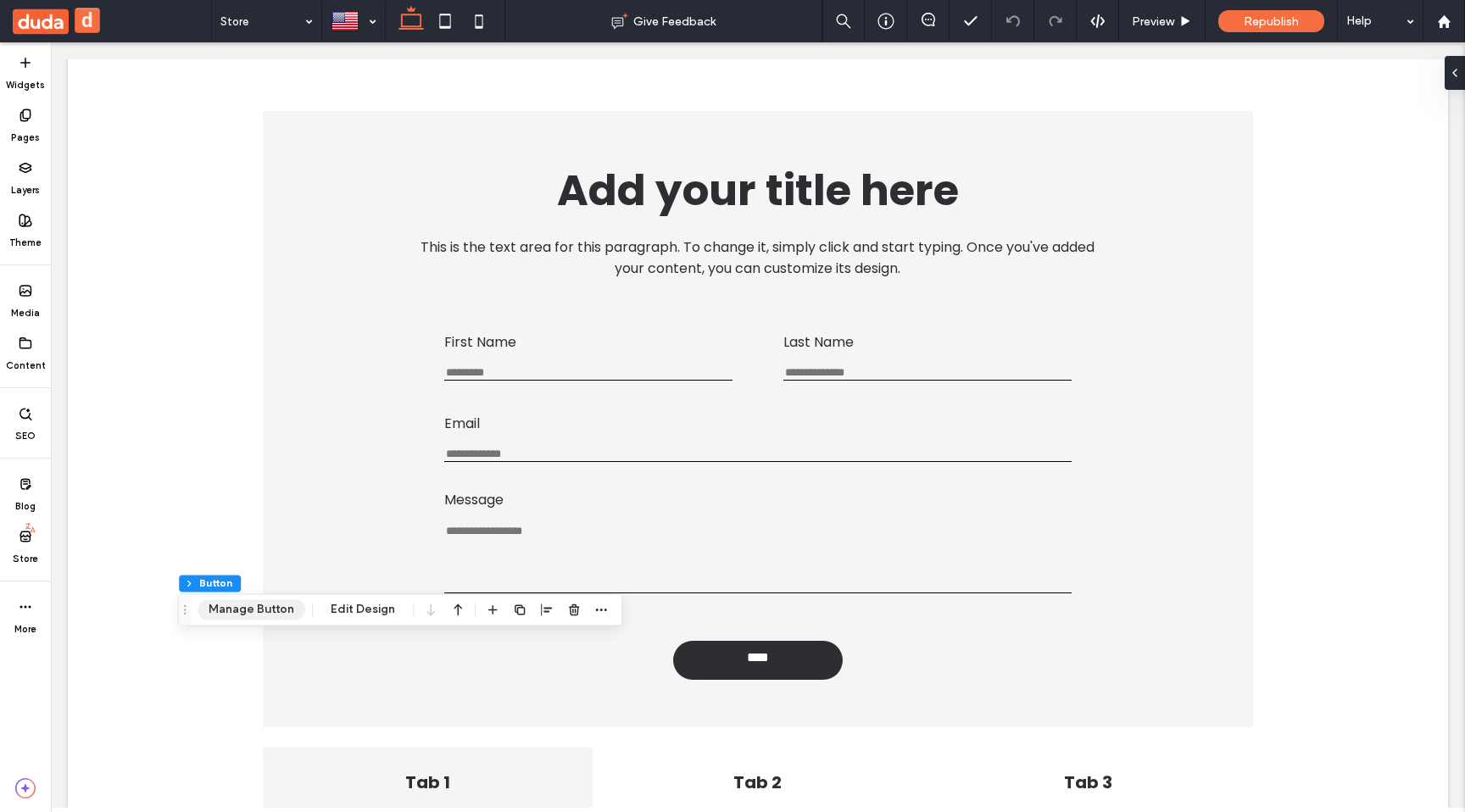
click at [265, 610] on button "Manage Button" at bounding box center [251, 610] width 108 height 20
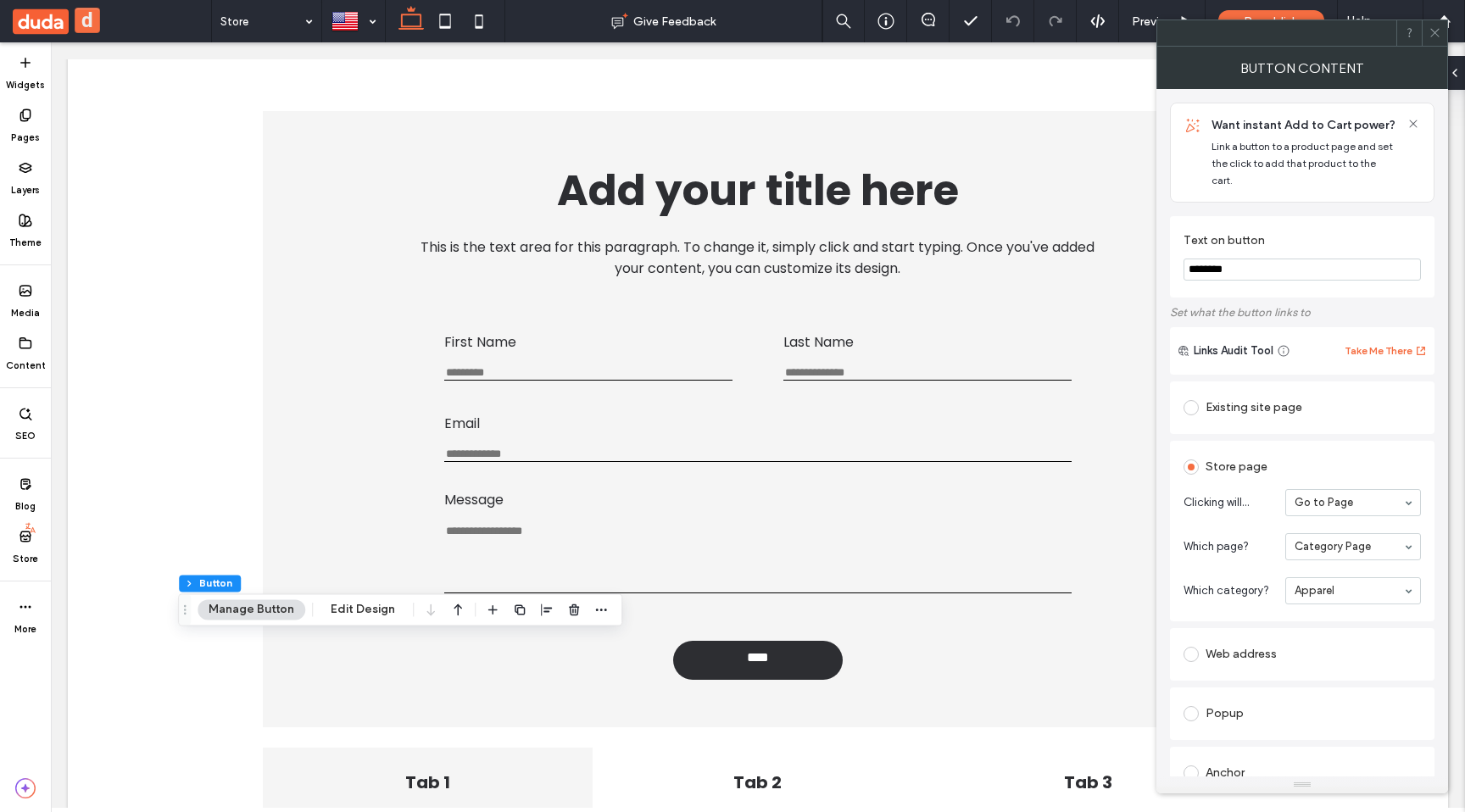
click at [1436, 35] on icon at bounding box center [1435, 32] width 13 height 13
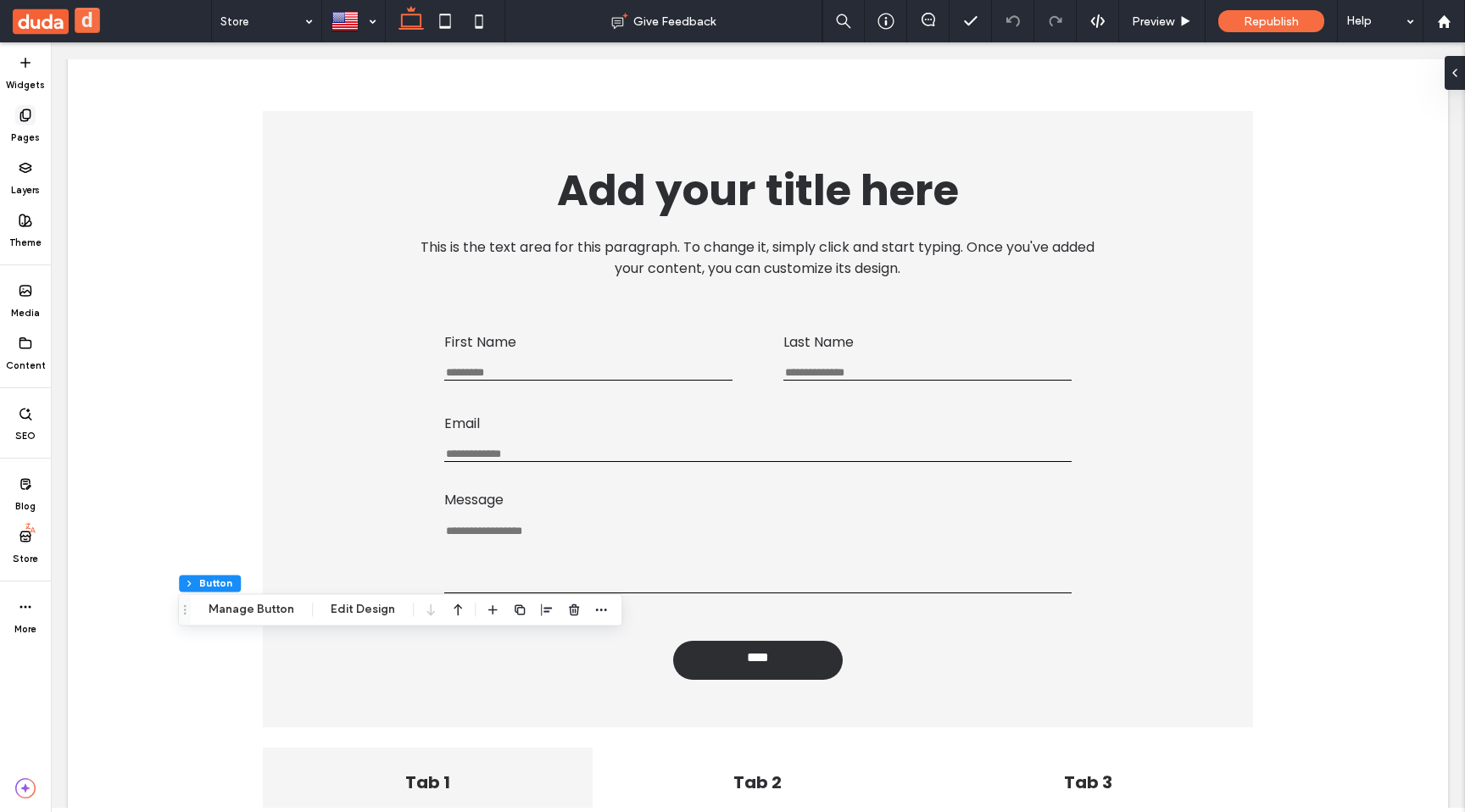
click at [28, 118] on use at bounding box center [25, 115] width 9 height 11
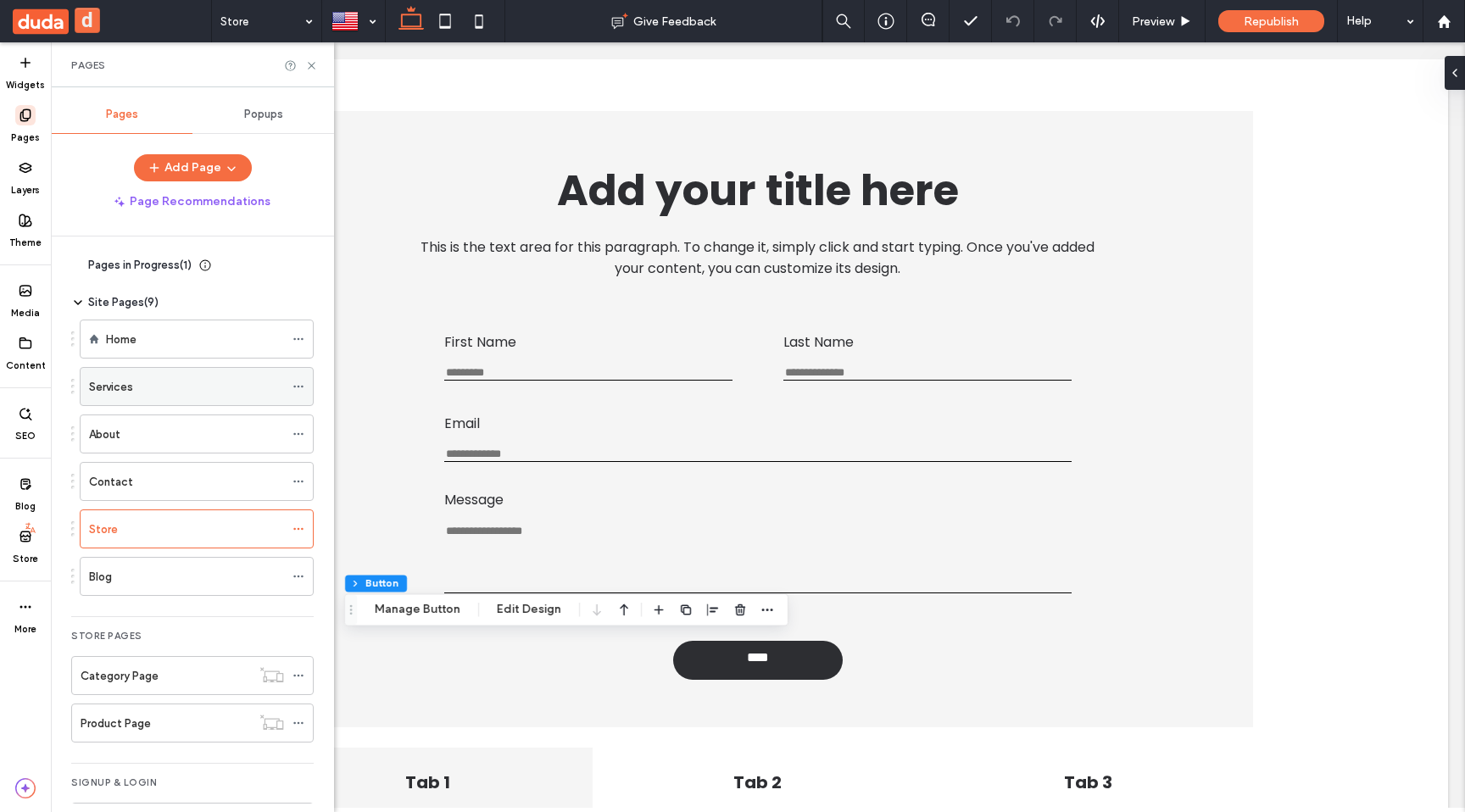
click at [117, 398] on div "Services" at bounding box center [186, 387] width 195 height 37
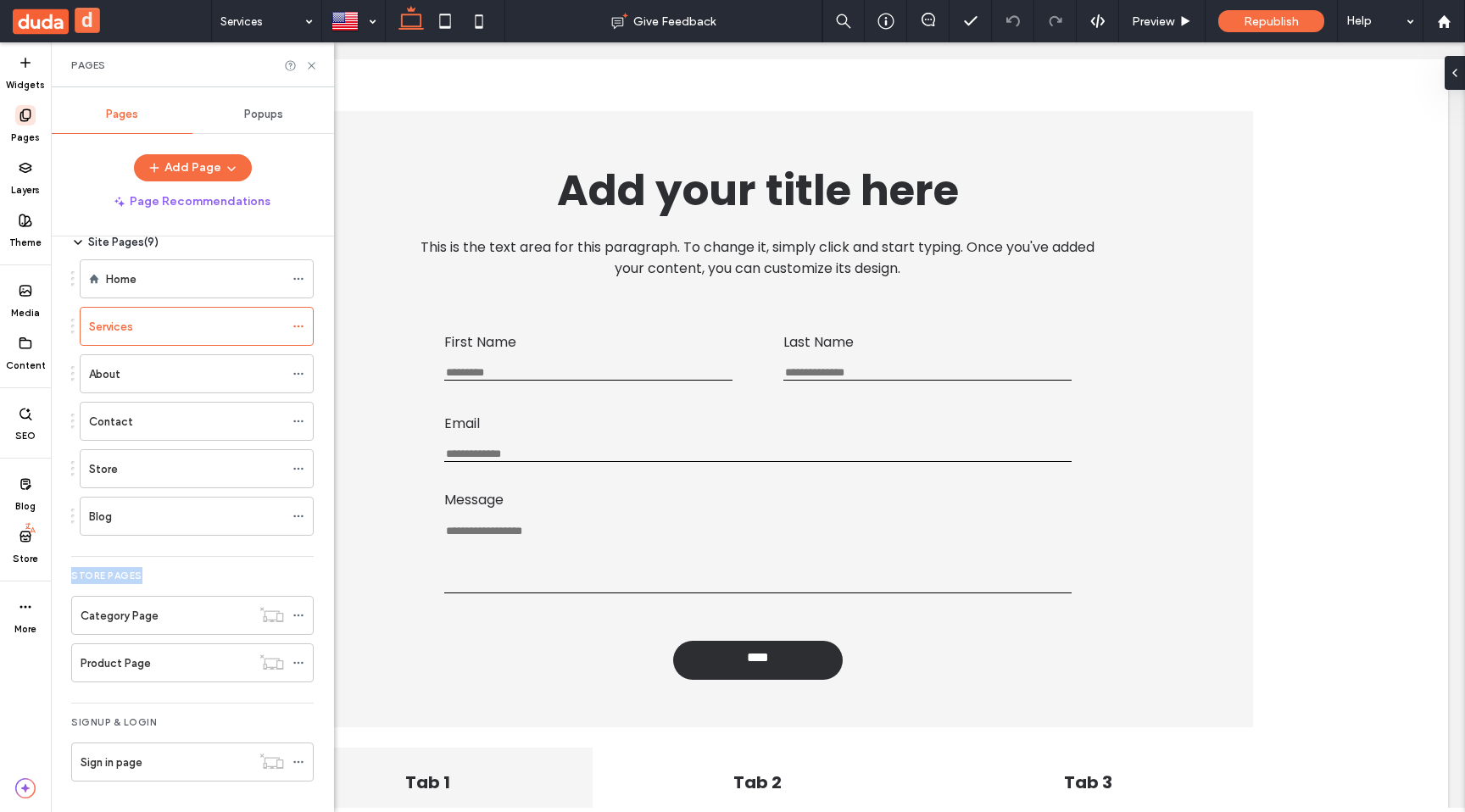
drag, startPoint x: 153, startPoint y: 567, endPoint x: 77, endPoint y: 559, distance: 76.4
click at [77, 559] on div "Store Pages Category Page Product Page" at bounding box center [192, 629] width 242 height 146
click at [165, 571] on div "Store Pages" at bounding box center [192, 577] width 242 height 20
click at [276, 573] on div "Store Pages" at bounding box center [192, 577] width 242 height 20
click at [31, 219] on icon at bounding box center [26, 220] width 14 height 14
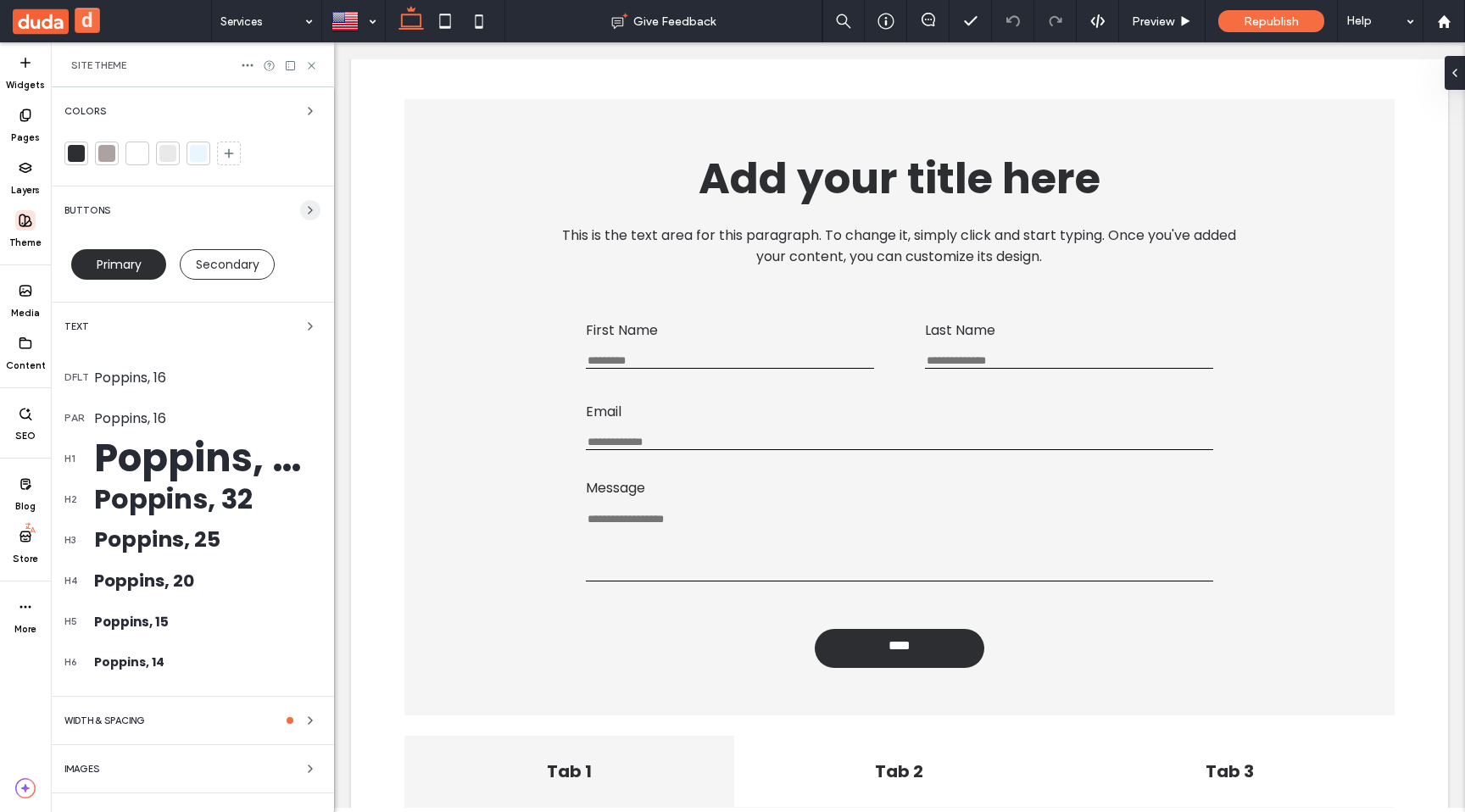
click at [304, 211] on icon "button" at bounding box center [311, 210] width 14 height 14
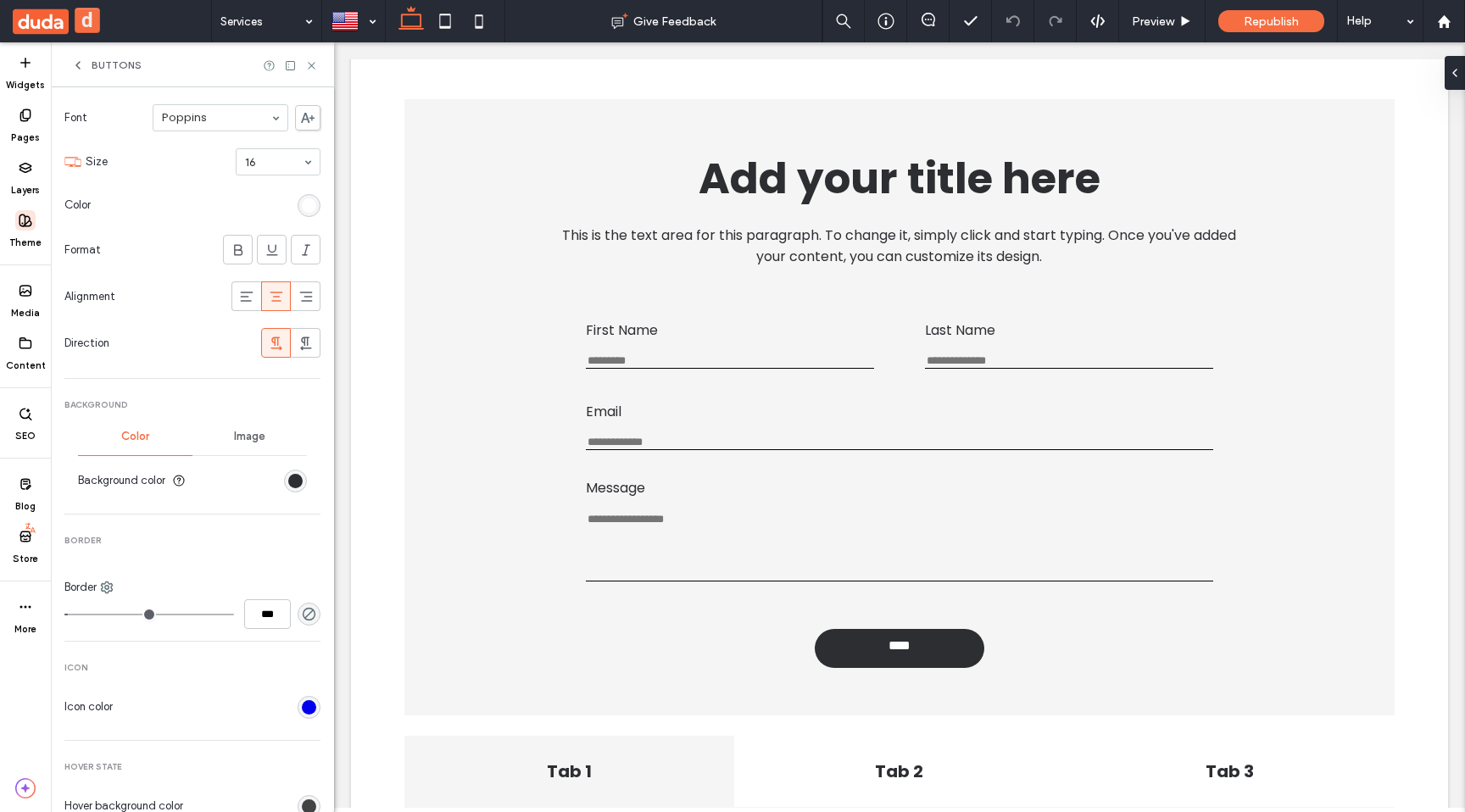
scroll to position [243, 0]
click at [309, 64] on icon at bounding box center [311, 65] width 13 height 13
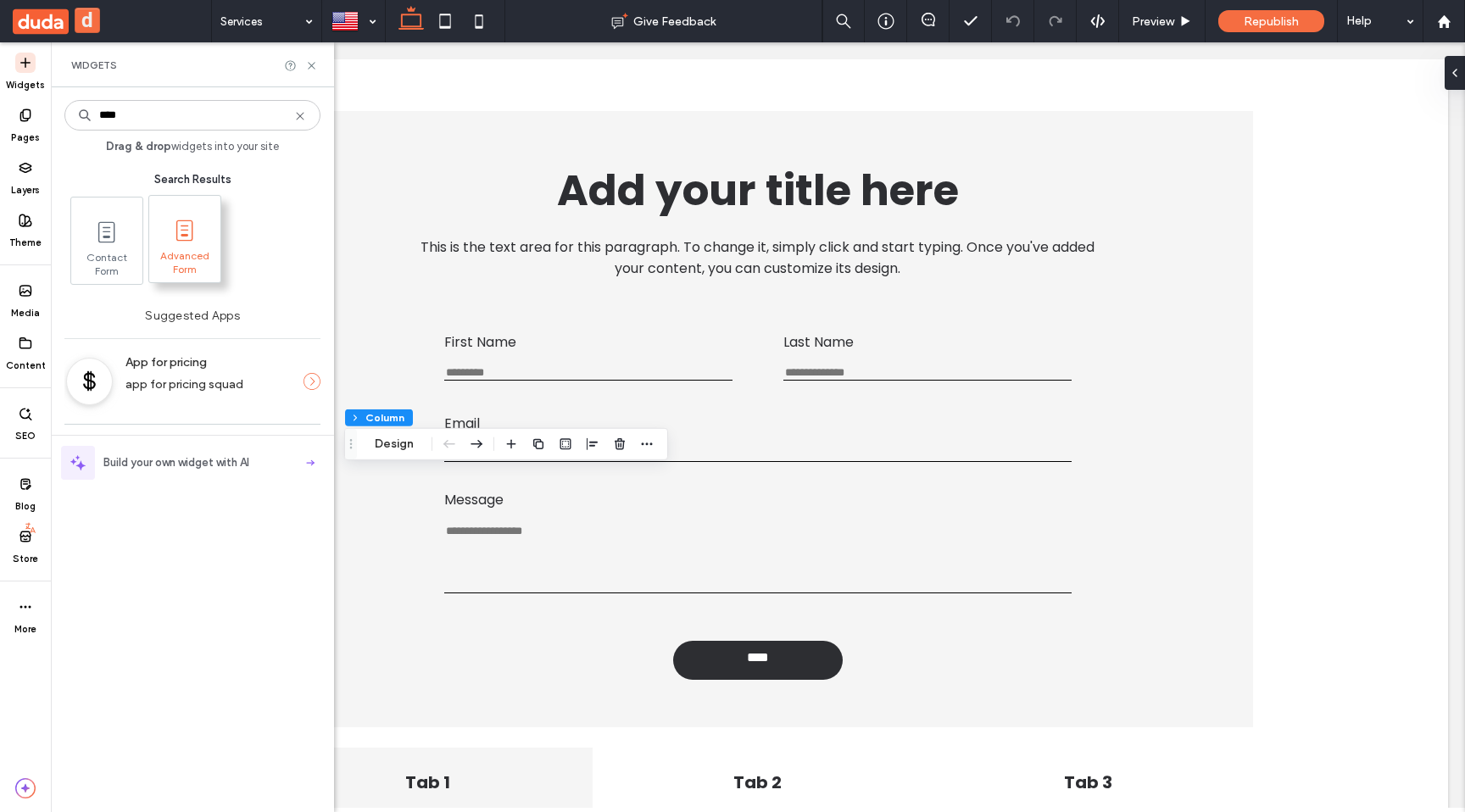
type input "****"
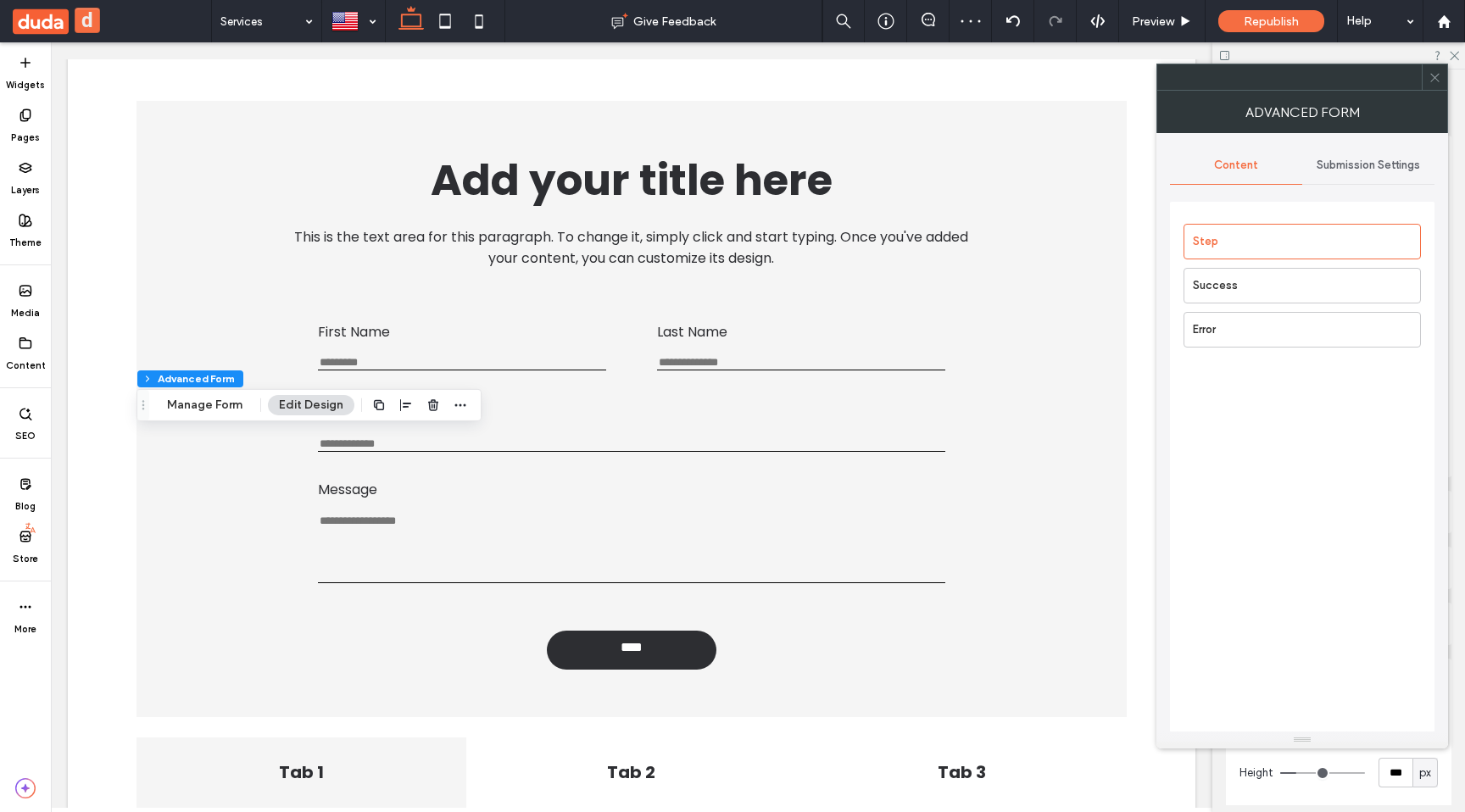
click at [1358, 170] on span "Submission Settings" at bounding box center [1369, 165] width 104 height 14
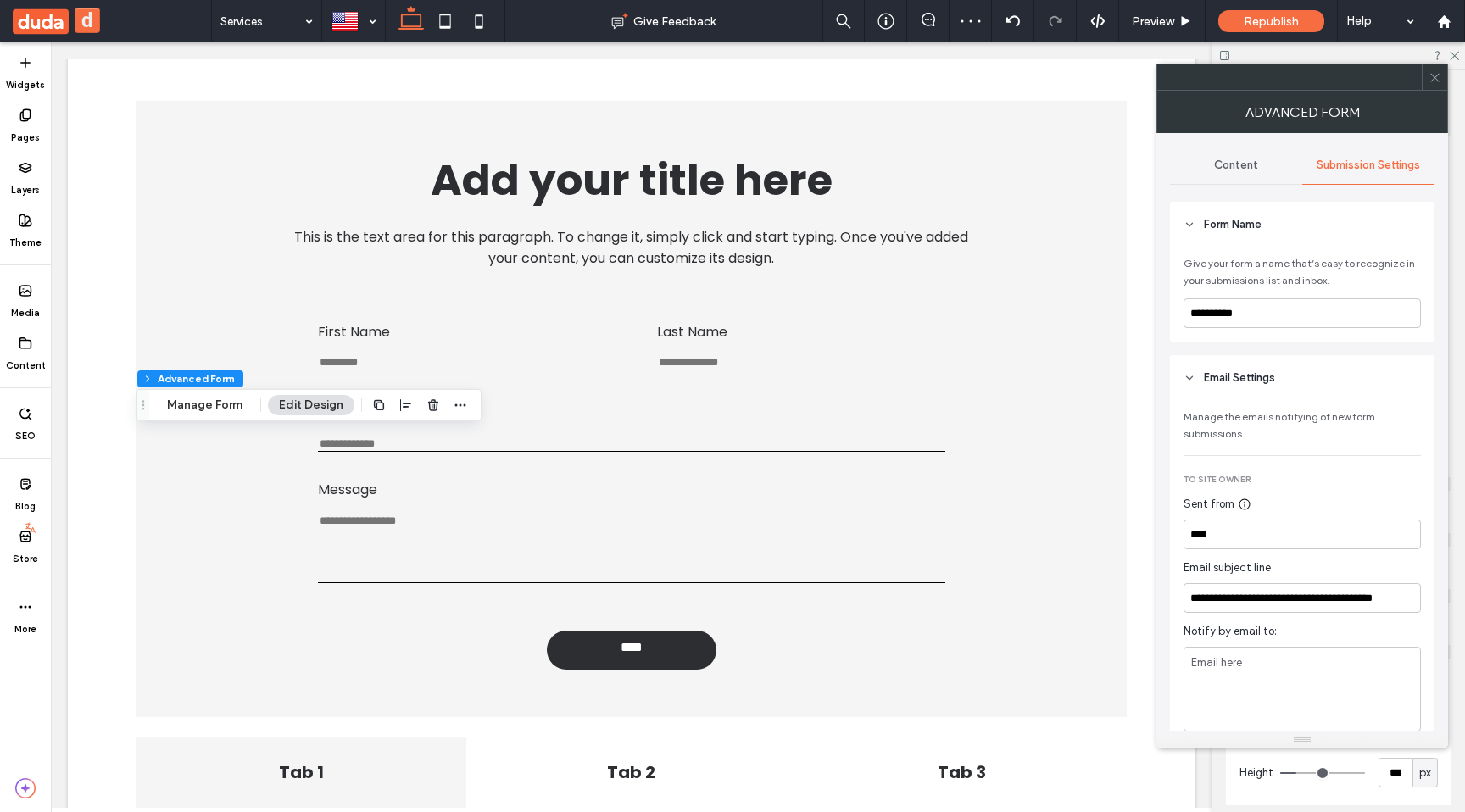
drag, startPoint x: 1340, startPoint y: 88, endPoint x: 1036, endPoint y: 92, distance: 304.0
click at [1158, 90] on div at bounding box center [1290, 77] width 265 height 26
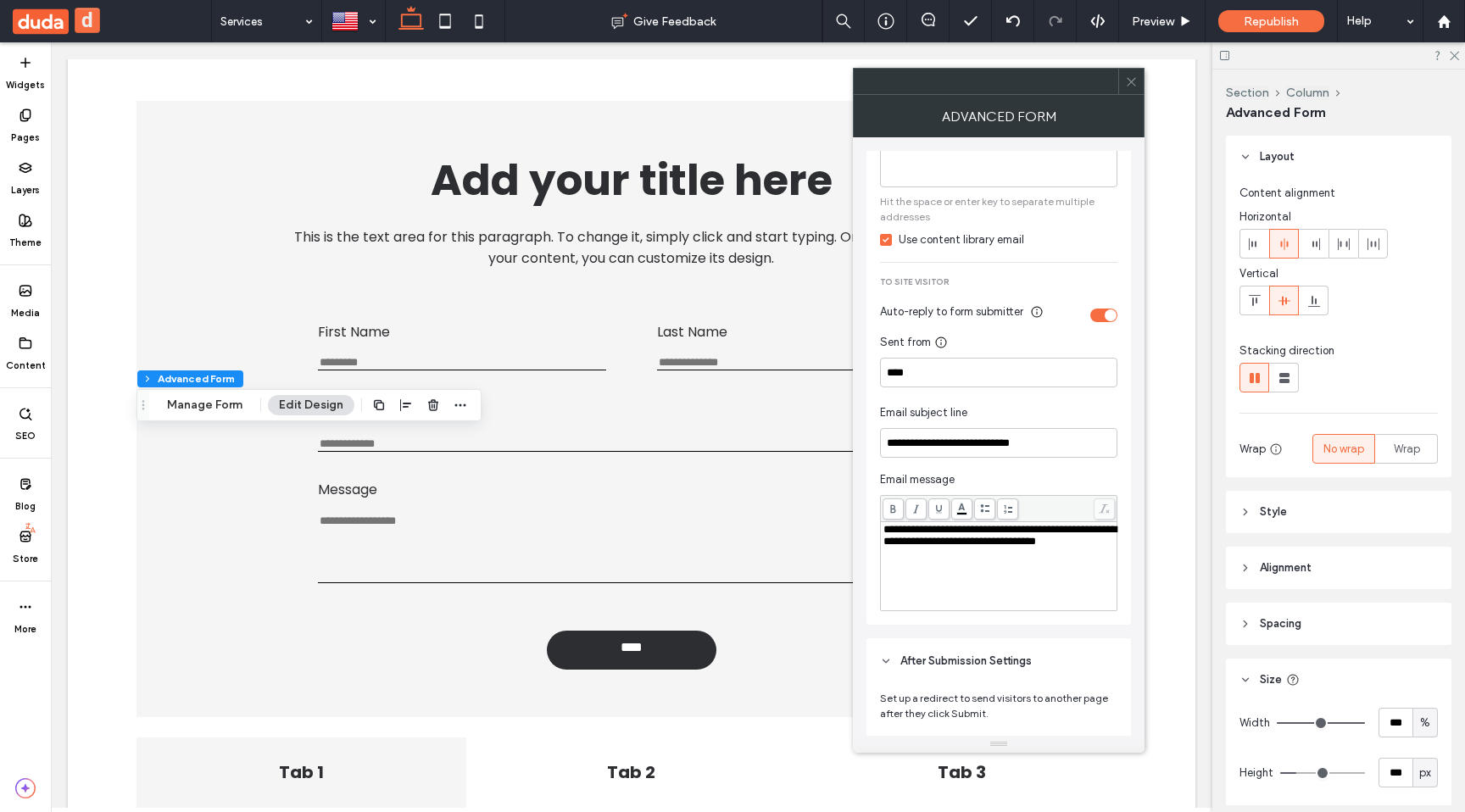
scroll to position [547, 0]
click at [1001, 412] on div "Email subject line" at bounding box center [995, 414] width 231 height 17
drag, startPoint x: 1000, startPoint y: 112, endPoint x: 888, endPoint y: 111, distance: 112.0
click at [888, 111] on div "Advanced Form" at bounding box center [999, 116] width 292 height 43
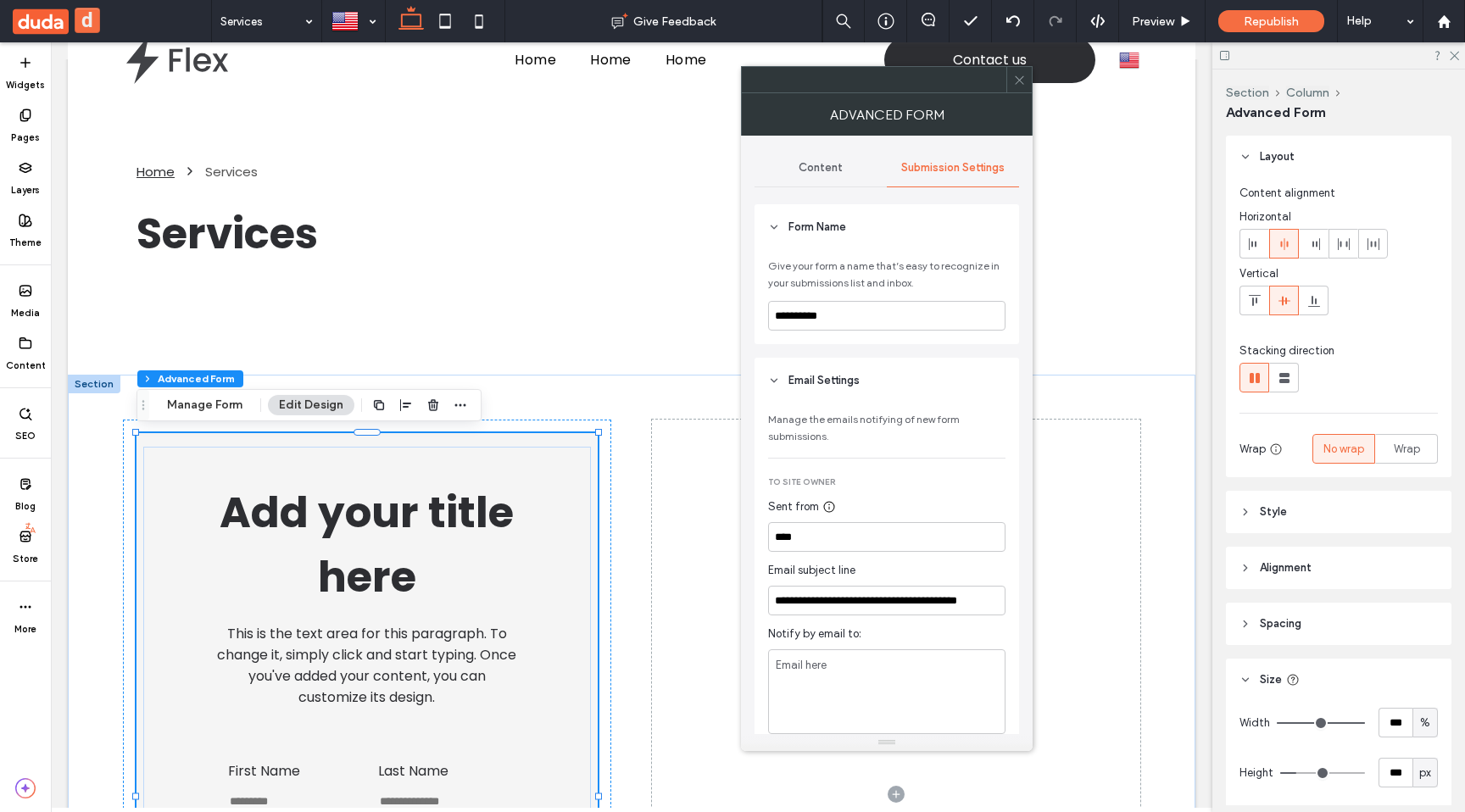
scroll to position [547, 0]
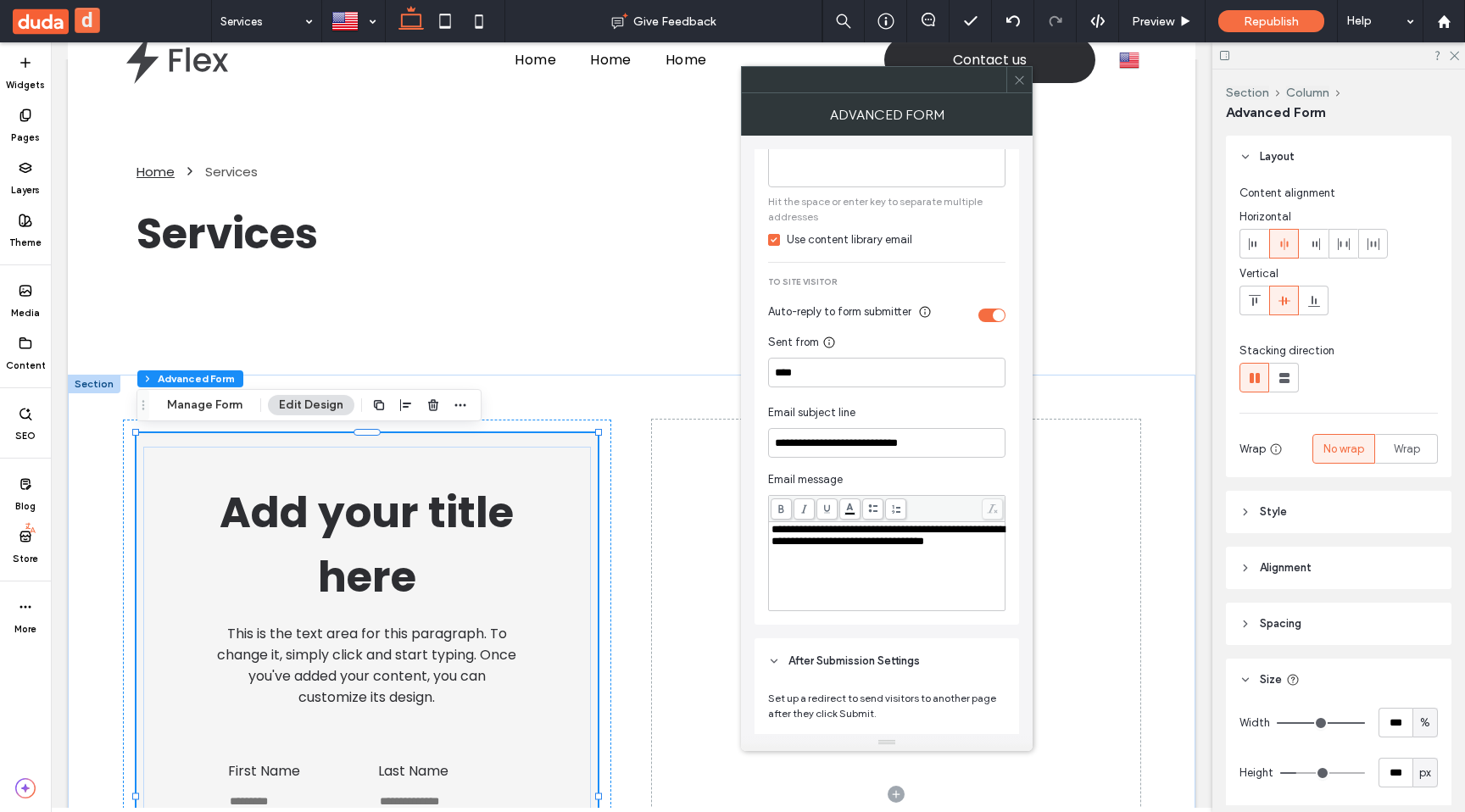
click at [92, 22] on button "d" at bounding box center [88, 20] width 26 height 26
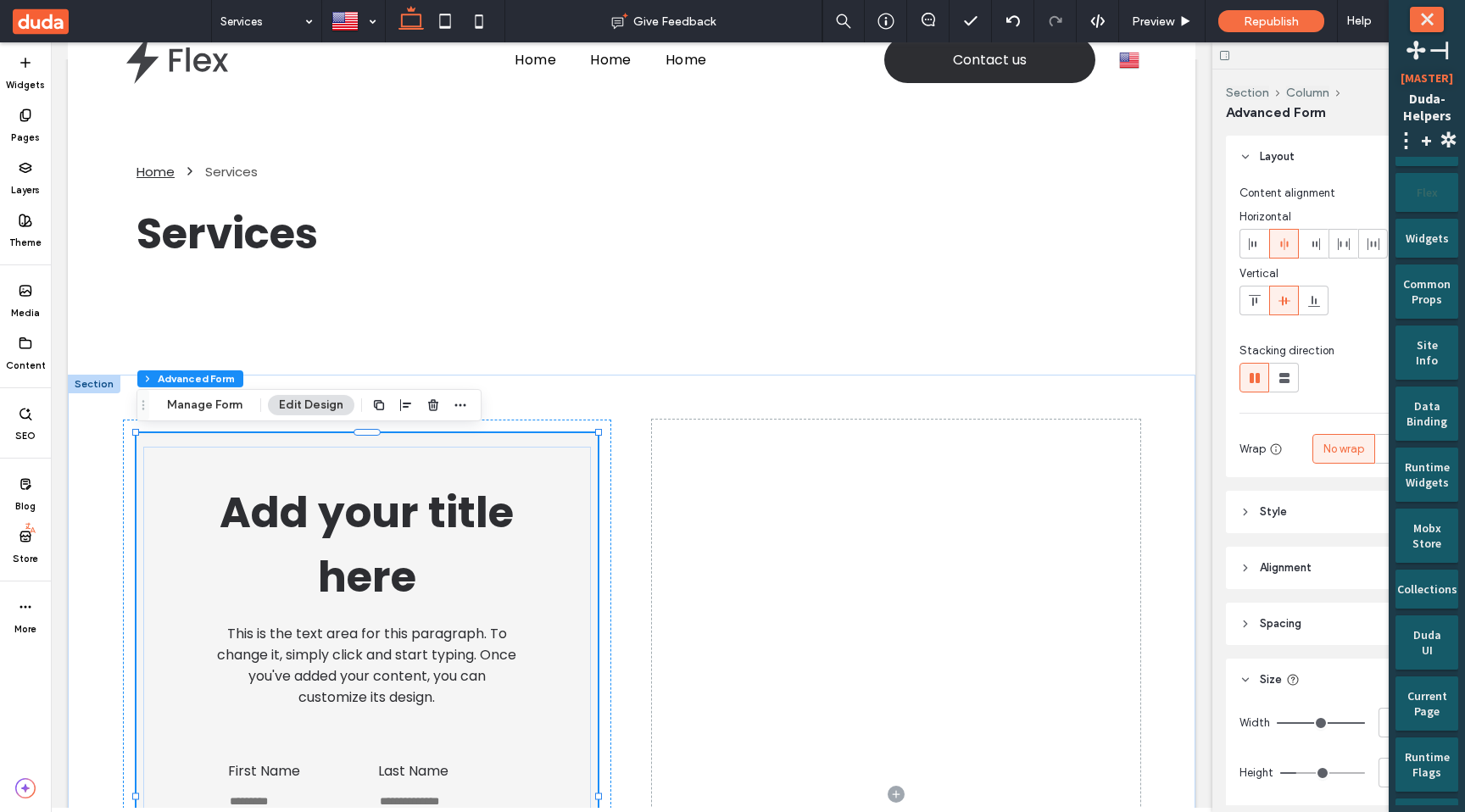
scroll to position [131, 0]
click at [1428, 598] on div "Duda UI" at bounding box center [1428, 581] width 39 height 43
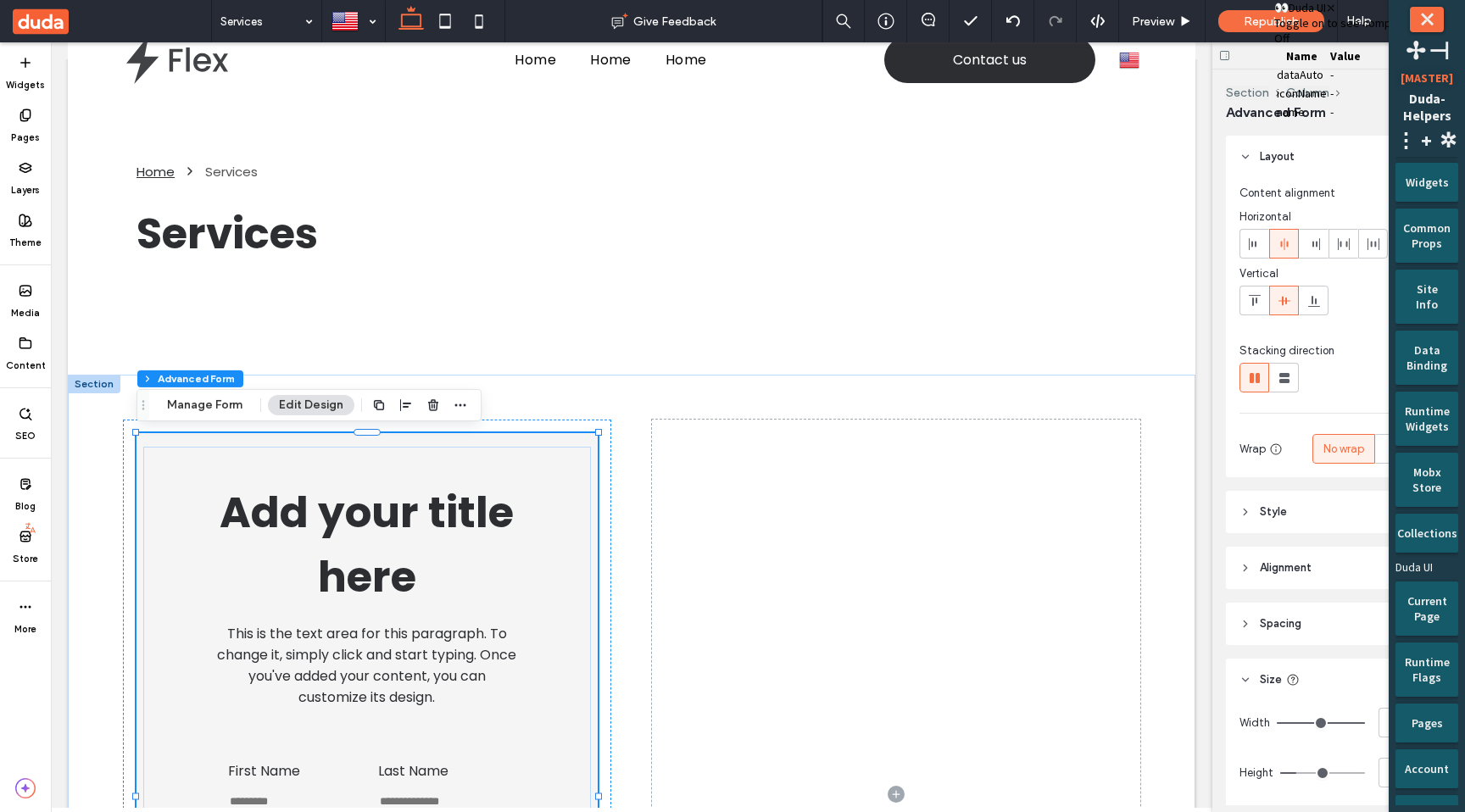
click at [1274, 46] on span at bounding box center [1274, 38] width 0 height 15
click at [194, 403] on button "Manage Form" at bounding box center [204, 405] width 98 height 20
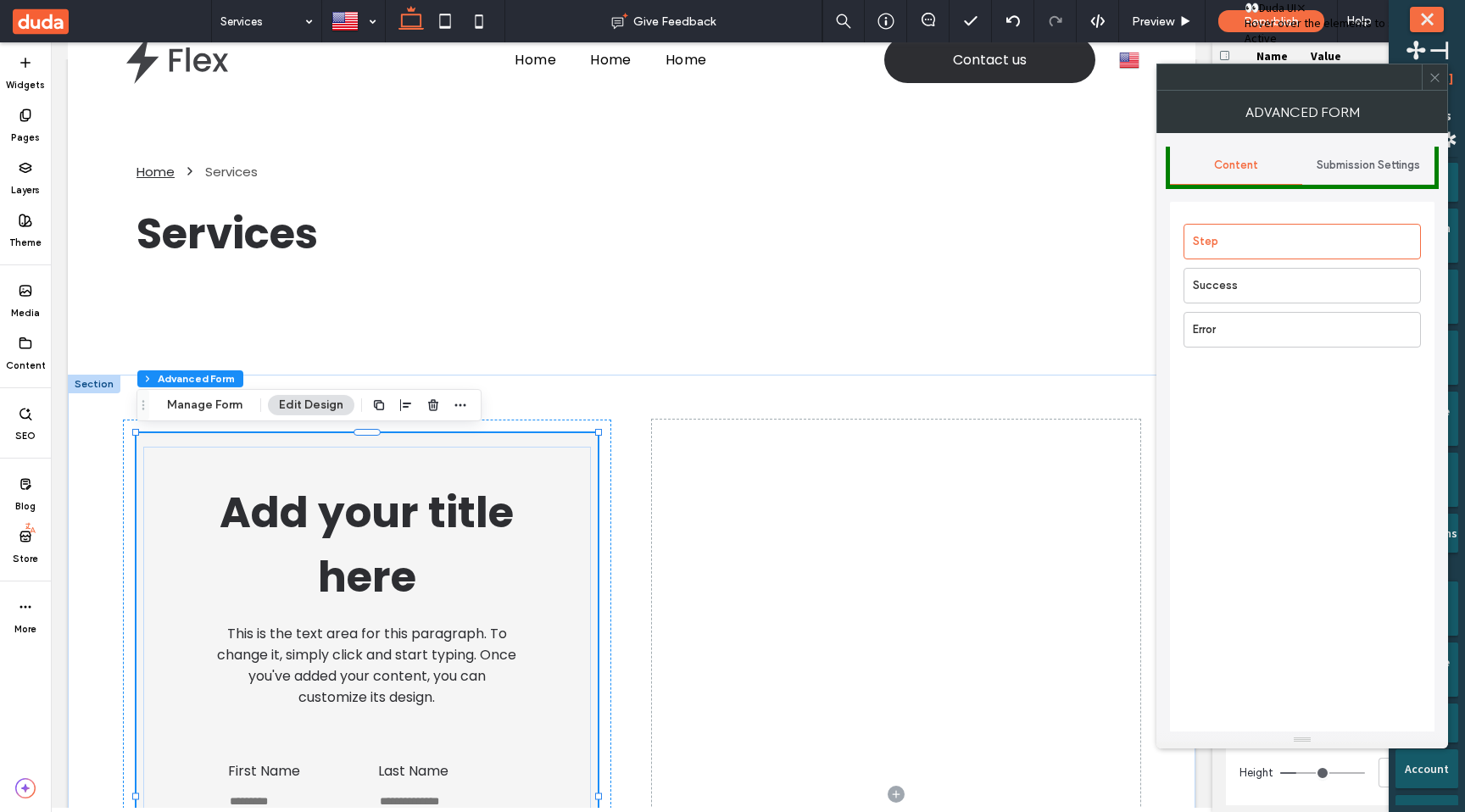
click at [1375, 153] on div "Submission Settings" at bounding box center [1368, 165] width 132 height 37
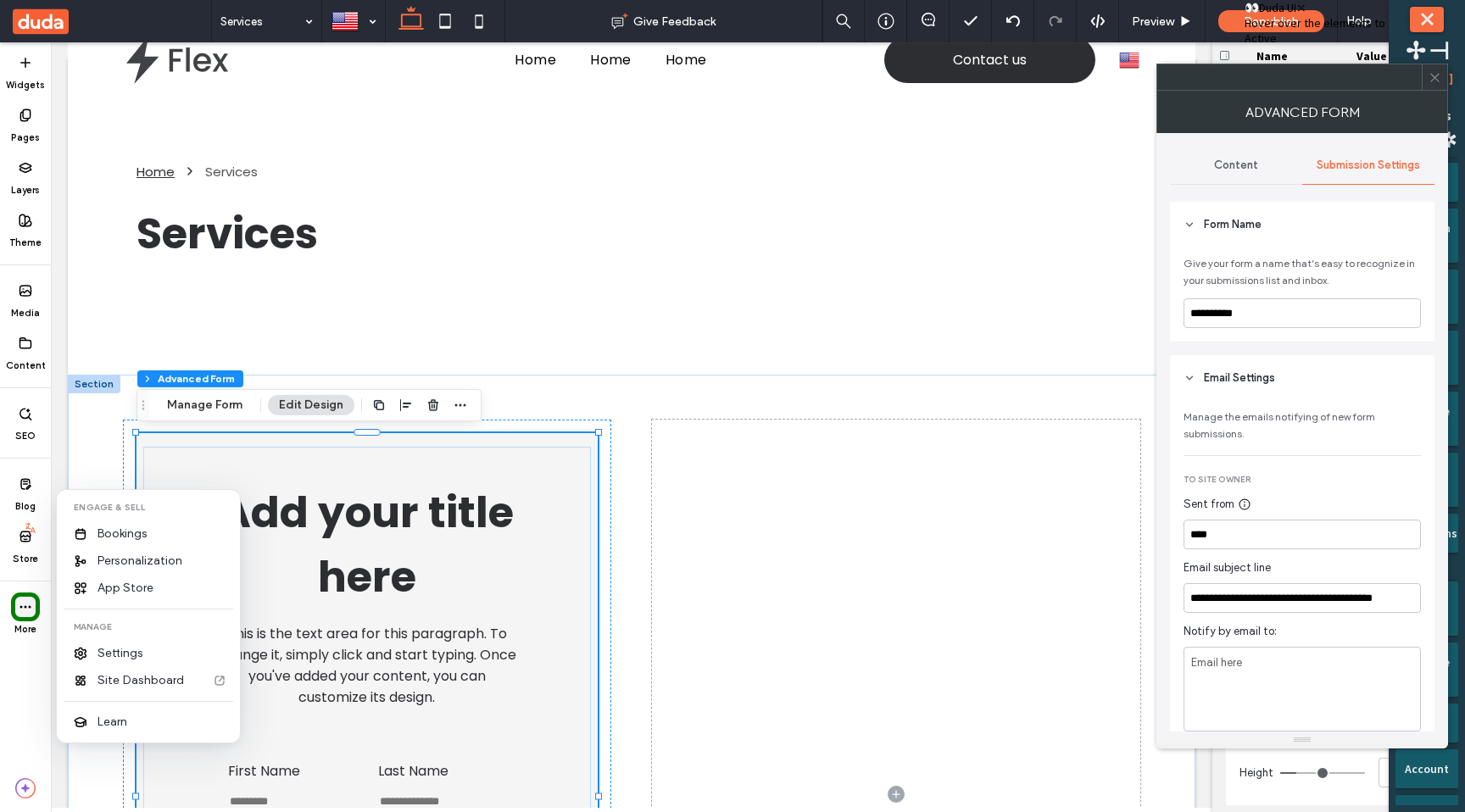
click at [29, 601] on icon at bounding box center [26, 607] width 14 height 14
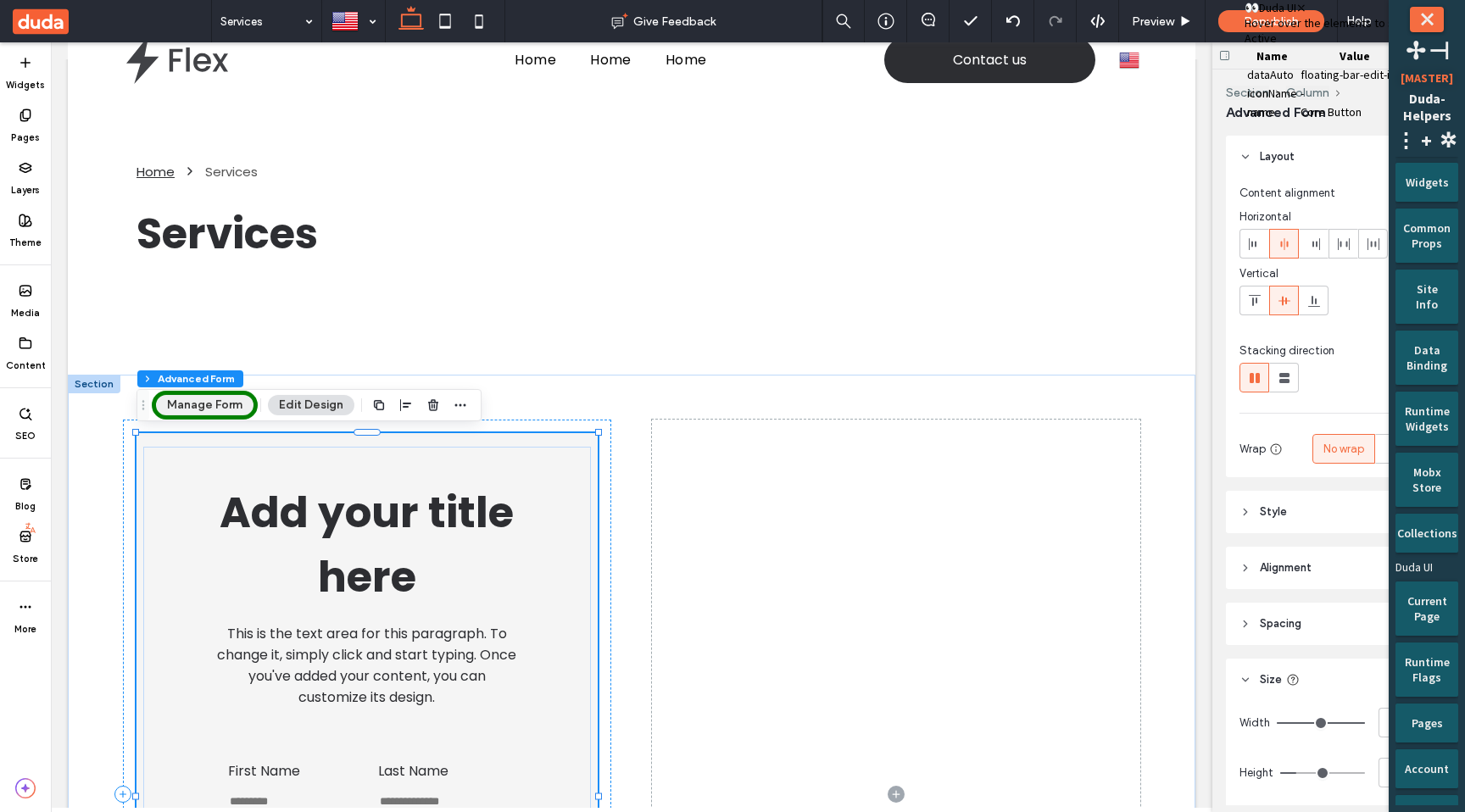
click at [182, 409] on button "Manage Form" at bounding box center [204, 405] width 98 height 20
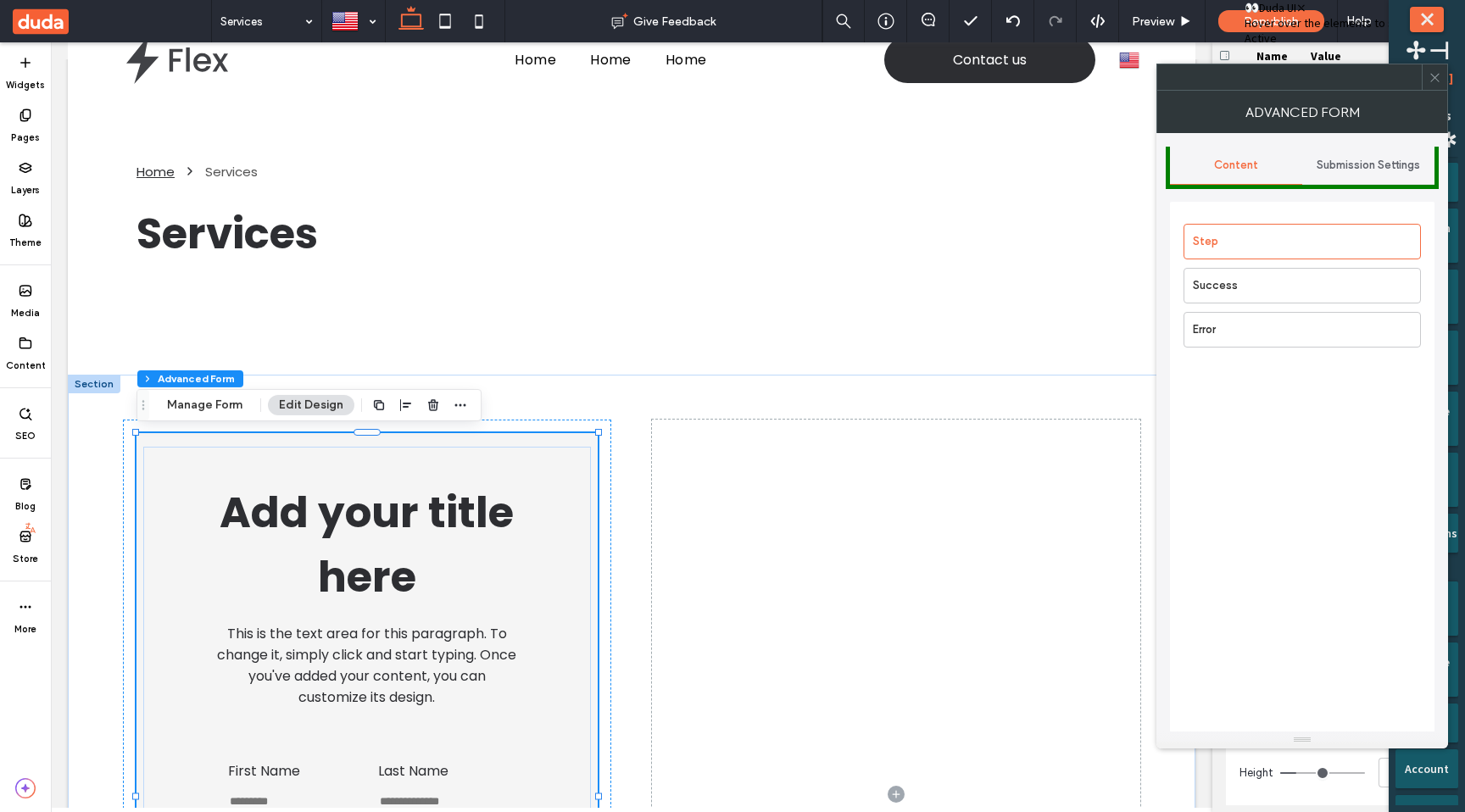
click at [1334, 174] on div "Submission Settings" at bounding box center [1368, 165] width 132 height 37
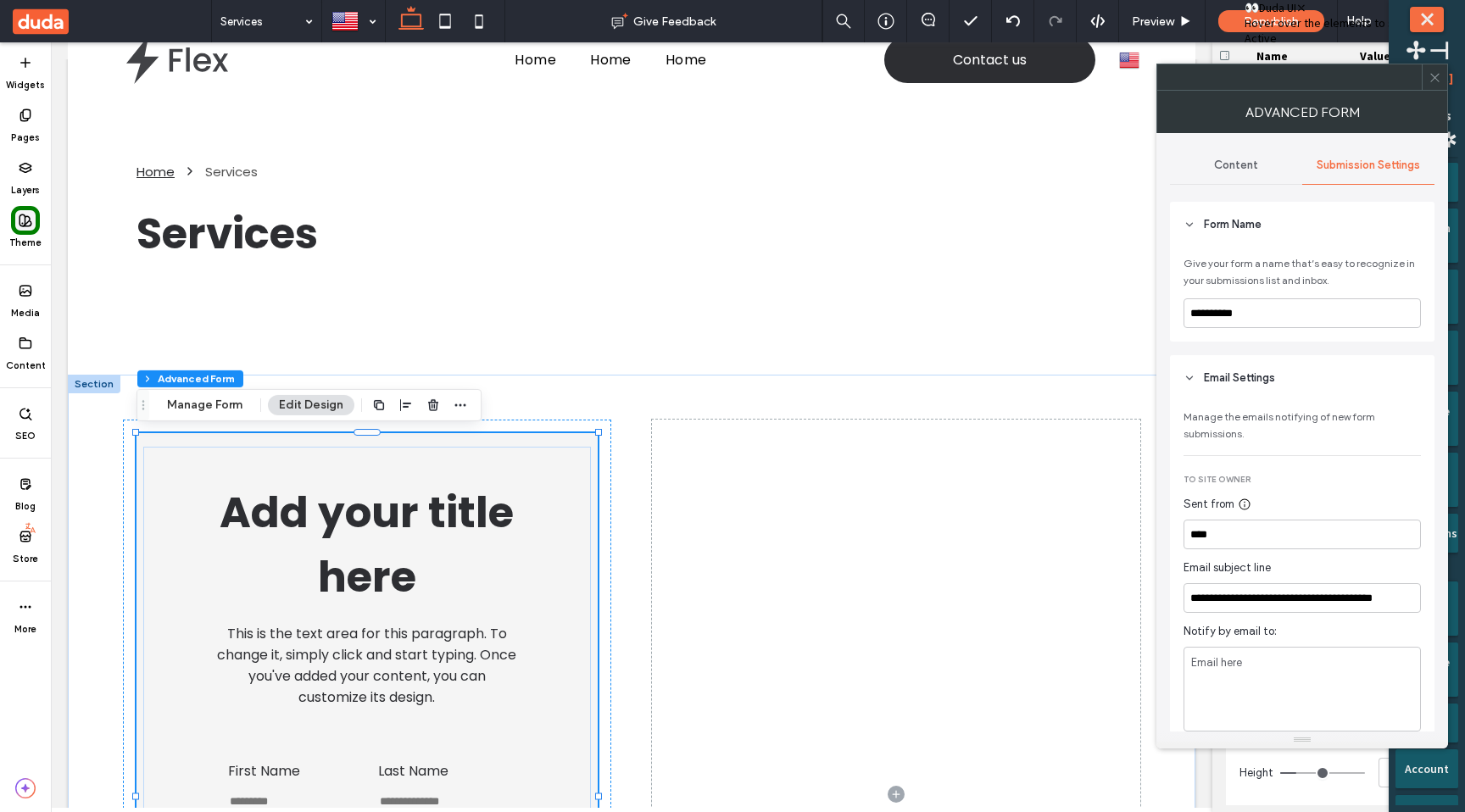
click at [25, 229] on span at bounding box center [26, 220] width 20 height 20
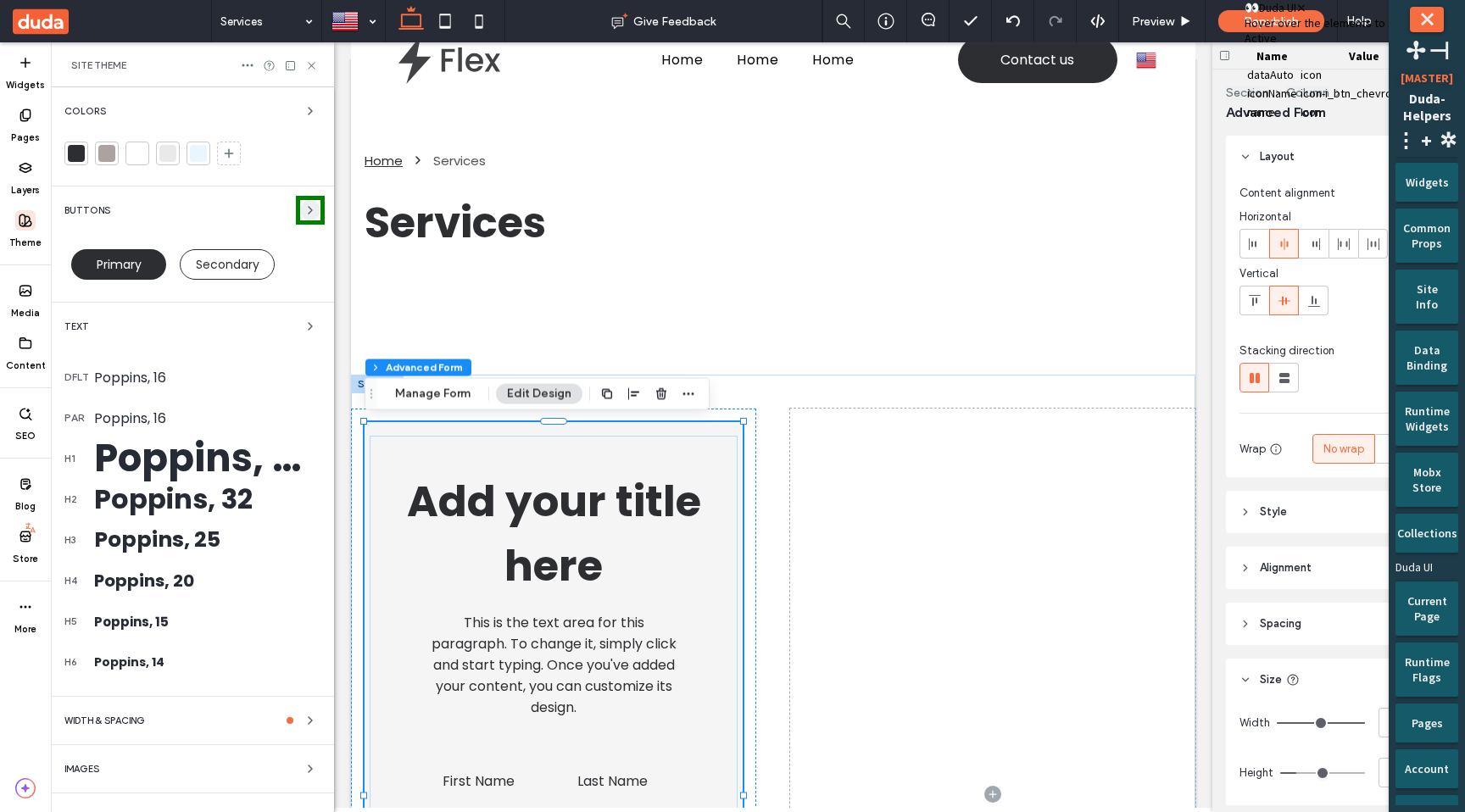
click at [307, 206] on icon "button" at bounding box center [311, 210] width 14 height 14
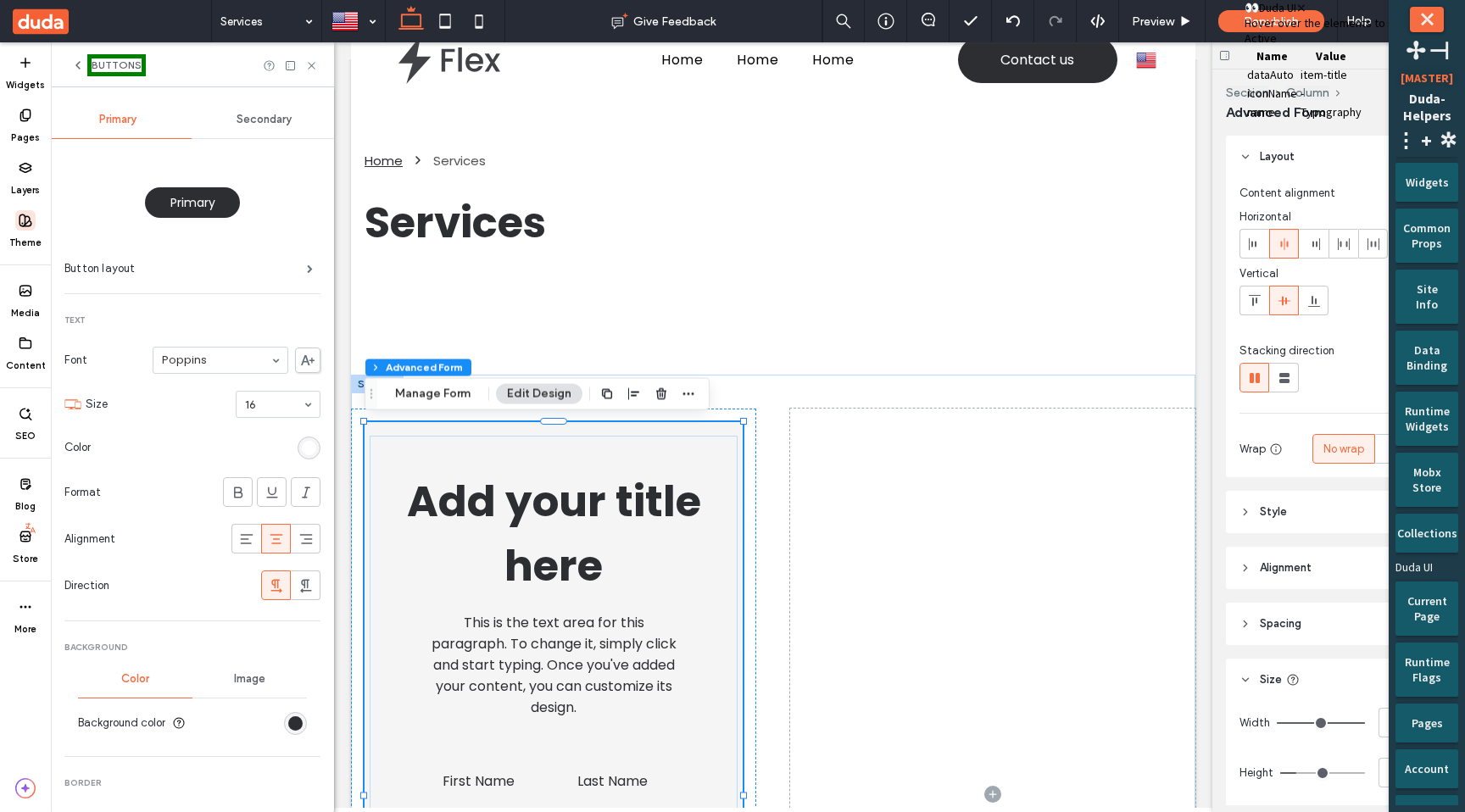
click at [105, 67] on span "Buttons" at bounding box center [117, 65] width 50 height 14
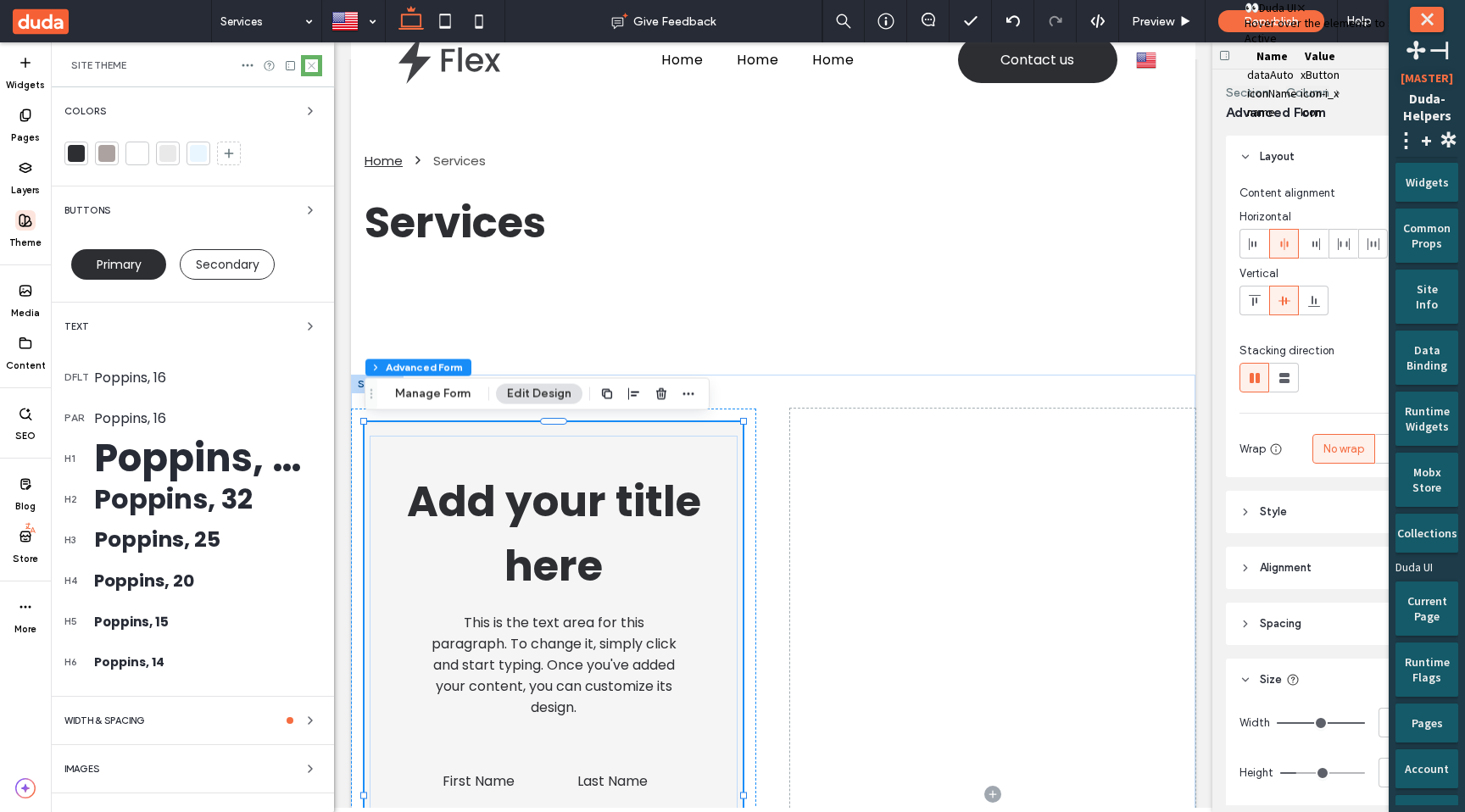
click at [311, 68] on icon at bounding box center [311, 65] width 13 height 13
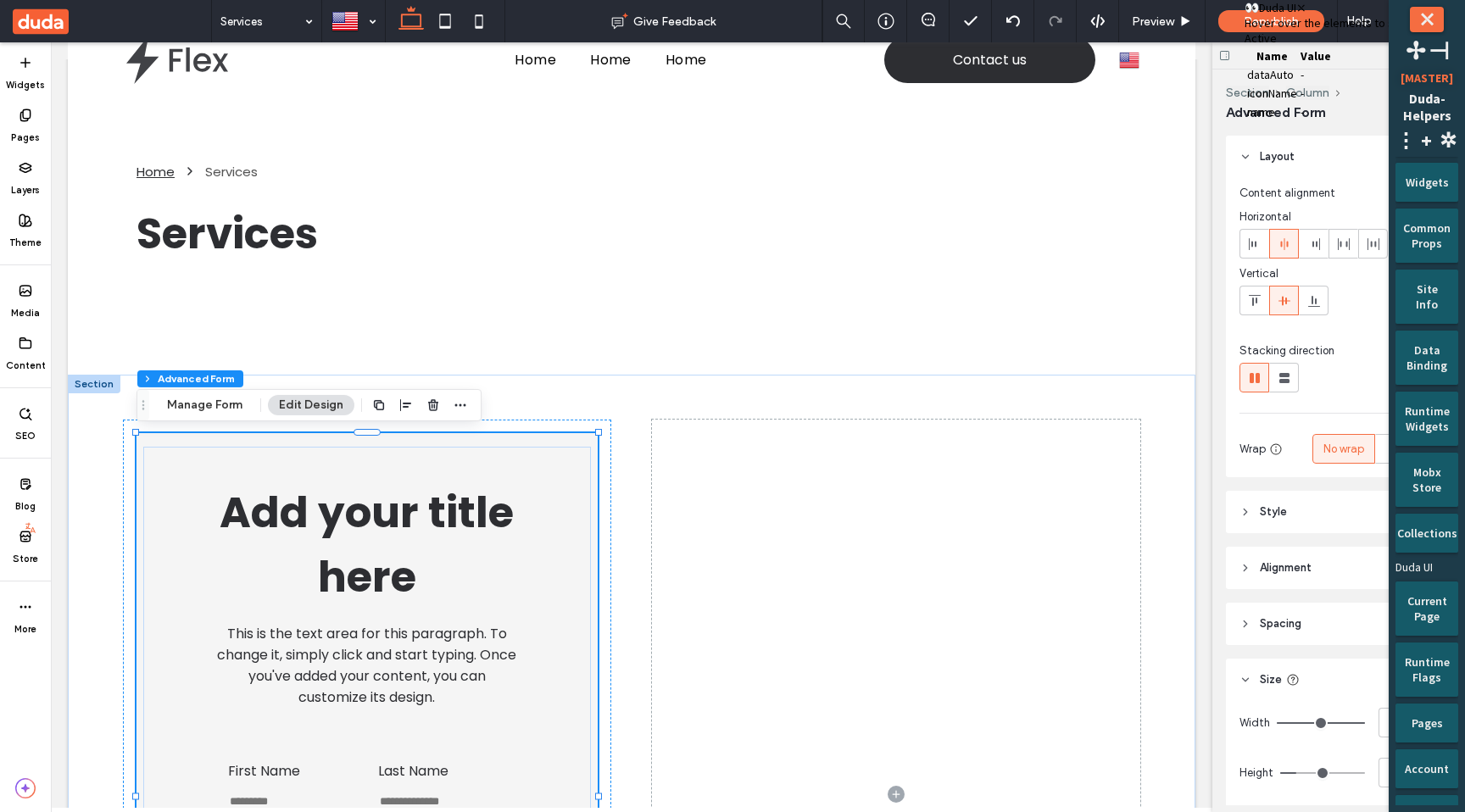
click at [1245, 46] on span at bounding box center [1245, 38] width 0 height 15
click at [1326, 15] on span "⤬" at bounding box center [1331, 8] width 10 height 15
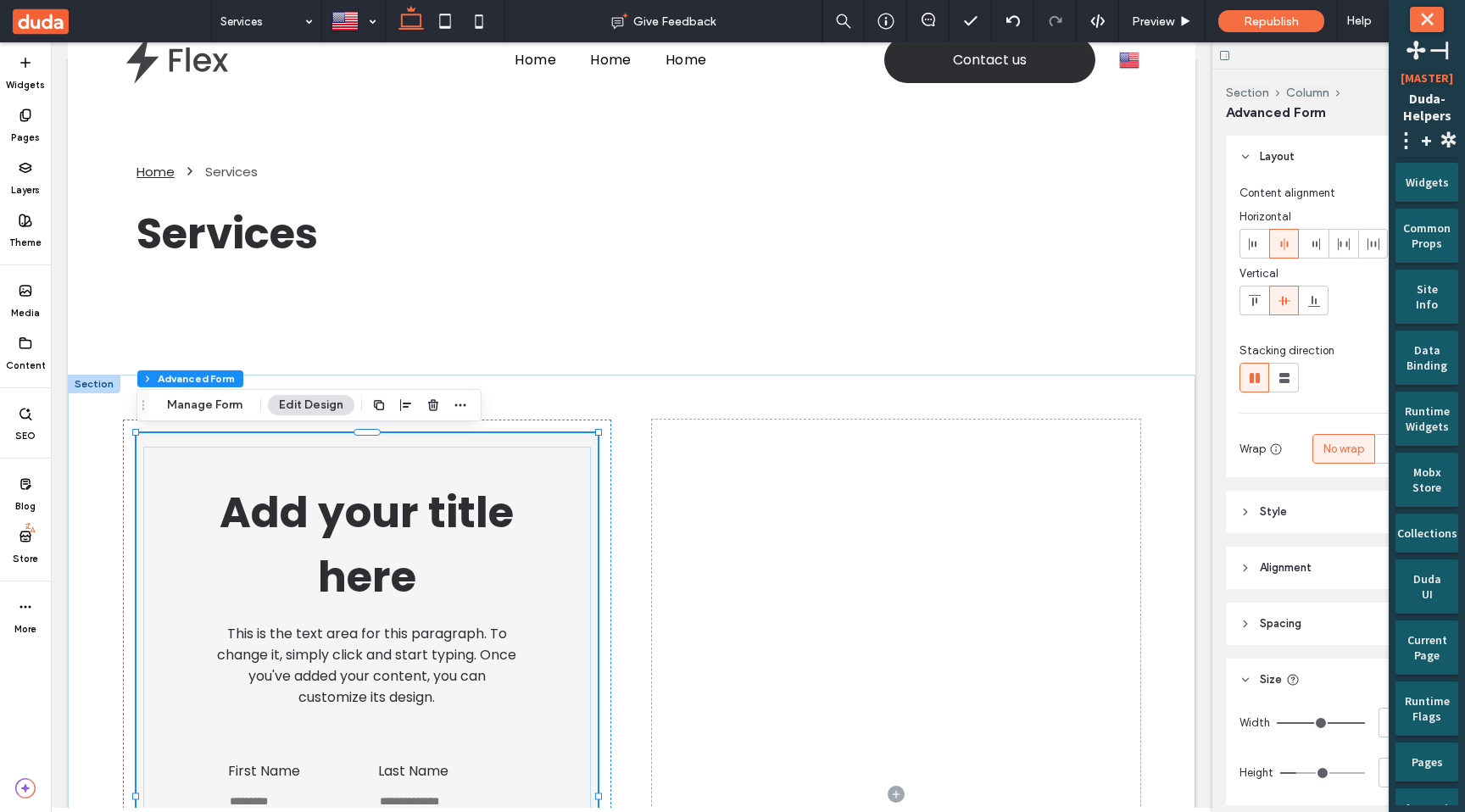
click at [1427, 13] on button "⤬" at bounding box center [1428, 20] width 34 height 26
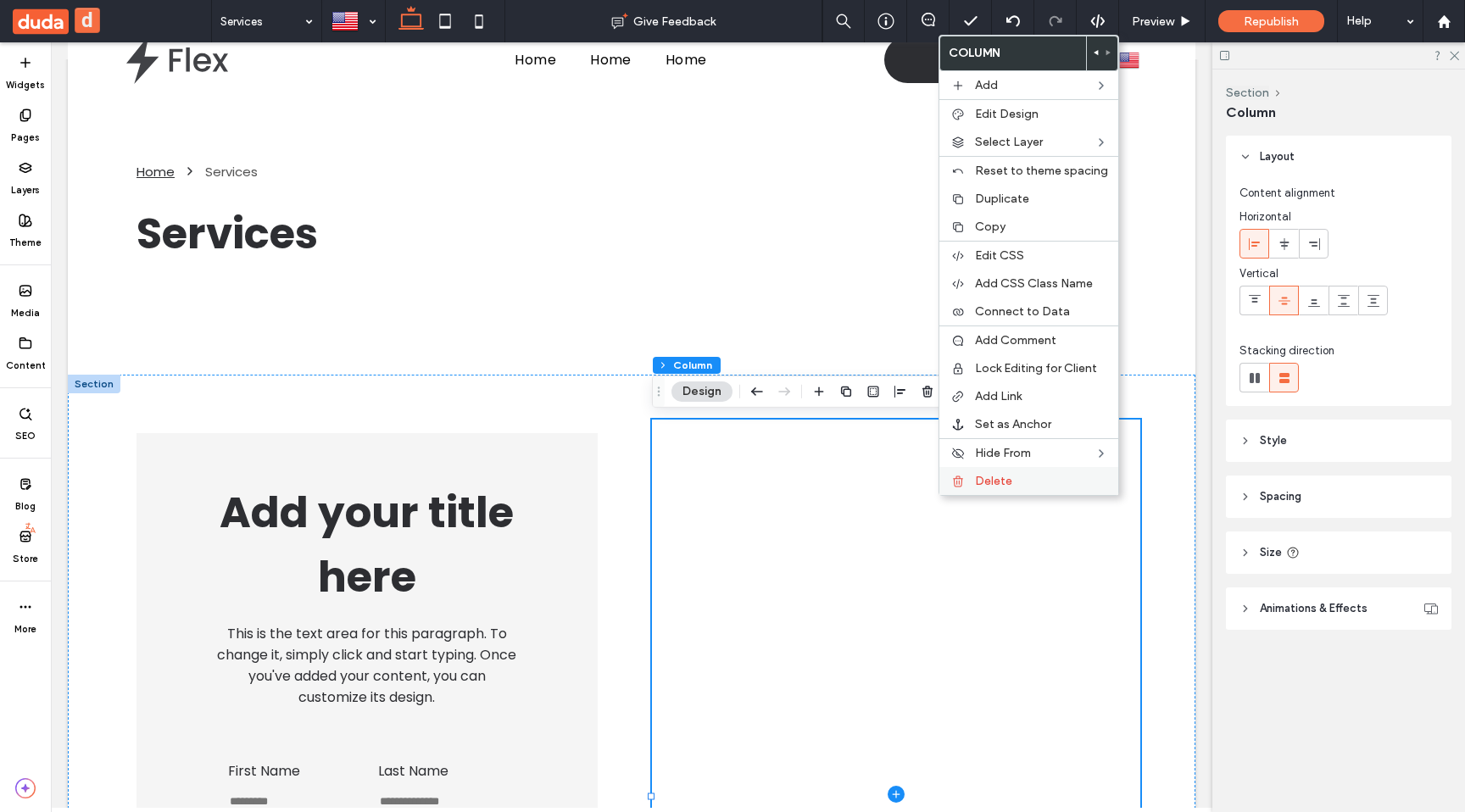
click at [966, 481] on div "Delete" at bounding box center [1029, 480] width 179 height 28
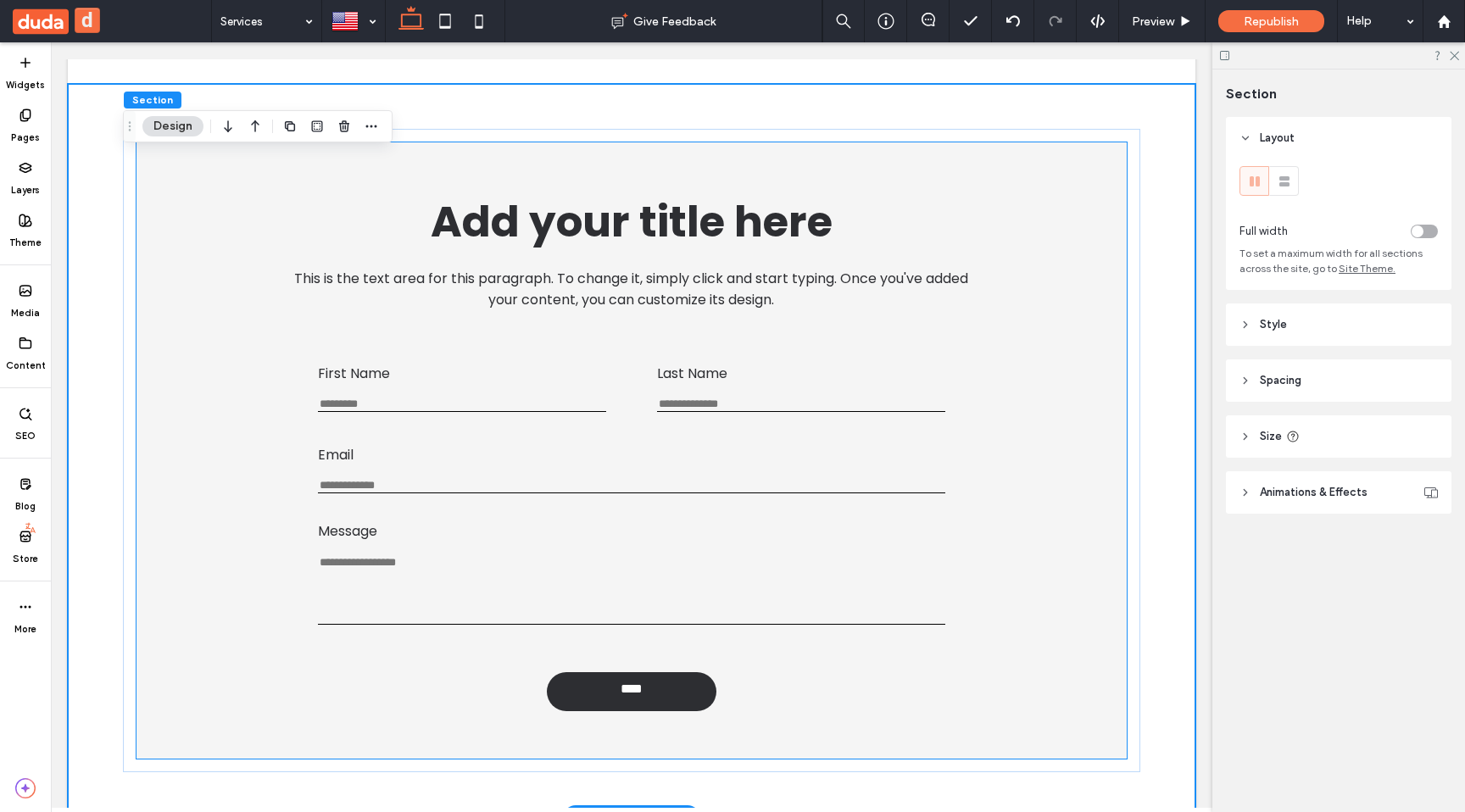
scroll to position [332, 0]
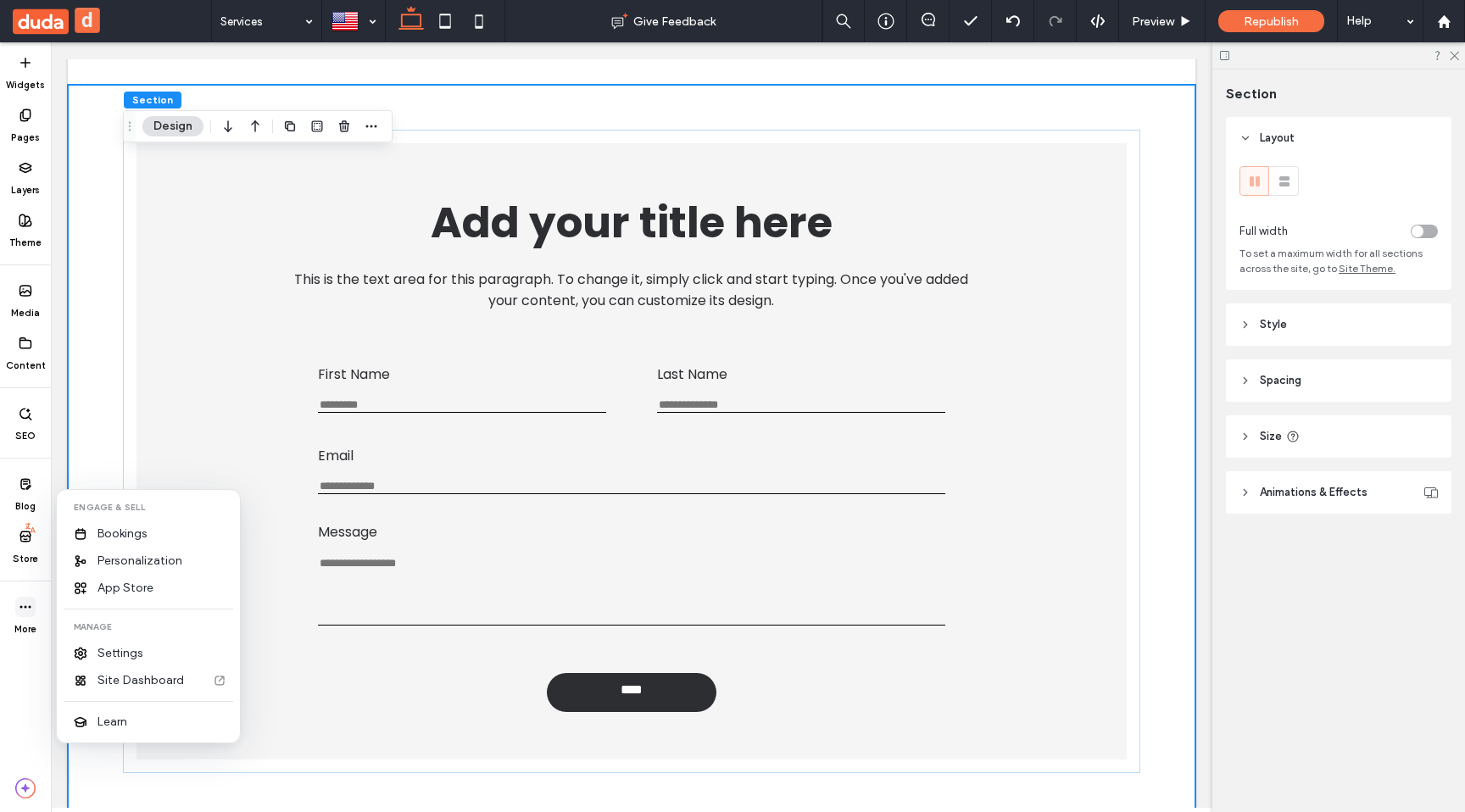
click at [29, 605] on icon at bounding box center [26, 607] width 14 height 14
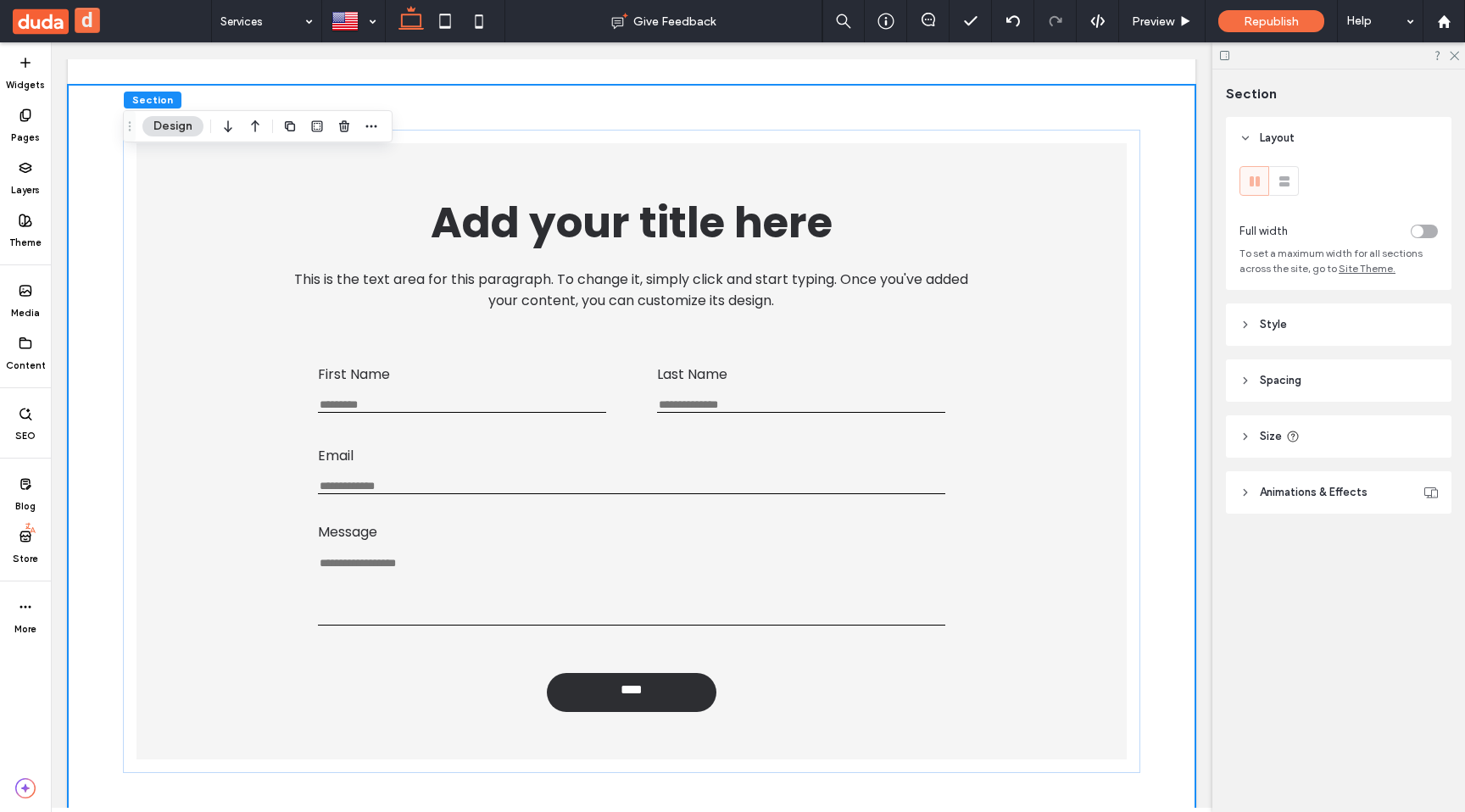
click at [89, 25] on button "d" at bounding box center [88, 20] width 26 height 26
